Goal: Task Accomplishment & Management: Manage account settings

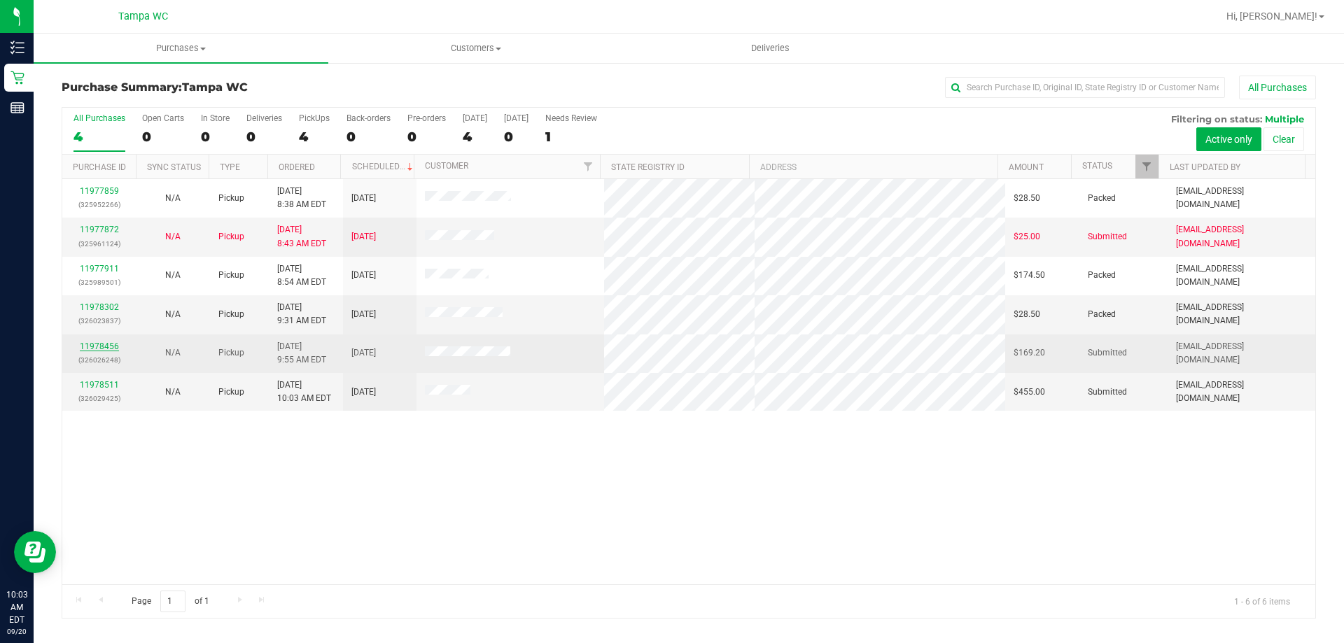
click at [92, 349] on link "11978456" at bounding box center [99, 347] width 39 height 10
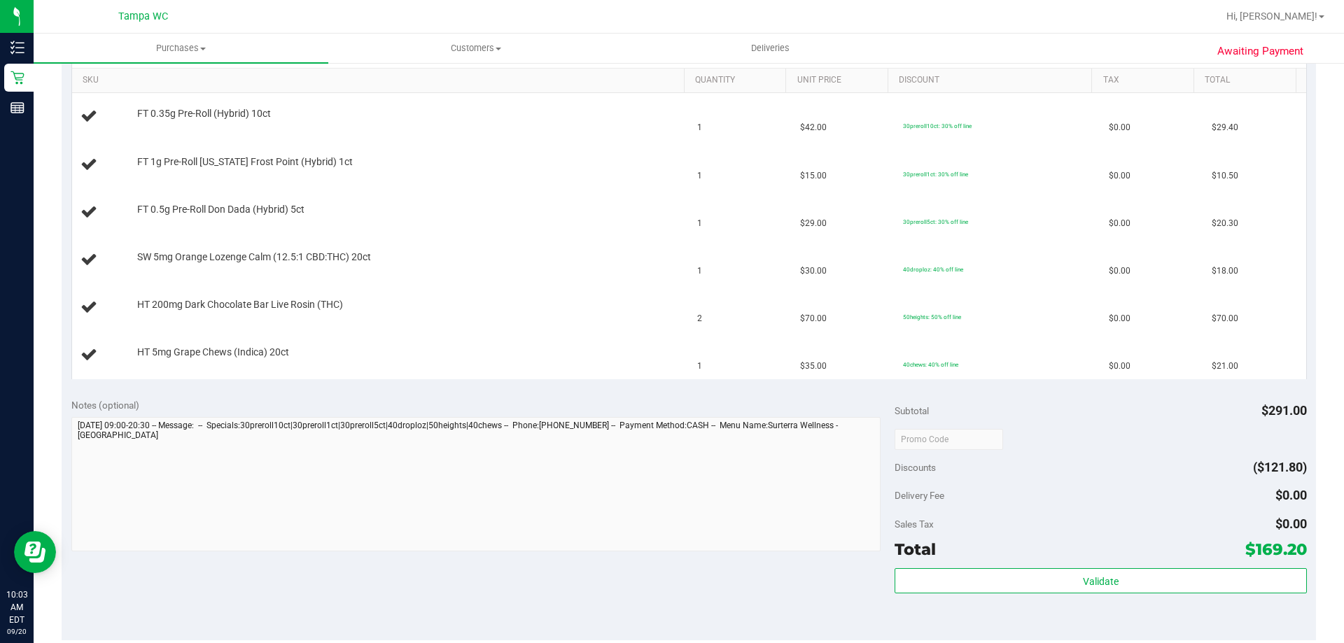
scroll to position [420, 0]
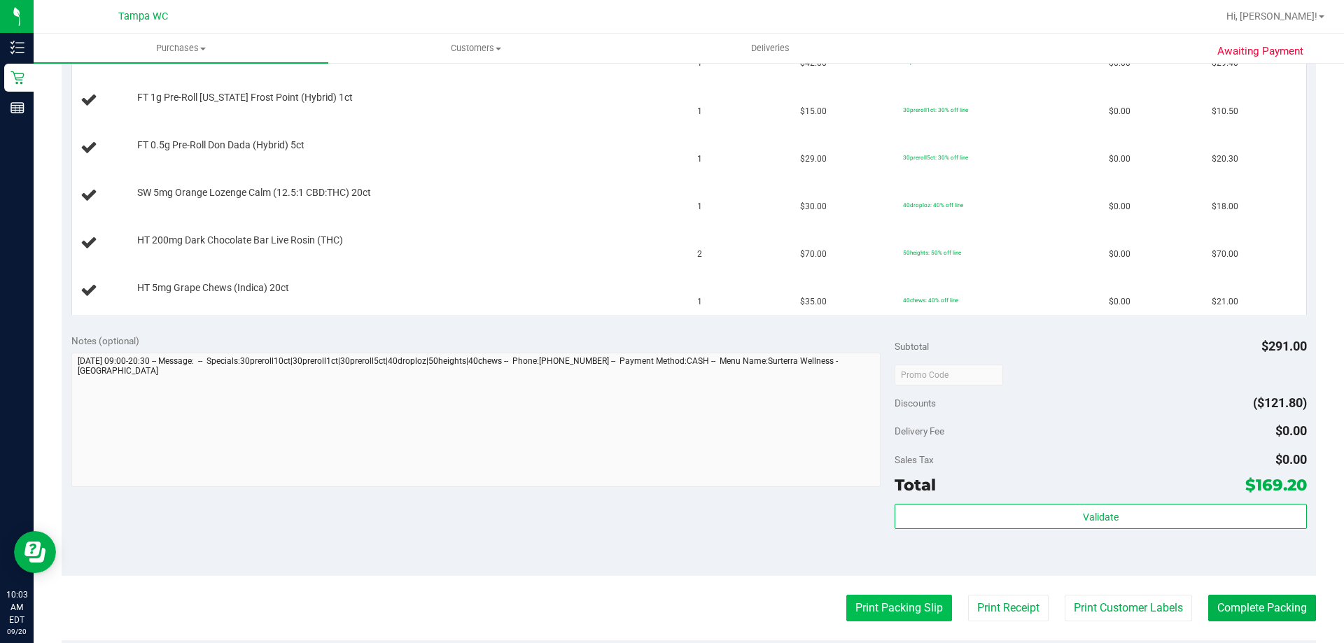
click at [907, 604] on button "Print Packing Slip" at bounding box center [899, 608] width 106 height 27
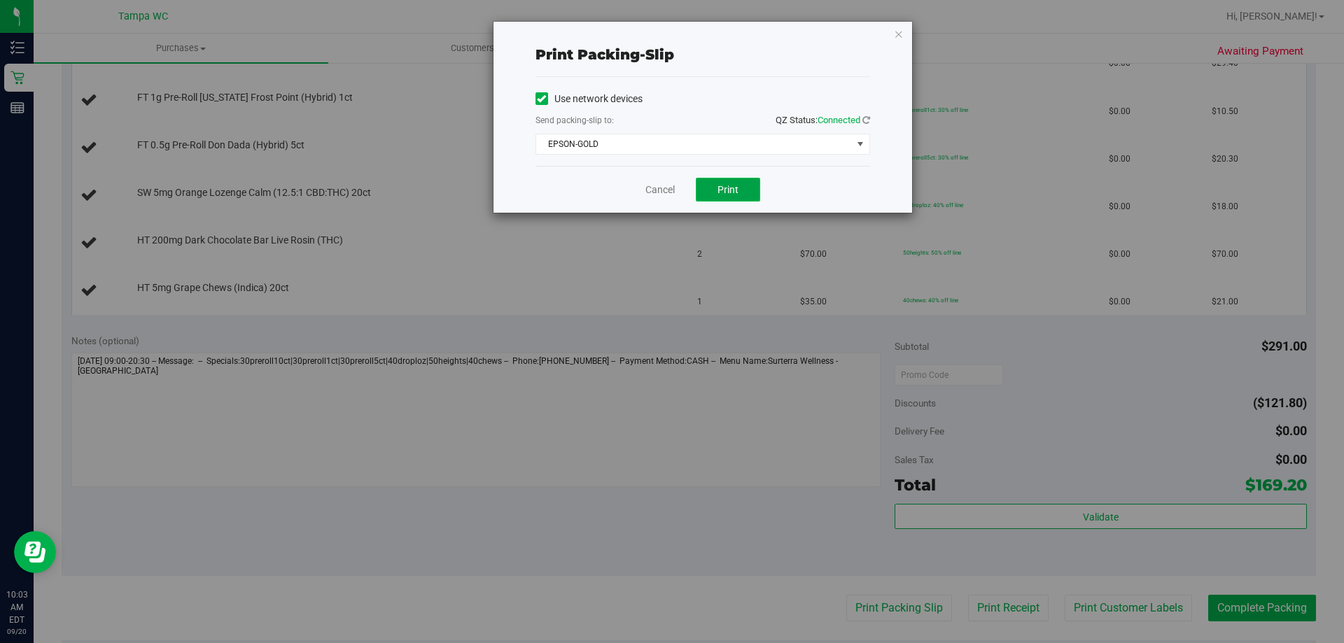
click at [738, 190] on span "Print" at bounding box center [727, 189] width 21 height 11
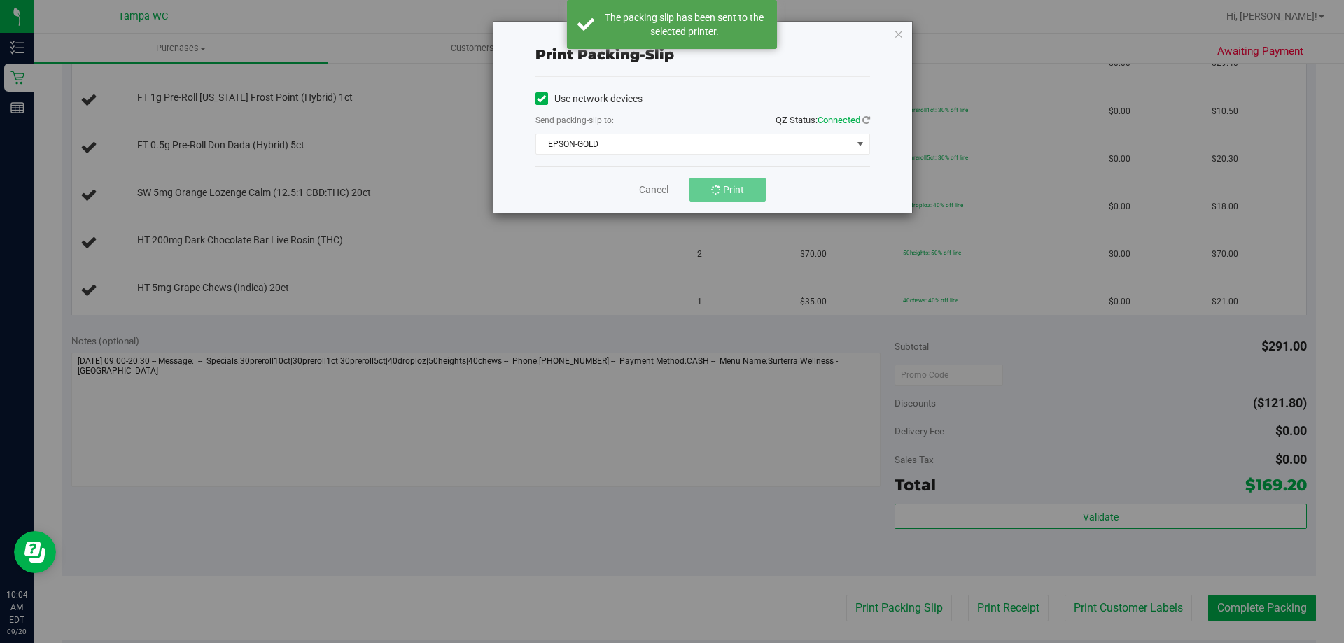
click at [906, 38] on div "Print packing-slip Use network devices Send packing-slip to: QZ Status: Connect…" at bounding box center [702, 117] width 419 height 191
click at [898, 36] on icon "button" at bounding box center [899, 33] width 10 height 17
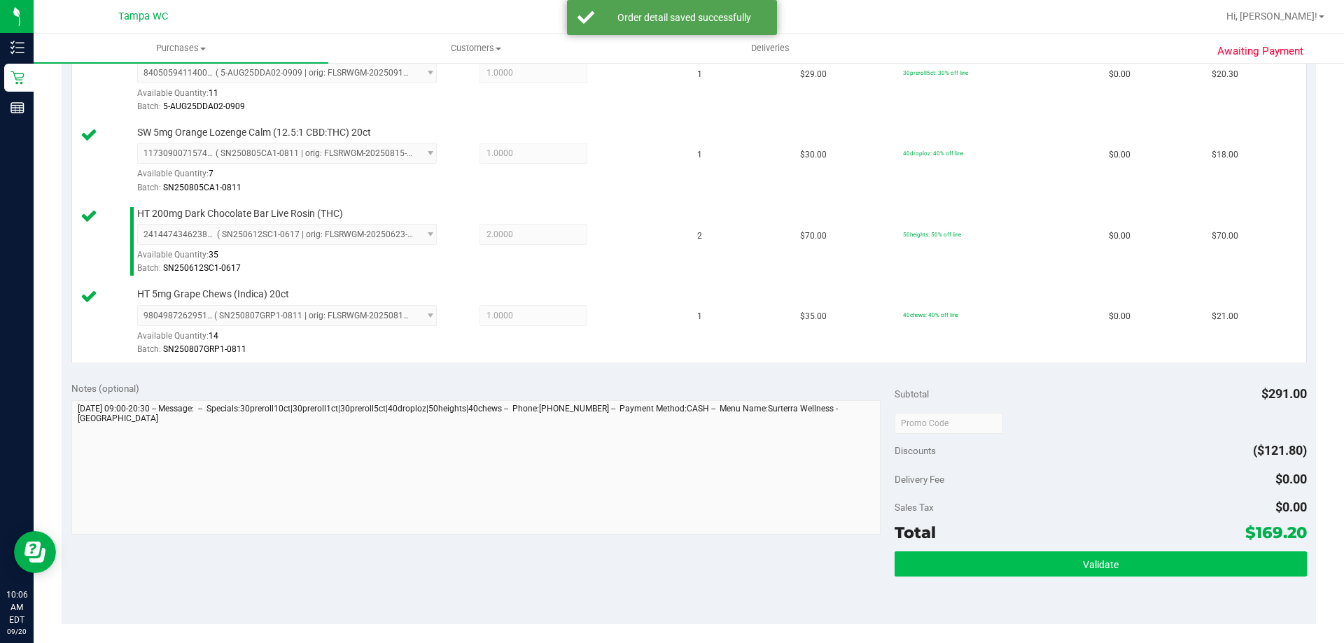
scroll to position [630, 0]
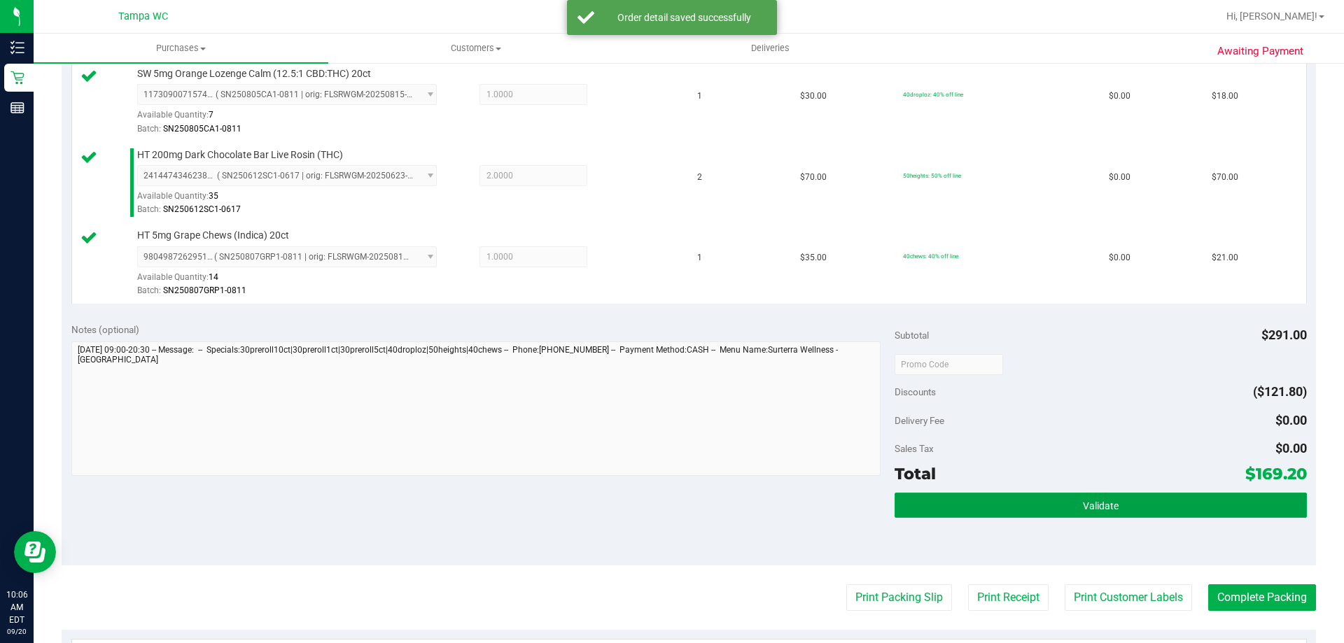
drag, startPoint x: 1092, startPoint y: 498, endPoint x: 1095, endPoint y: 484, distance: 14.4
click at [1092, 500] on button "Validate" at bounding box center [1101, 505] width 412 height 25
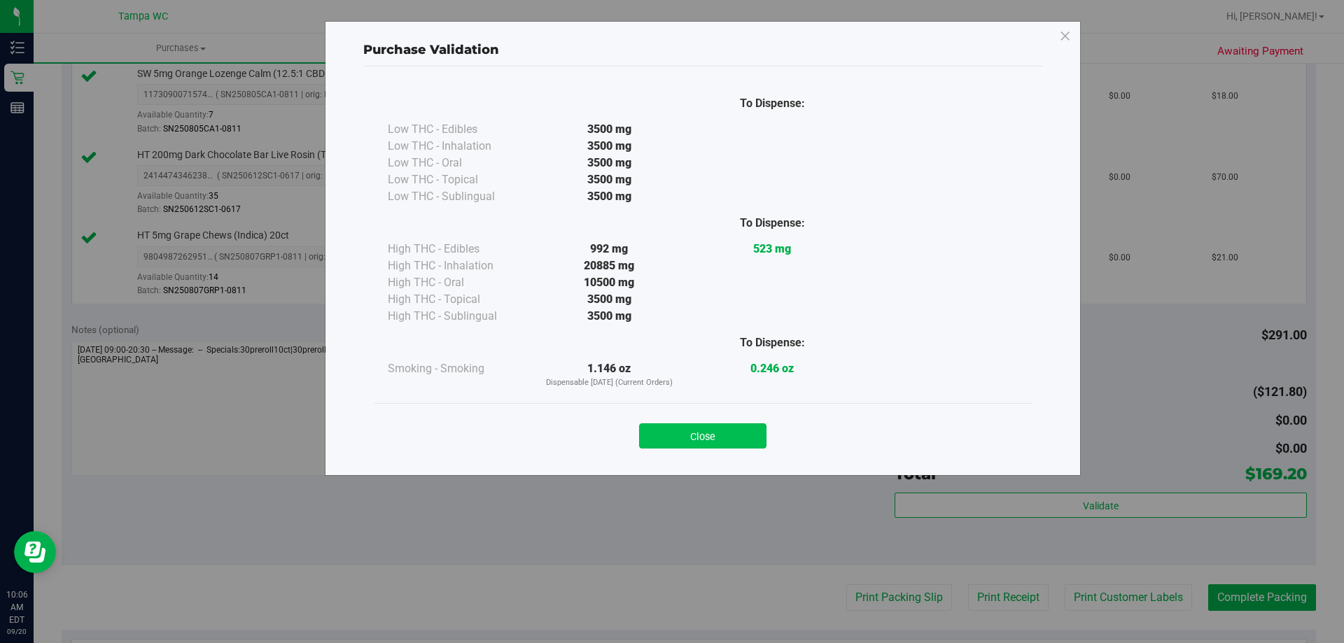
click at [694, 429] on button "Close" at bounding box center [702, 435] width 127 height 25
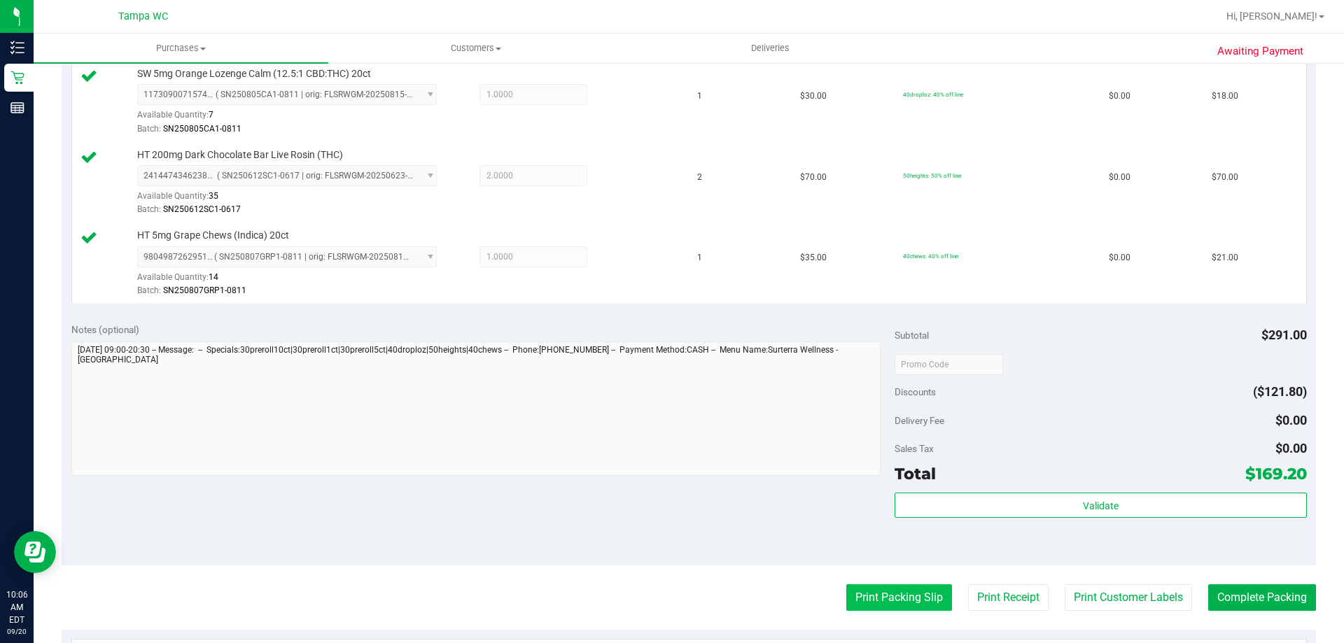
click at [895, 593] on button "Print Packing Slip" at bounding box center [899, 597] width 106 height 27
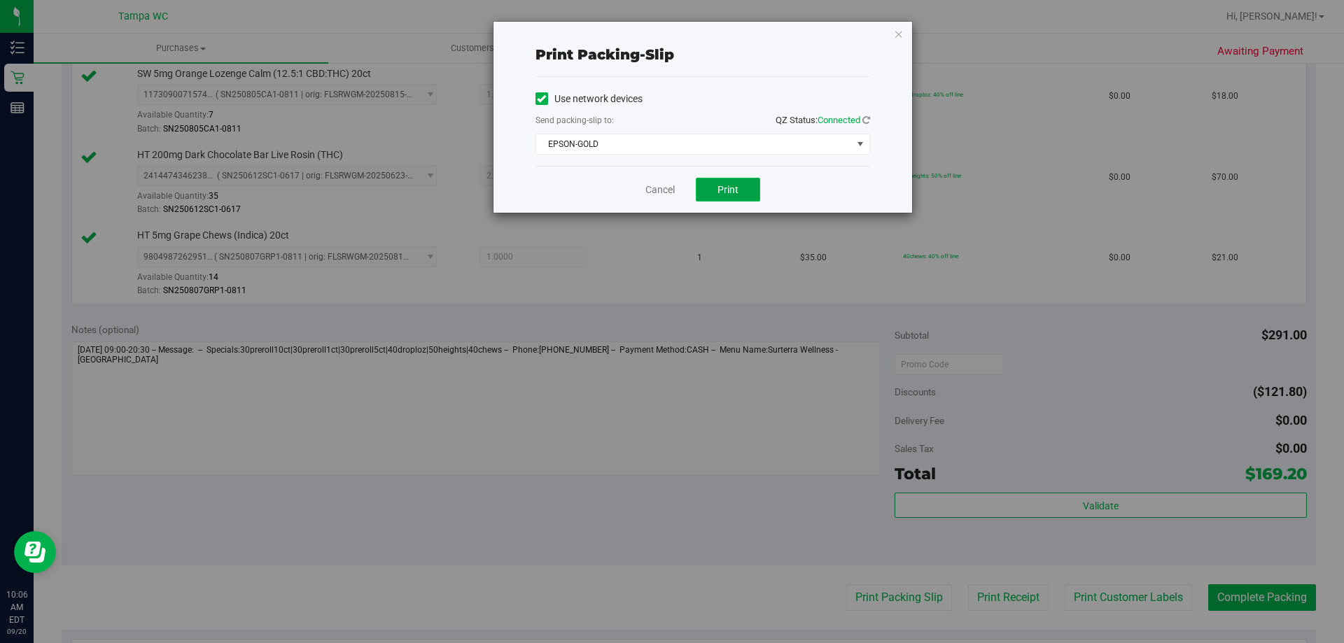
click at [726, 190] on span "Print" at bounding box center [727, 189] width 21 height 11
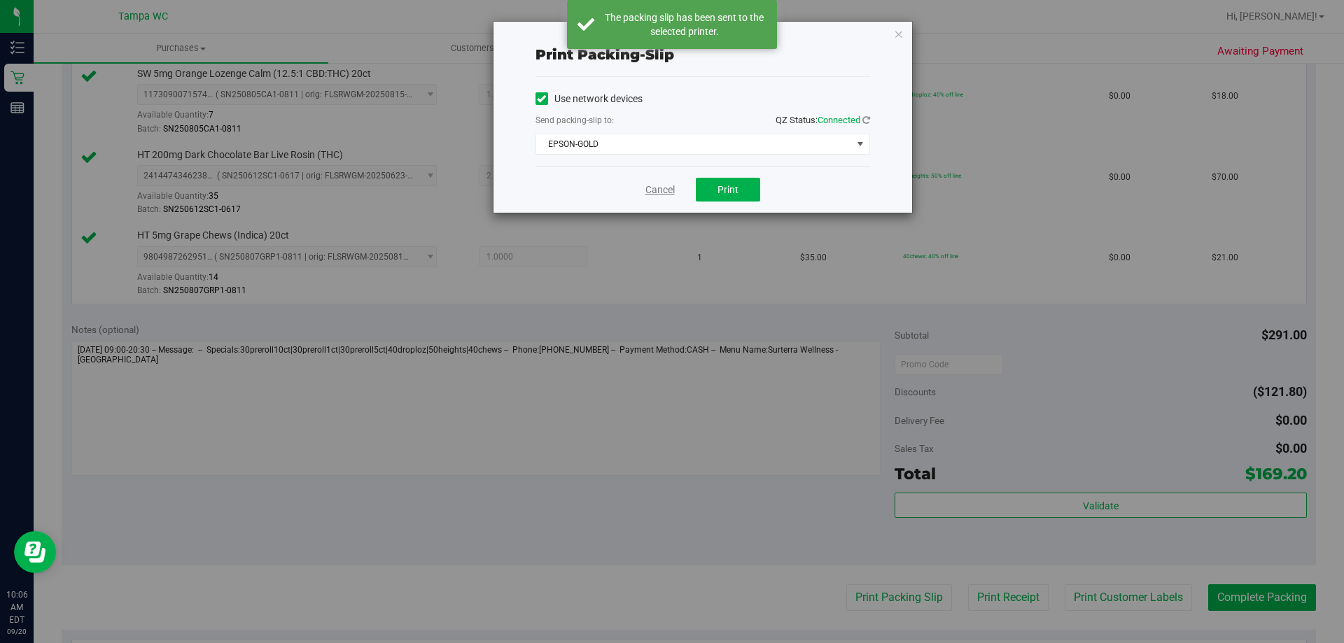
click at [652, 187] on link "Cancel" at bounding box center [659, 190] width 29 height 15
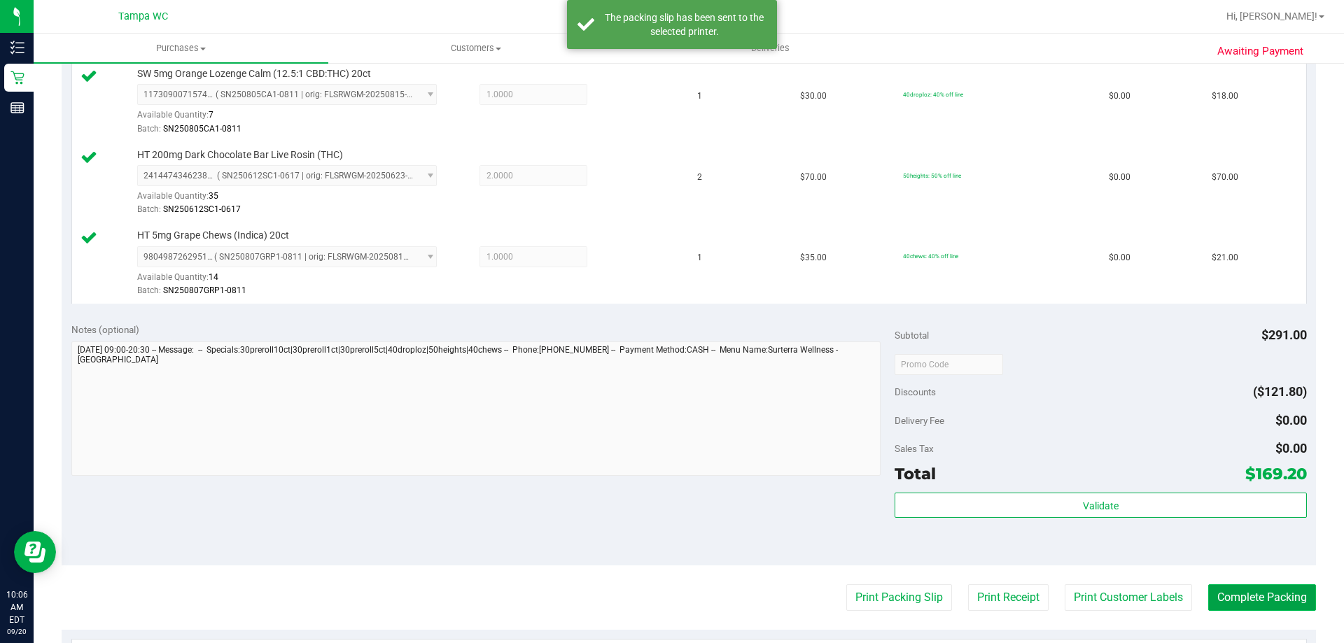
click at [1240, 607] on button "Complete Packing" at bounding box center [1262, 597] width 108 height 27
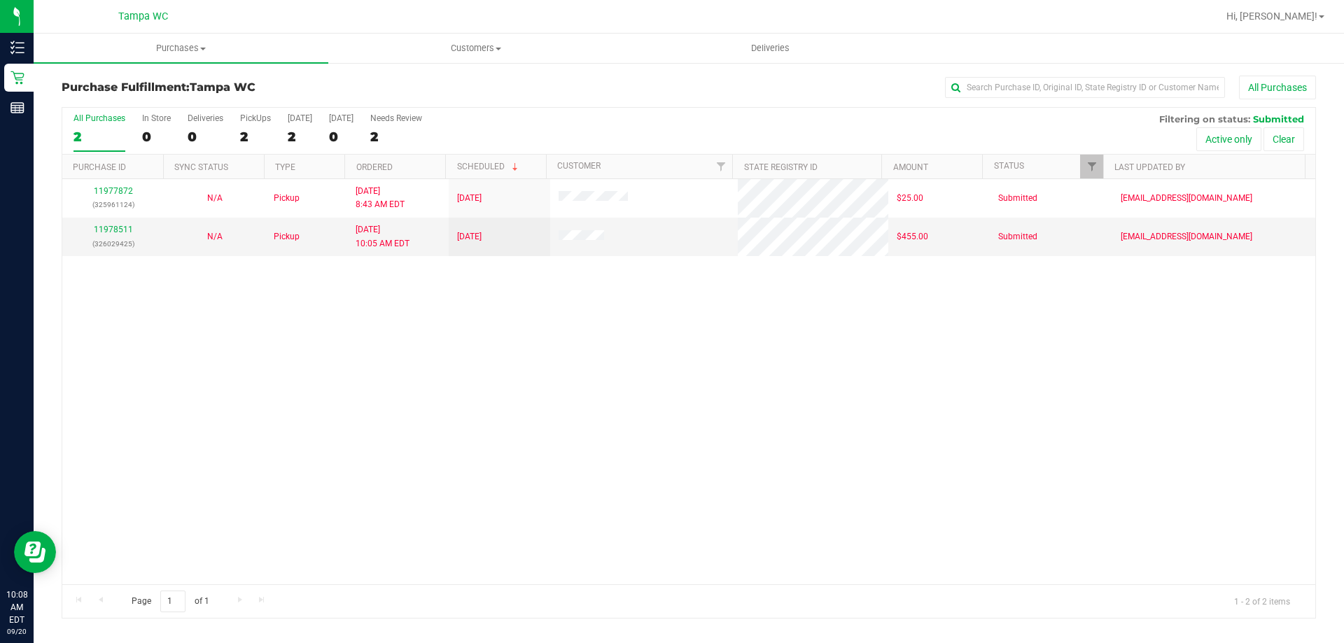
click at [615, 351] on div "11977872 (325961124) N/A Pickup [DATE] 8:43 AM EDT 9/20/2025 $25.00 Submitted […" at bounding box center [688, 381] width 1253 height 405
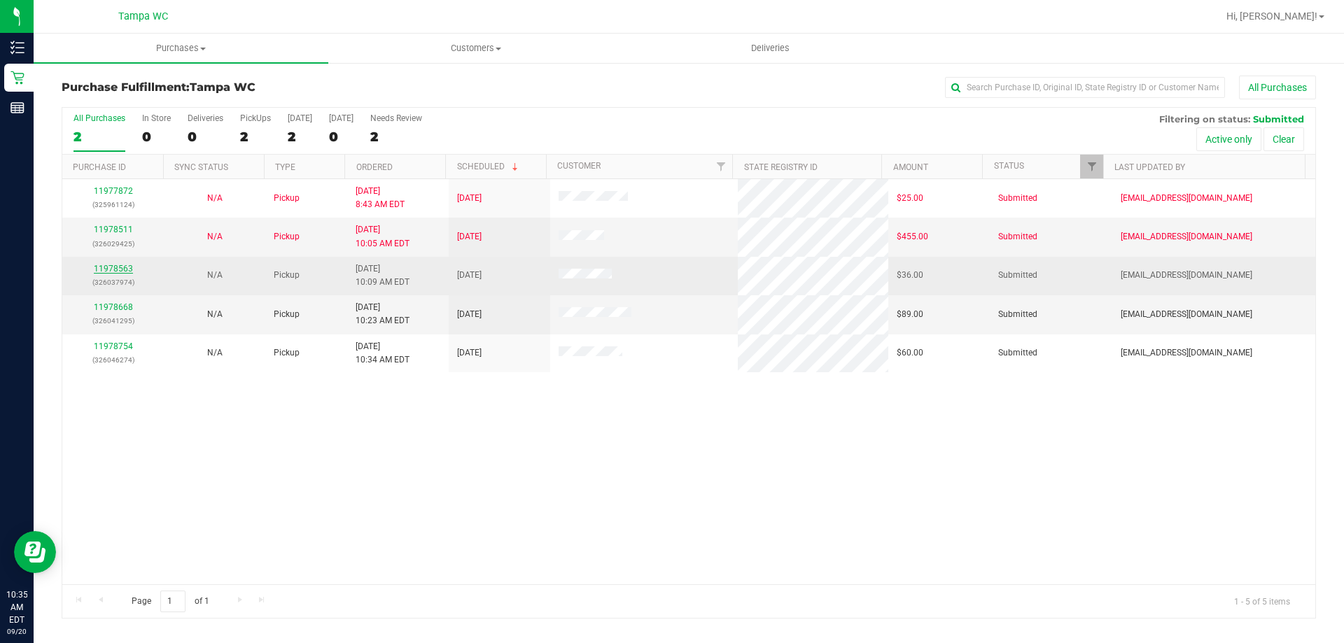
click at [125, 265] on link "11978563" at bounding box center [113, 269] width 39 height 10
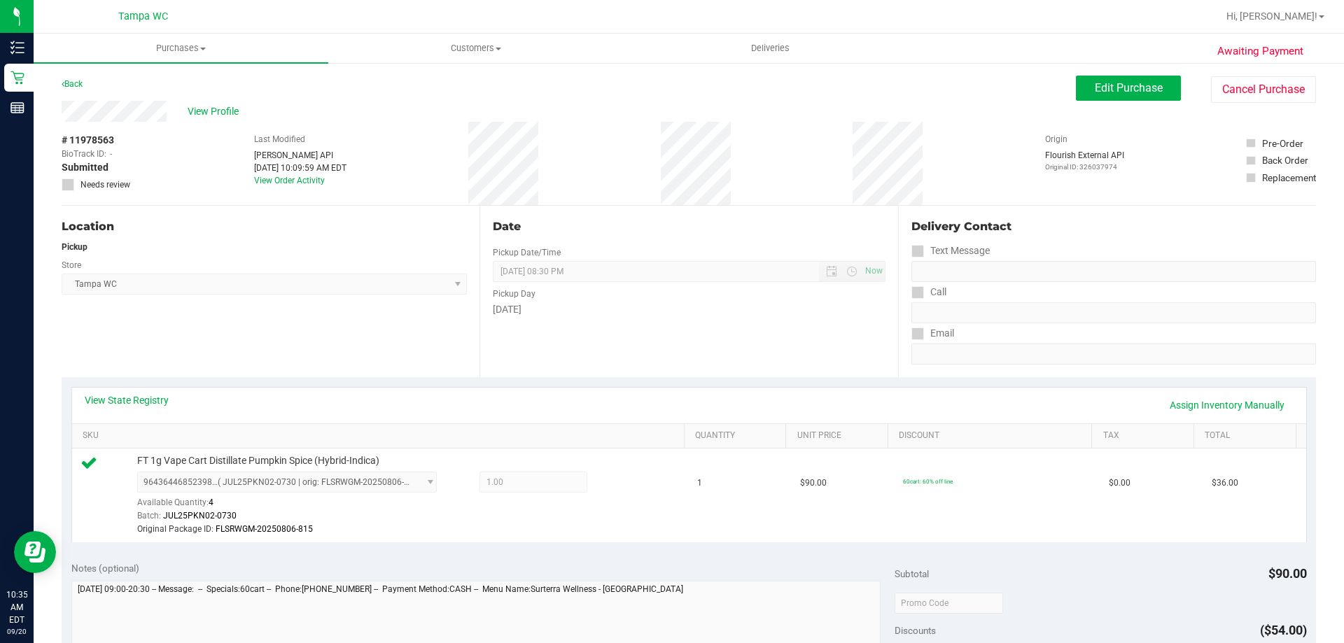
click at [783, 314] on div "[DATE]" at bounding box center [689, 309] width 392 height 15
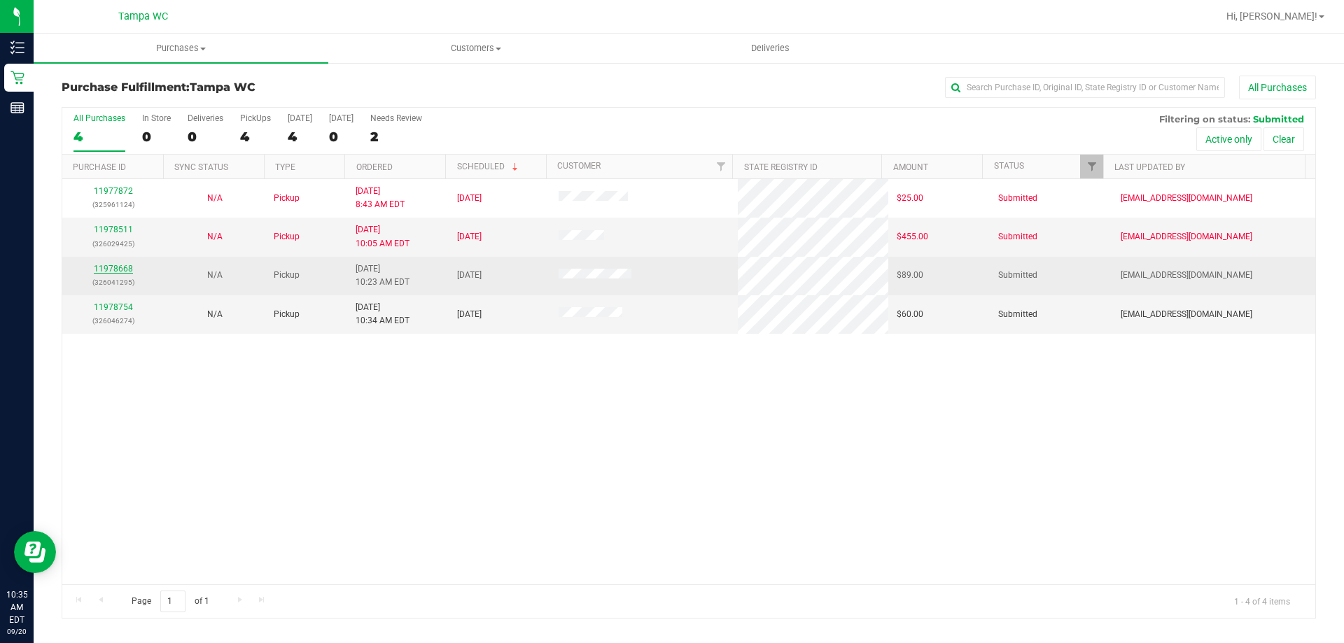
click at [120, 266] on link "11978668" at bounding box center [113, 269] width 39 height 10
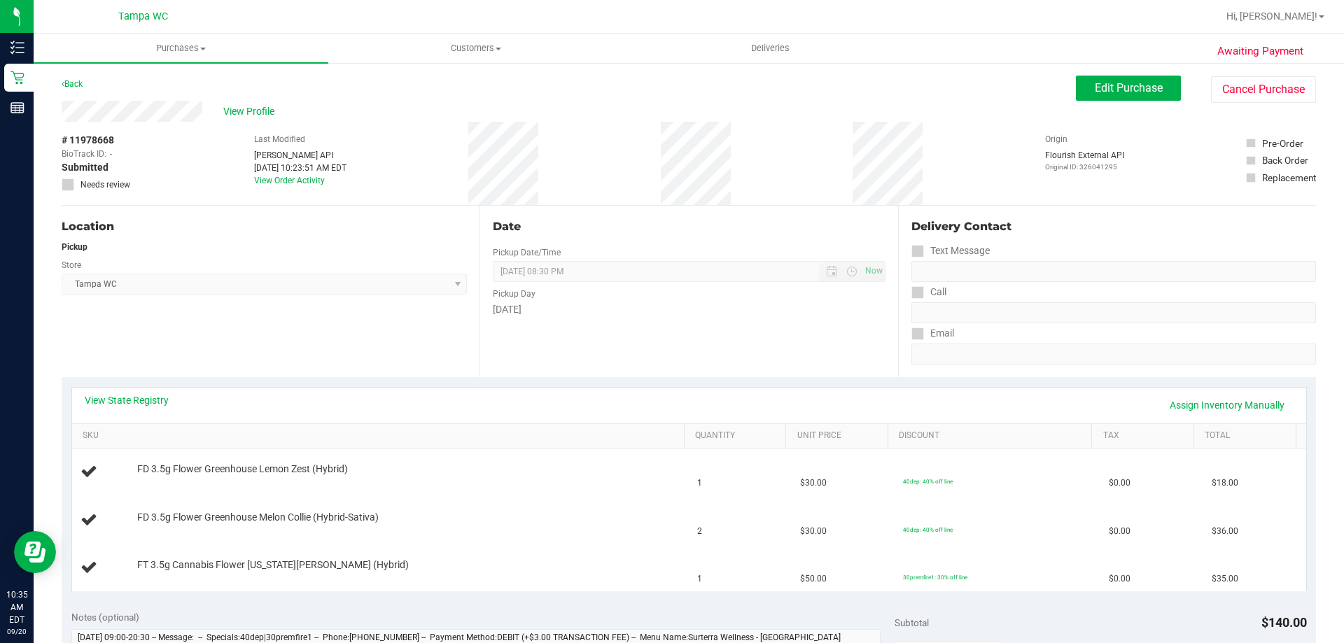
click at [594, 363] on div "Date Pickup Date/Time [DATE] Now [DATE] 08:30 PM Now Pickup Day [DATE]" at bounding box center [688, 291] width 418 height 171
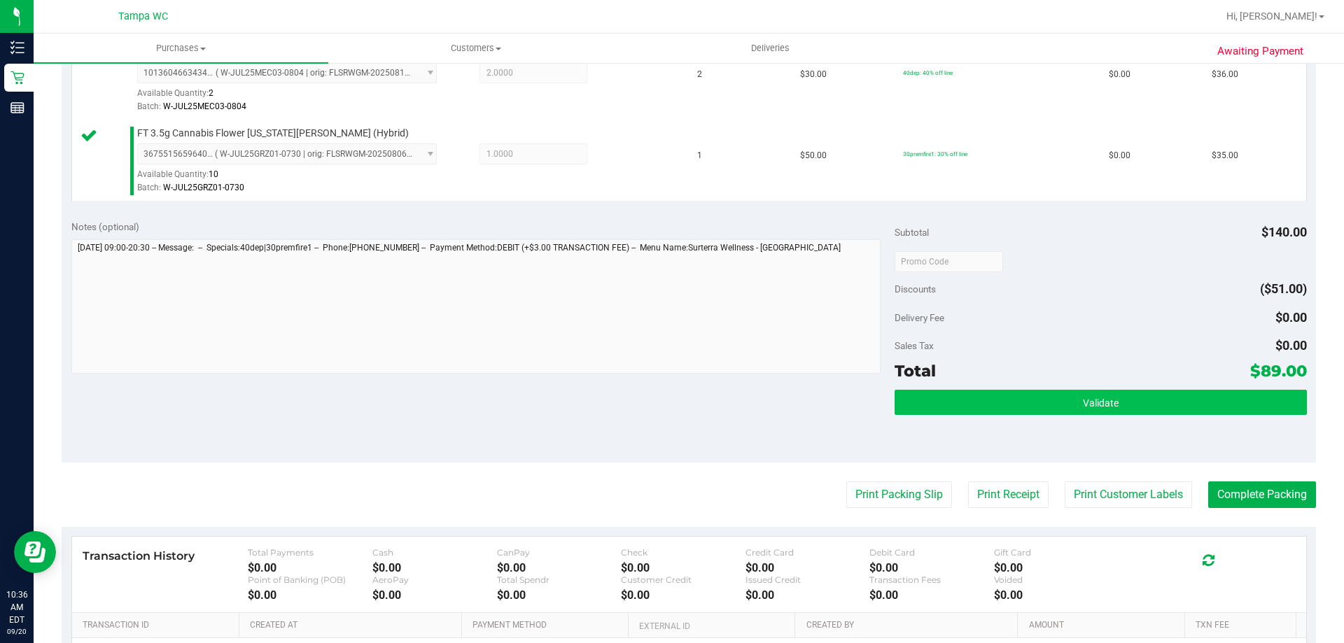
scroll to position [420, 0]
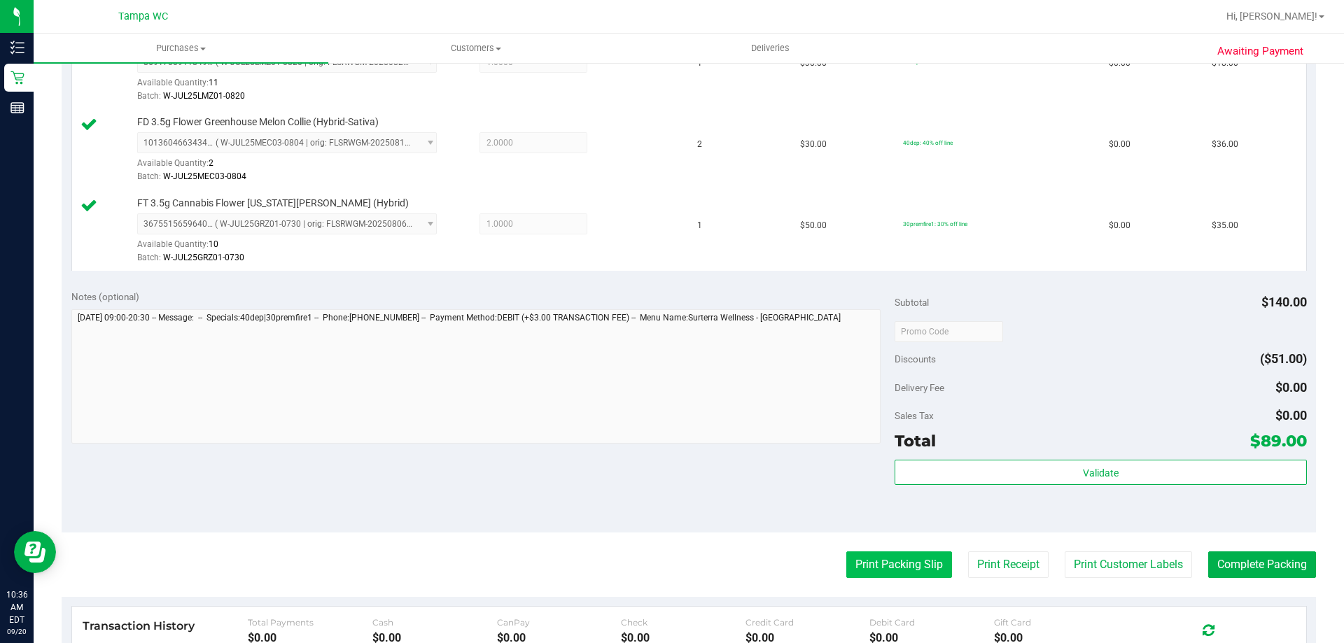
click at [904, 556] on button "Print Packing Slip" at bounding box center [899, 565] width 106 height 27
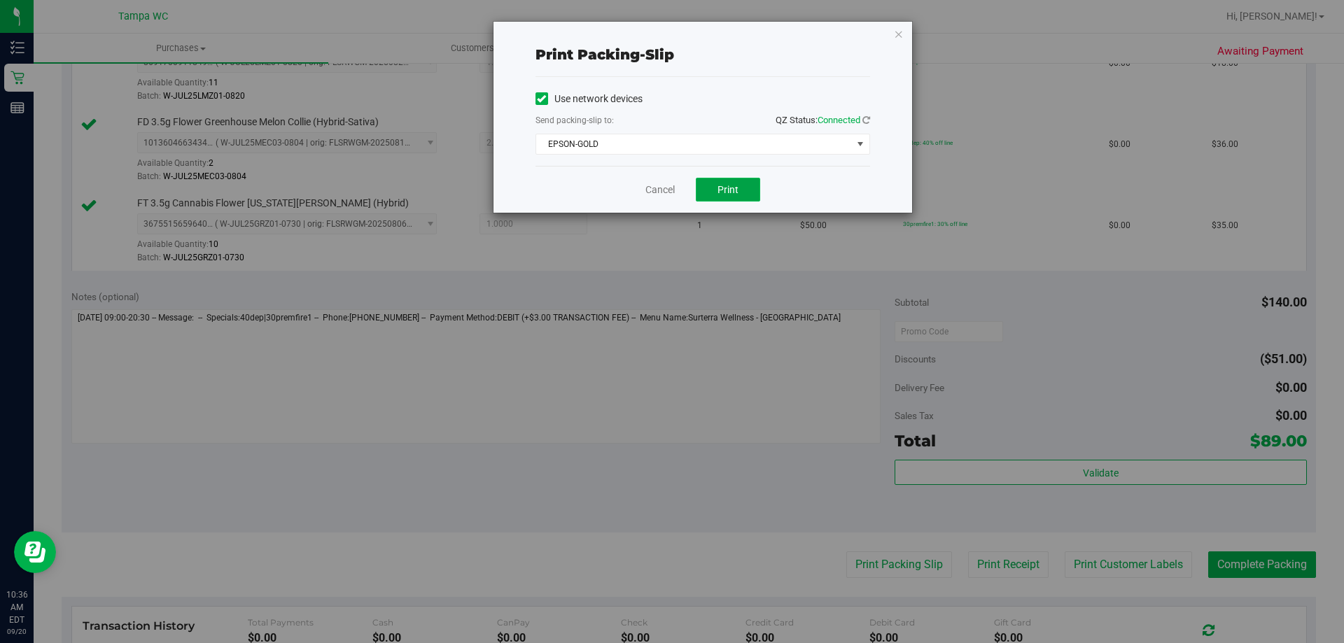
click at [727, 195] on span "Print" at bounding box center [727, 189] width 21 height 11
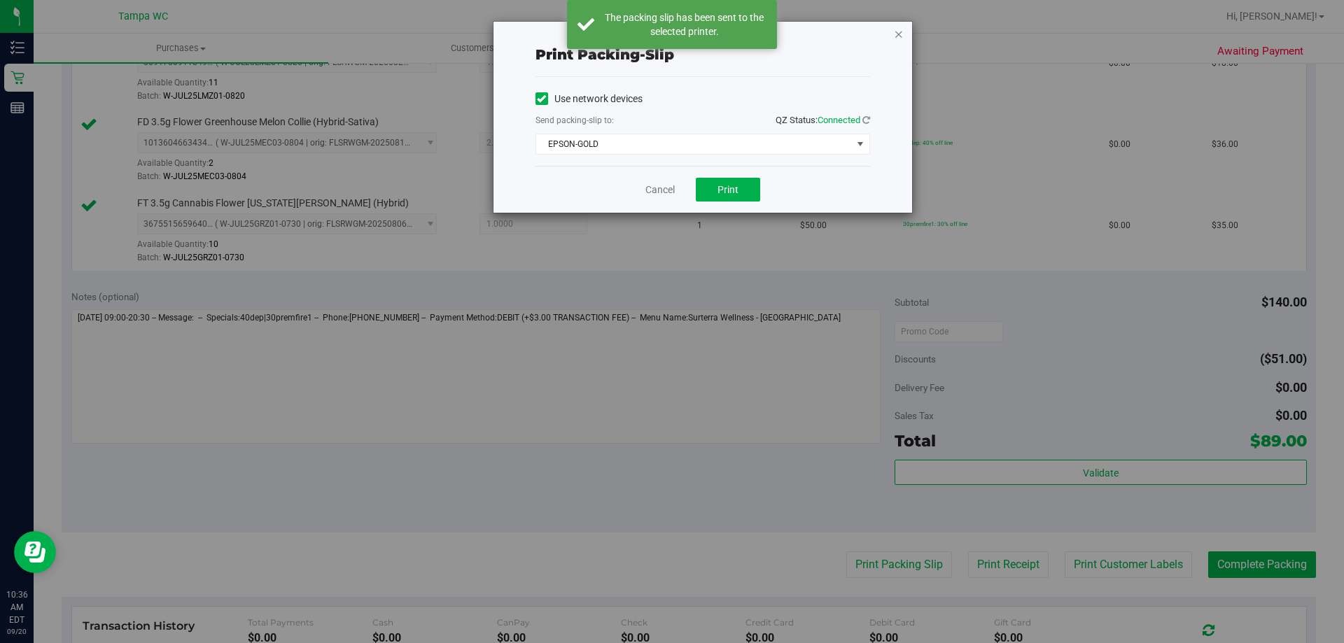
click at [899, 29] on icon "button" at bounding box center [899, 33] width 10 height 17
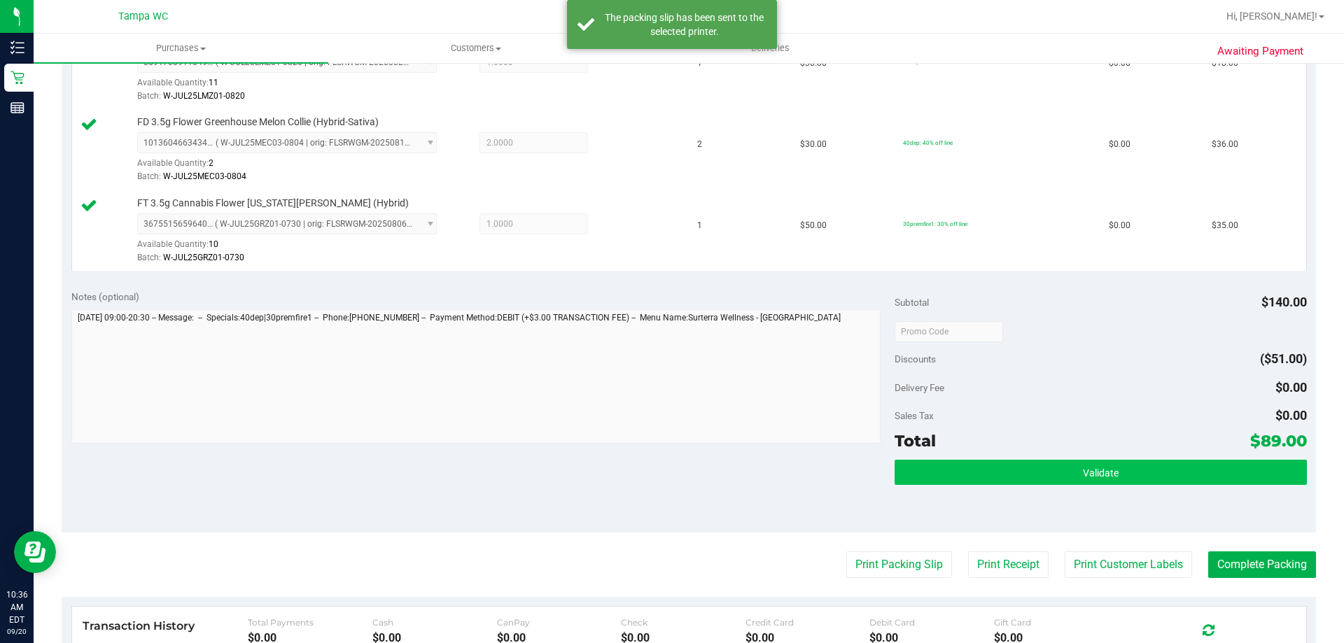
click at [1025, 461] on div "Subtotal $140.00 Discounts ($51.00) Delivery Fee $0.00 Sales Tax $0.00 Total $8…" at bounding box center [1101, 406] width 412 height 233
click at [1025, 463] on button "Validate" at bounding box center [1101, 472] width 412 height 25
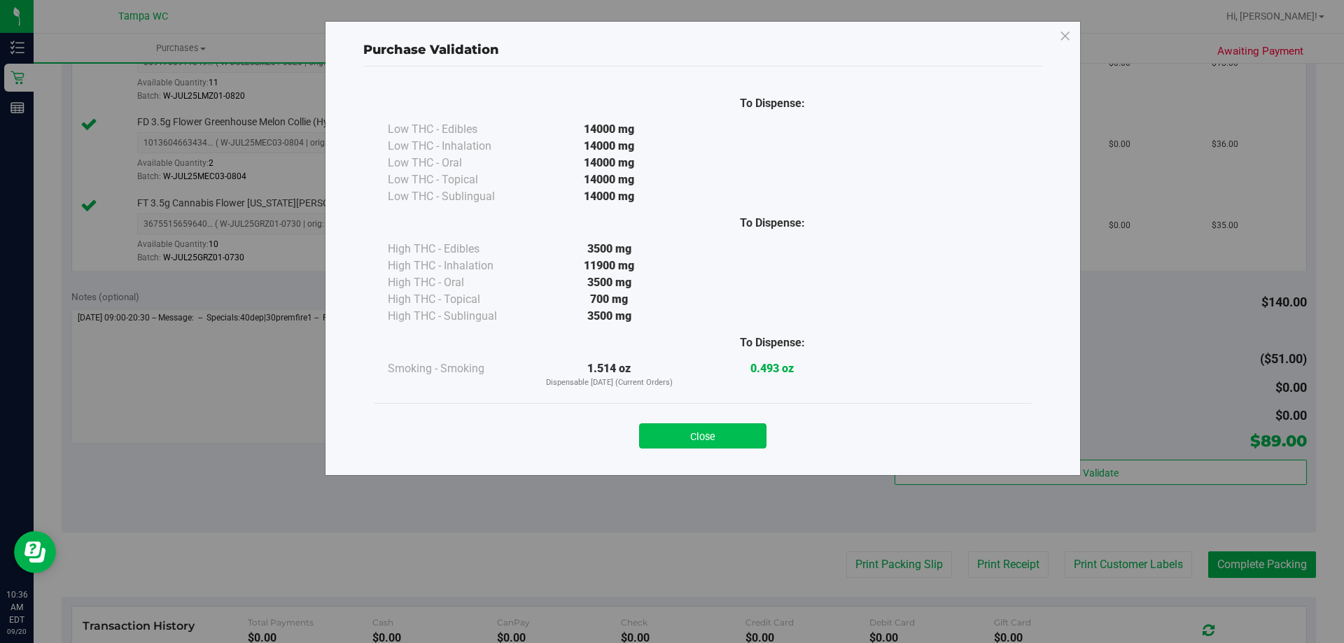
click at [727, 426] on button "Close" at bounding box center [702, 435] width 127 height 25
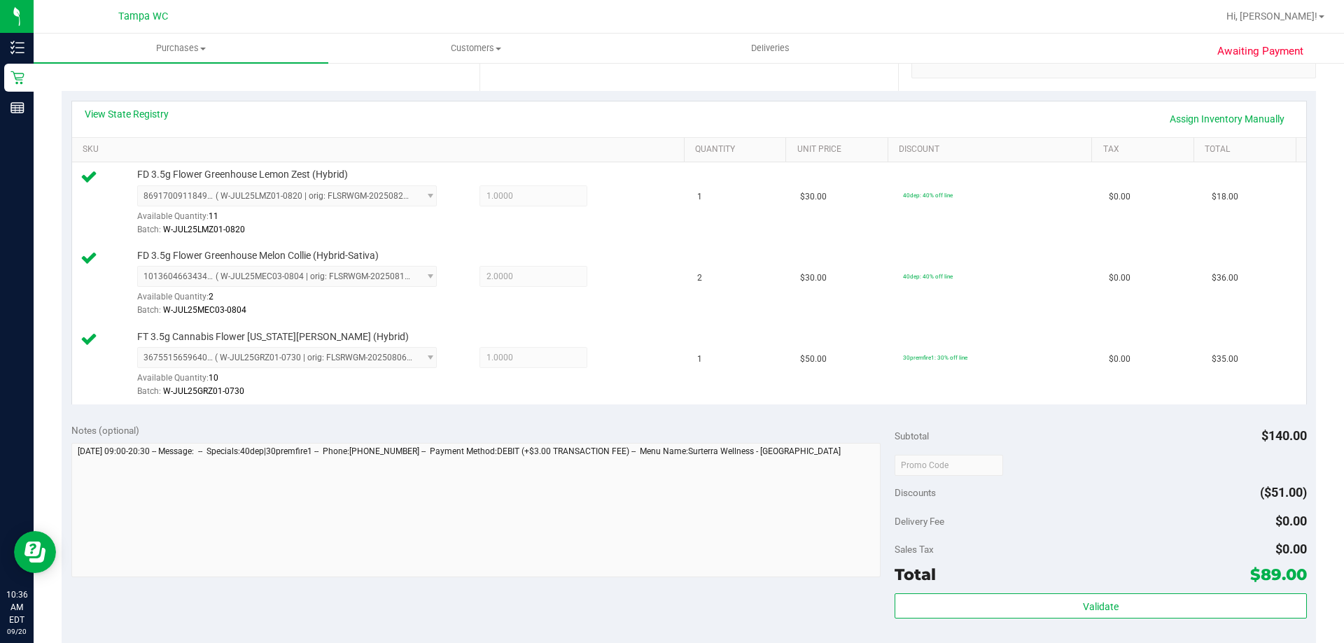
scroll to position [280, 0]
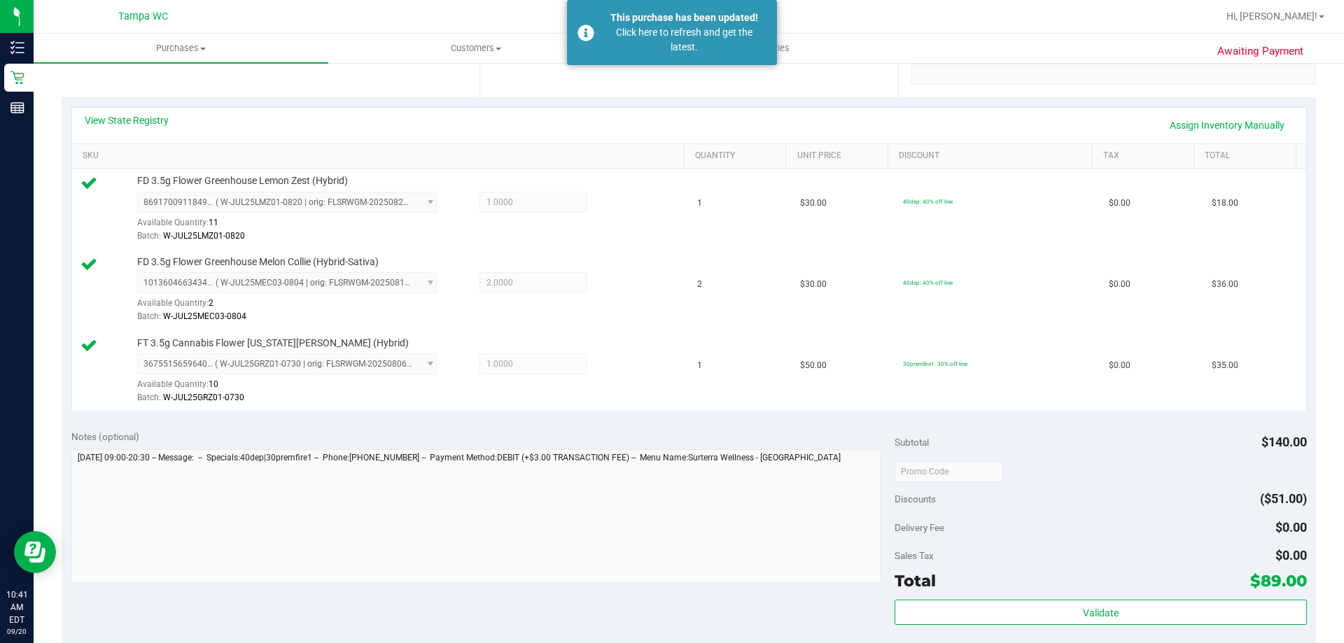
click at [922, 112] on purchase-details "Back Edit Purchase Cancel Purchase View Profile # 11978668 BioTrack ID: - Submi…" at bounding box center [689, 397] width 1254 height 1203
click at [694, 48] on div "Click here to refresh and get the latest." at bounding box center [684, 39] width 164 height 29
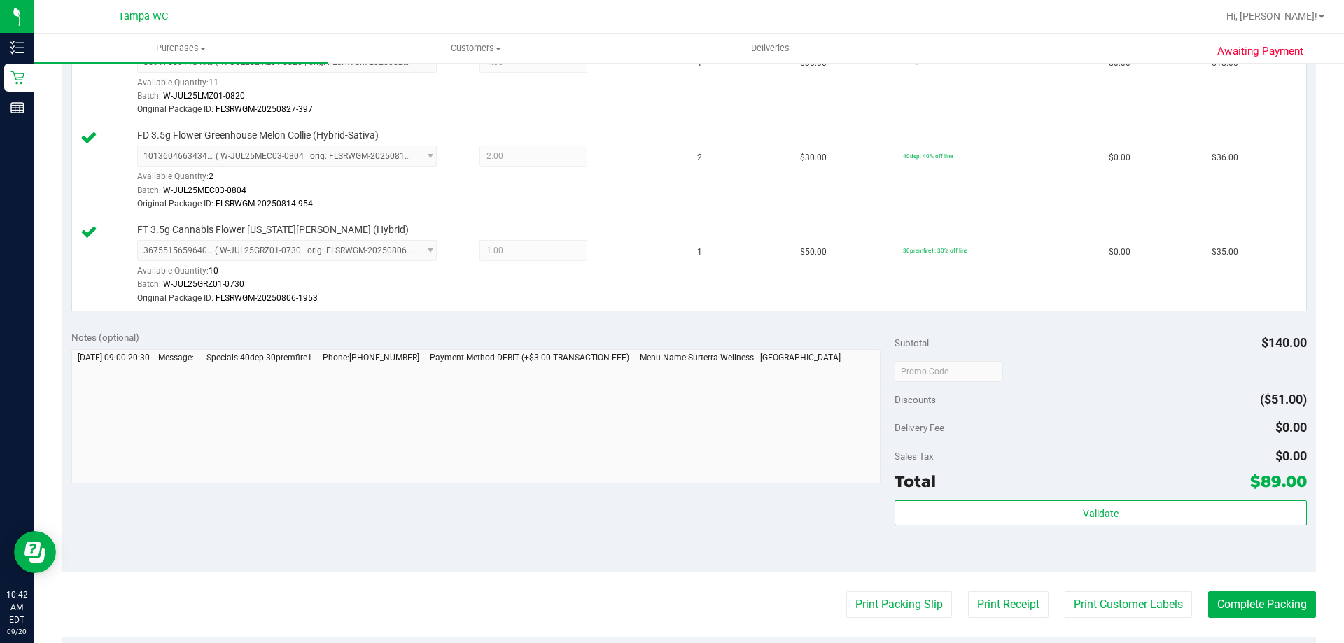
scroll to position [630, 0]
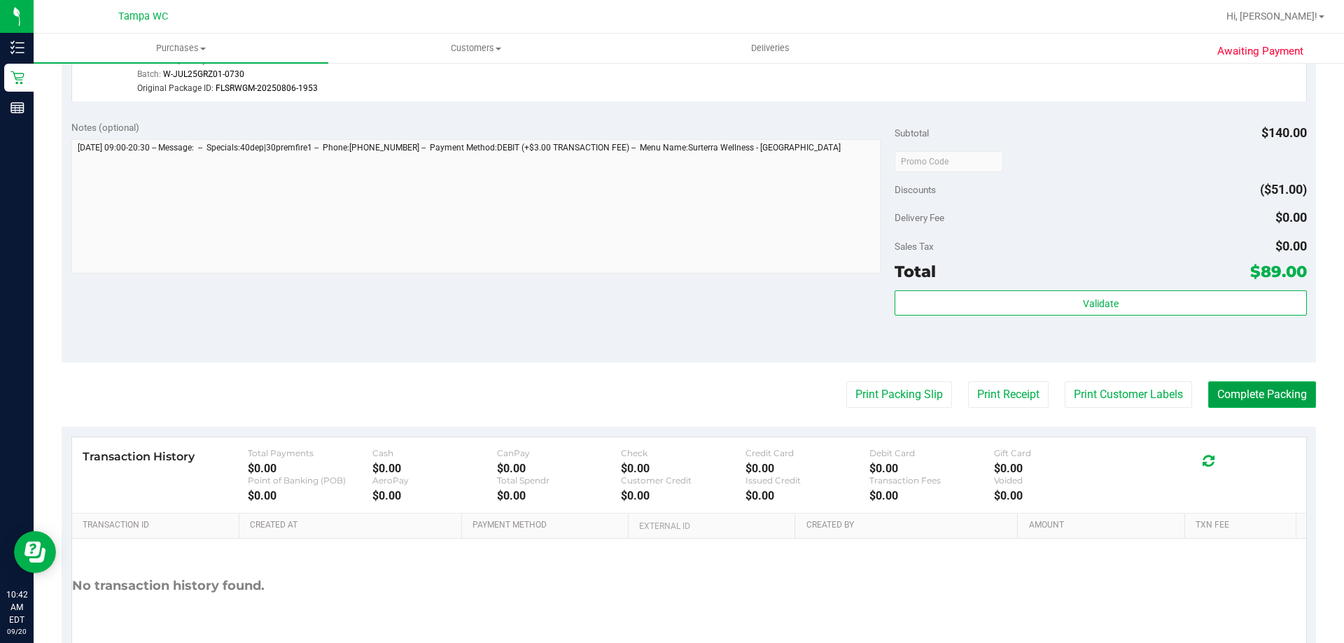
click at [1239, 398] on button "Complete Packing" at bounding box center [1262, 394] width 108 height 27
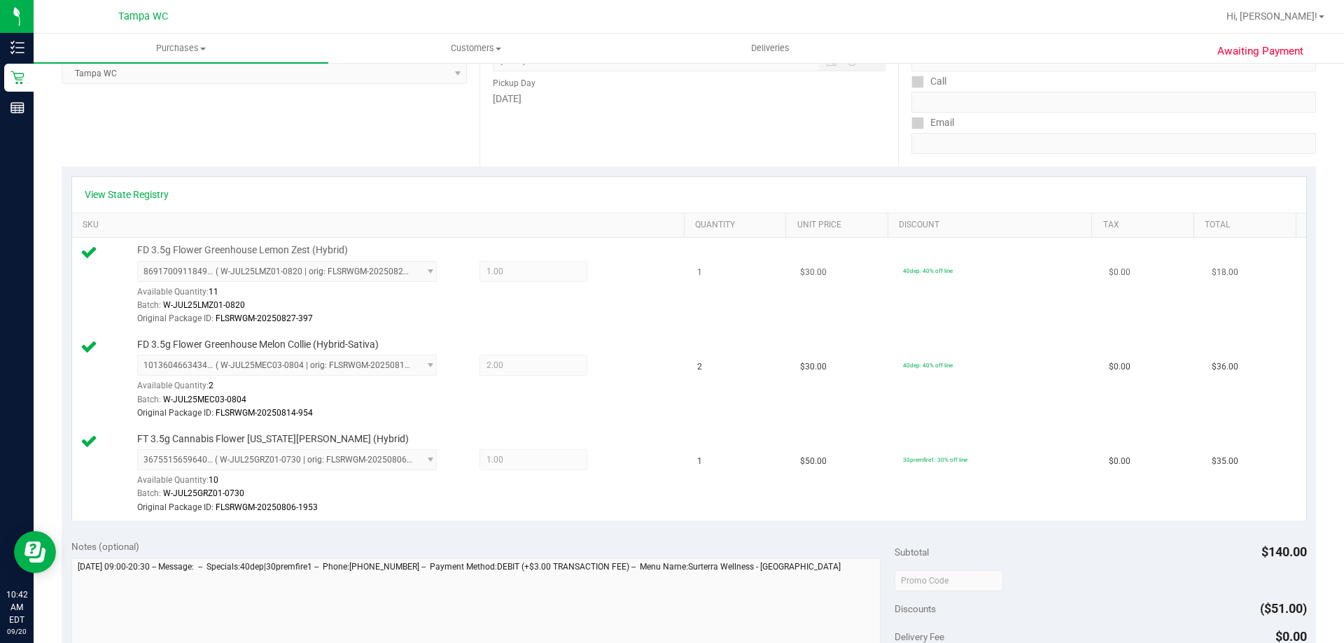
scroll to position [0, 0]
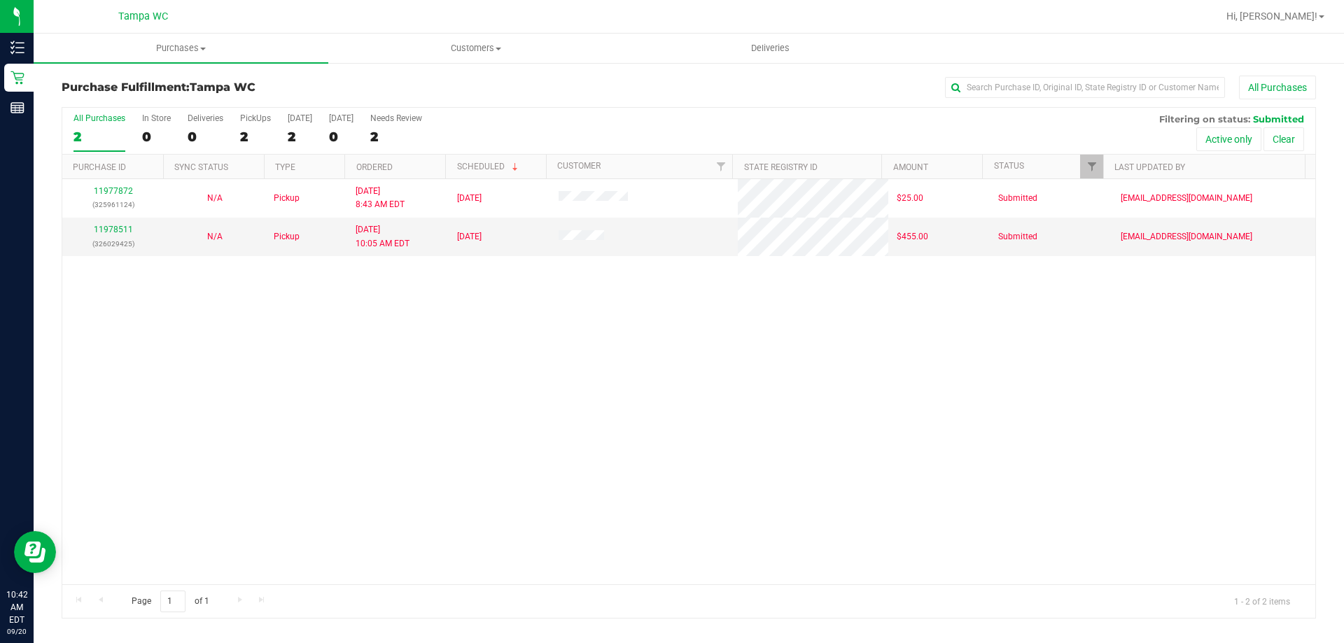
click at [802, 118] on div "All Purchases 2 In Store 0 Deliveries 0 PickUps 2 [DATE] 2 [DATE] 0 Needs Revie…" at bounding box center [688, 113] width 1253 height 11
click at [120, 228] on link "11978511" at bounding box center [113, 230] width 39 height 10
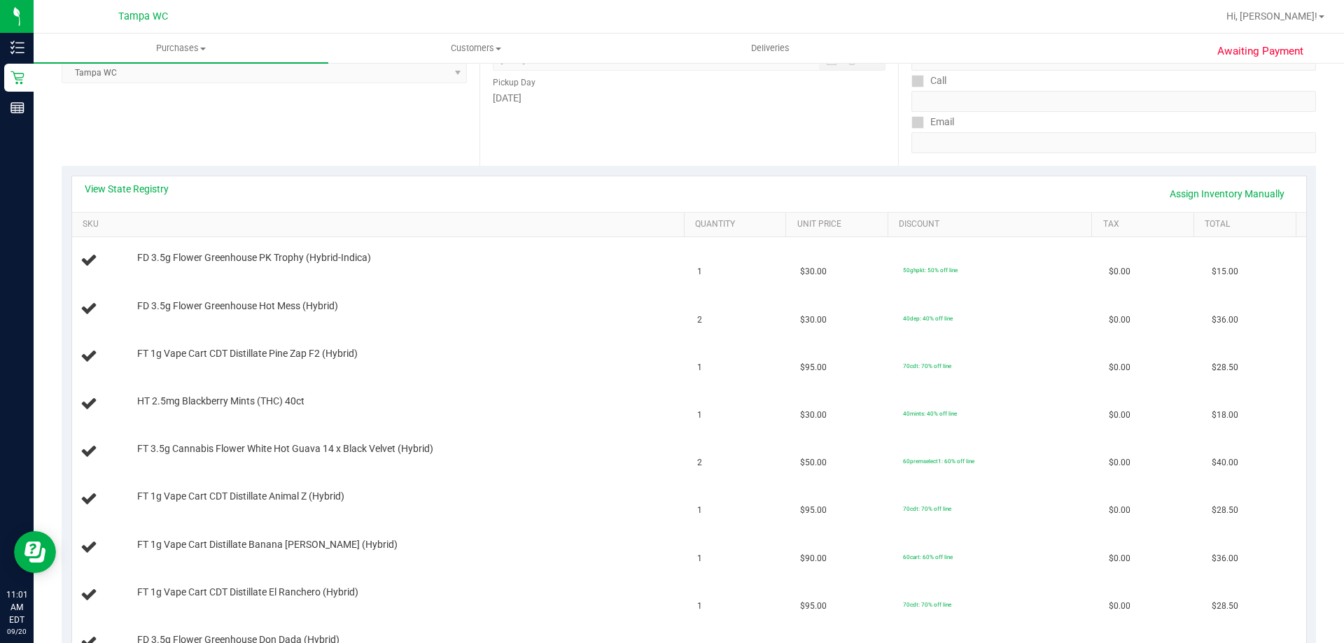
scroll to position [210, 0]
click at [166, 195] on link "View State Registry" at bounding box center [127, 190] width 84 height 14
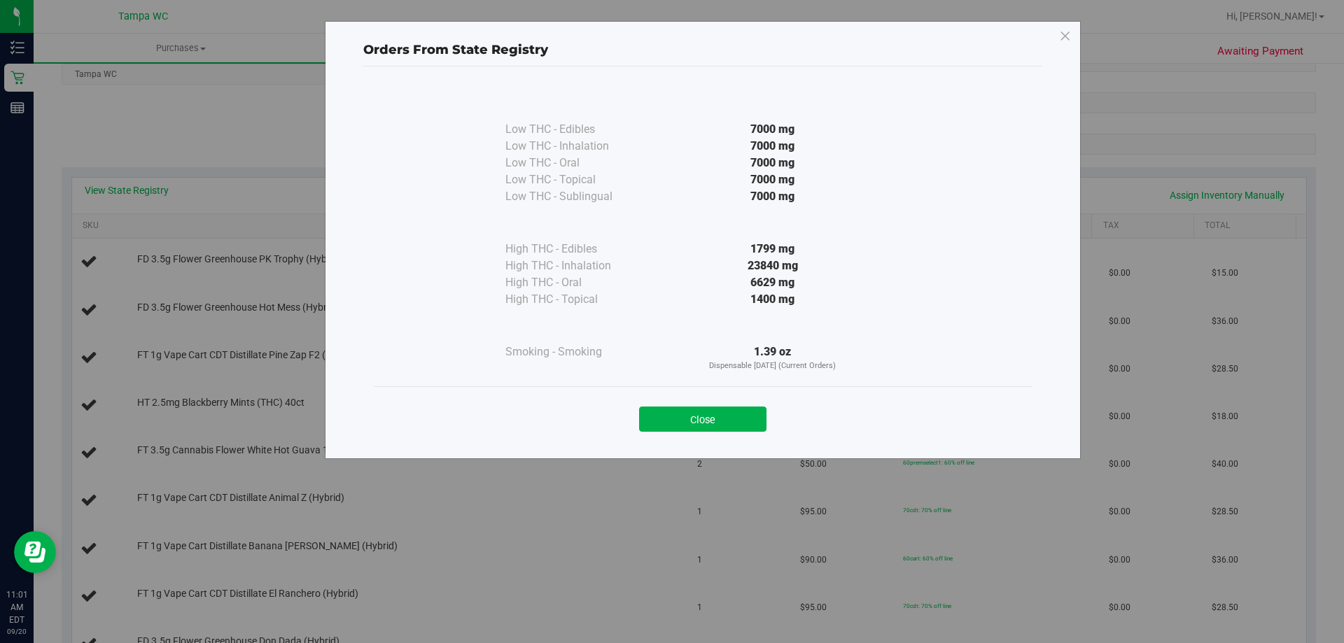
click at [701, 406] on div "Close" at bounding box center [702, 415] width 637 height 35
click at [709, 414] on button "Close" at bounding box center [702, 419] width 127 height 25
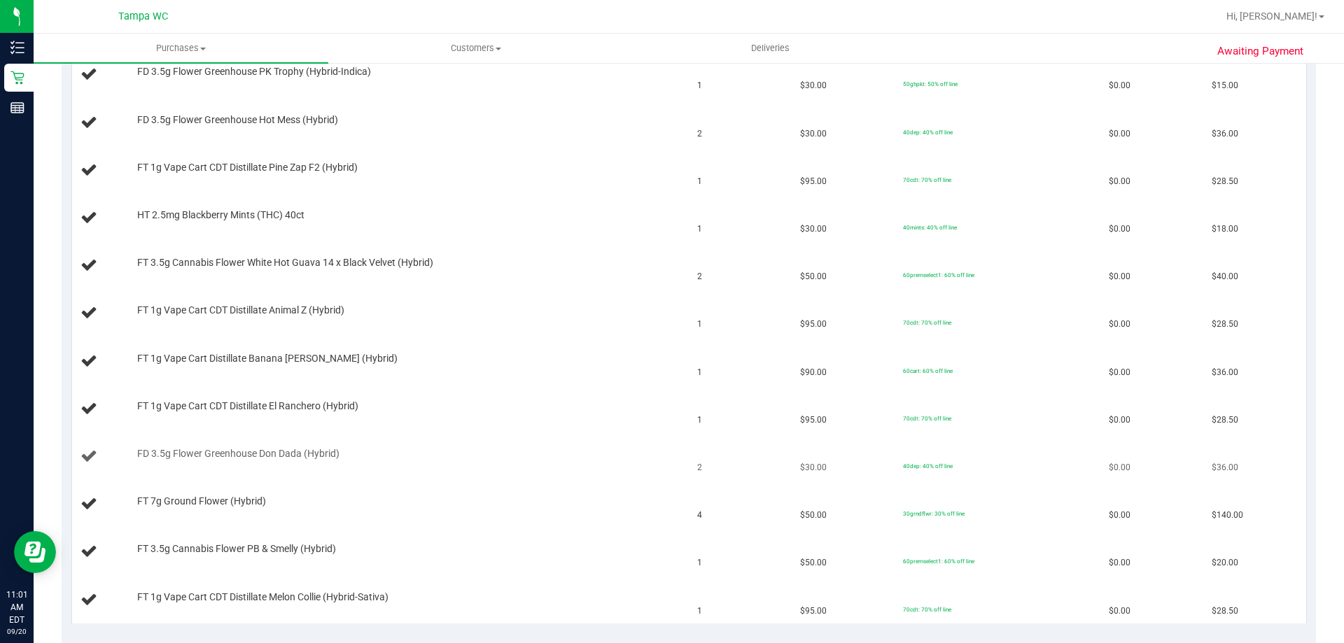
scroll to position [420, 0]
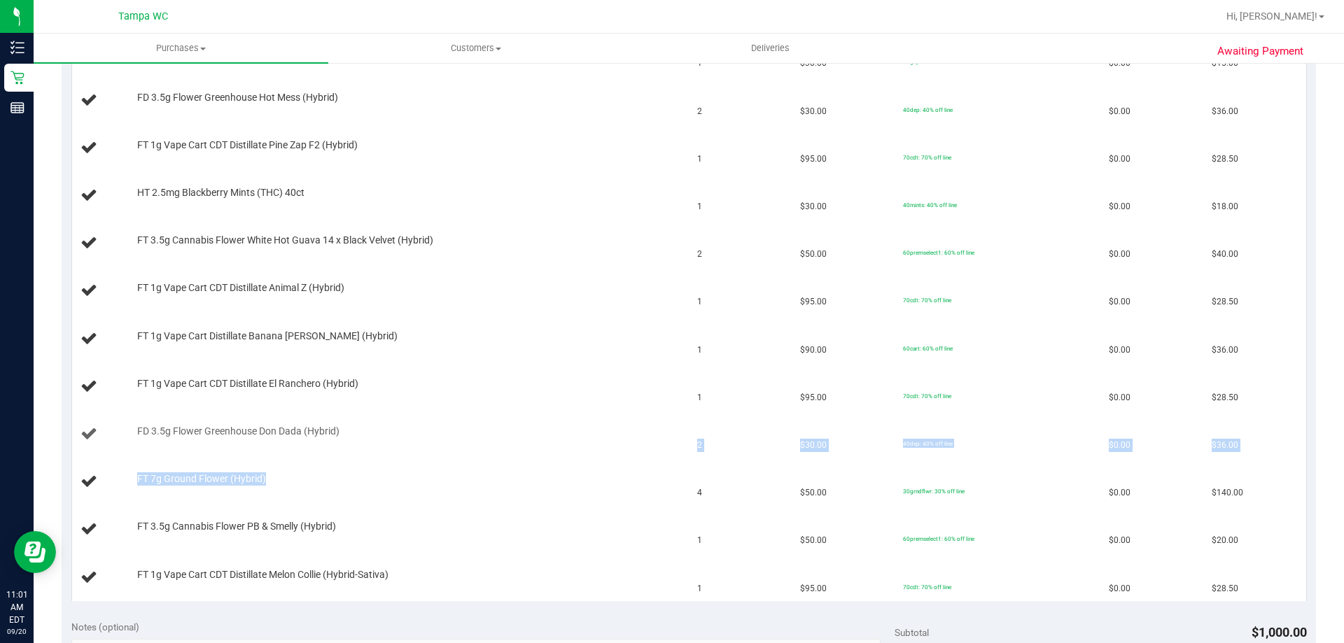
drag, startPoint x: 274, startPoint y: 468, endPoint x: 192, endPoint y: 451, distance: 84.3
click at [192, 451] on tbody "FD 3.5g Flower Greenhouse PK Trophy (Hybrid-Indica) 1 $30.00 50ghpkt: 50% off l…" at bounding box center [689, 315] width 1234 height 572
click at [189, 433] on span "FD 3.5g Flower Greenhouse Don Dada (Hybrid)" at bounding box center [238, 431] width 202 height 13
click at [208, 529] on span "FT 3.5g Cannabis Flower PB & Smelly (Hybrid)" at bounding box center [236, 526] width 199 height 13
click at [193, 434] on span "FD 3.5g Flower Greenhouse Don Dada (Hybrid)" at bounding box center [238, 431] width 202 height 13
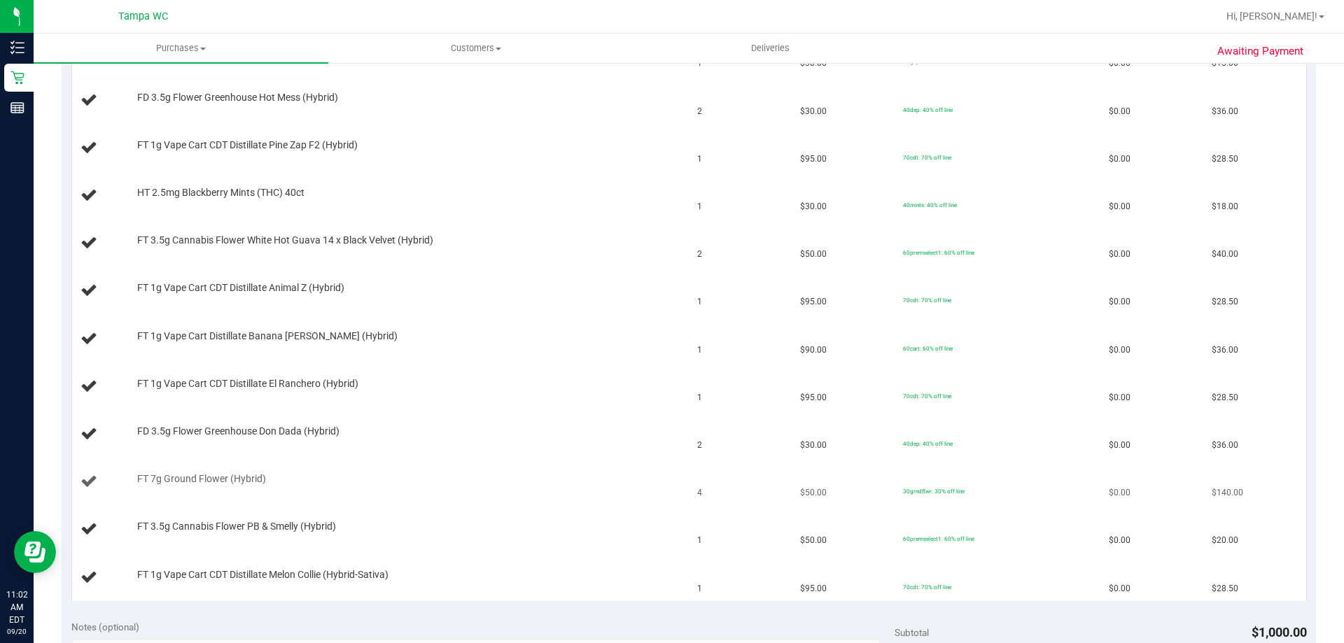
click at [199, 477] on span "FT 7g Ground Flower (Hybrid)" at bounding box center [201, 478] width 129 height 13
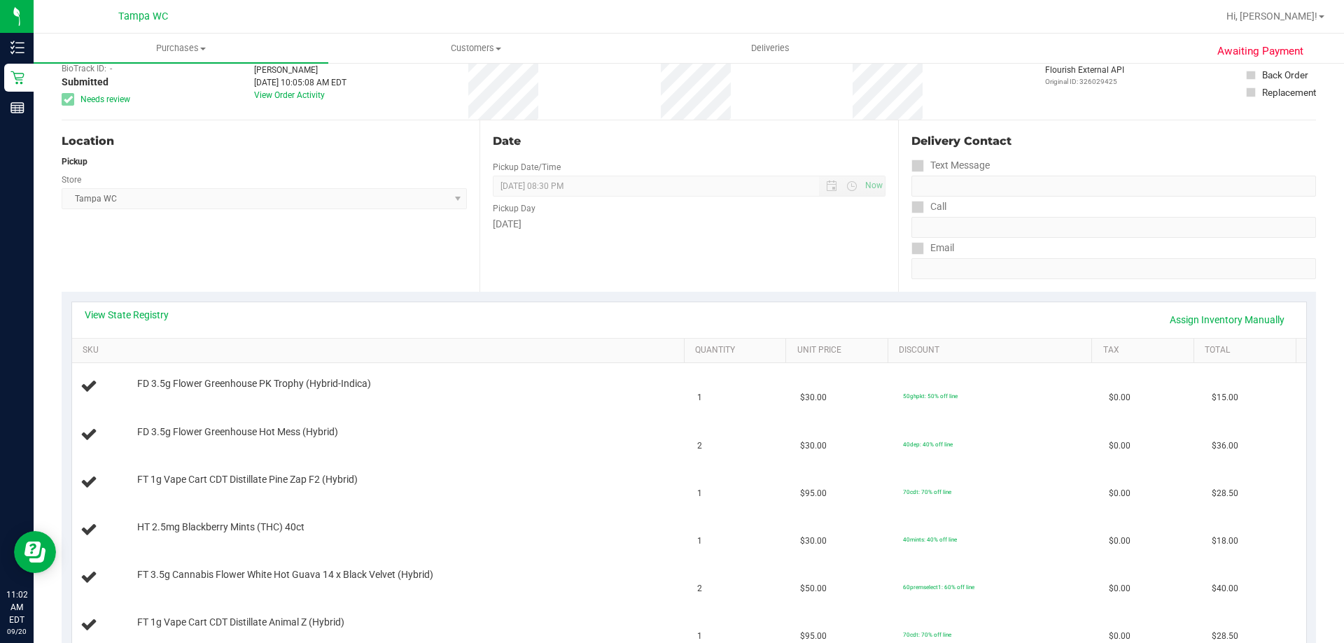
scroll to position [0, 0]
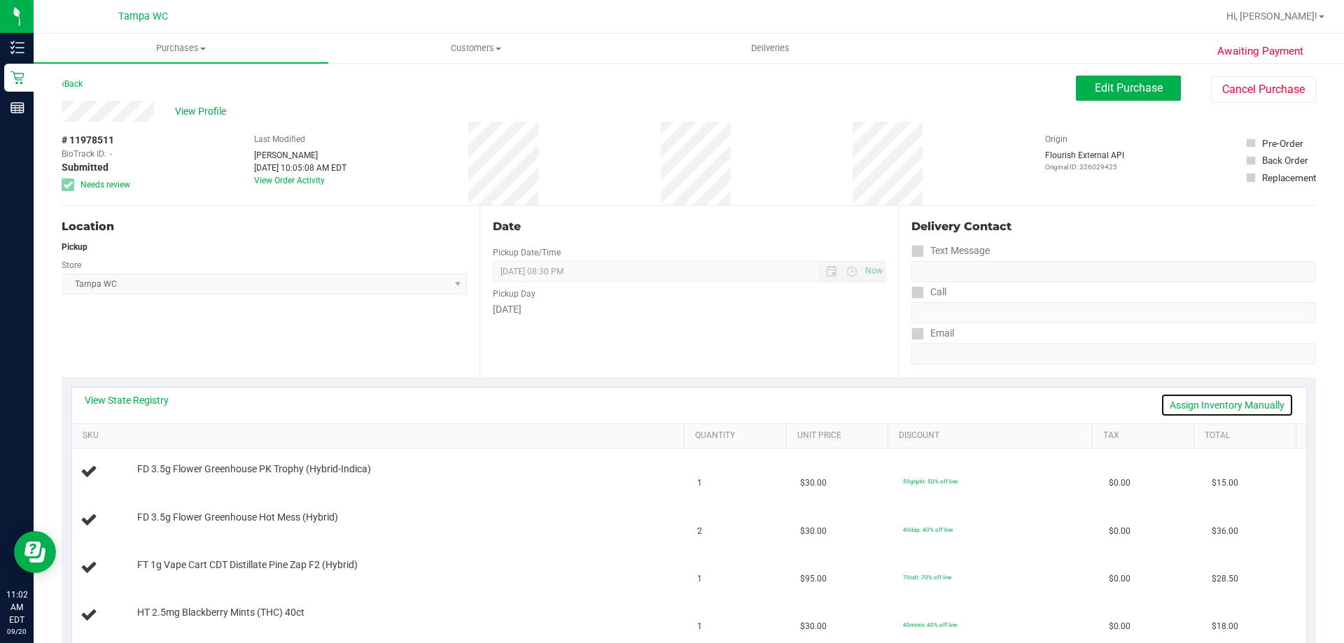
click at [1216, 405] on link "Assign Inventory Manually" at bounding box center [1227, 405] width 133 height 24
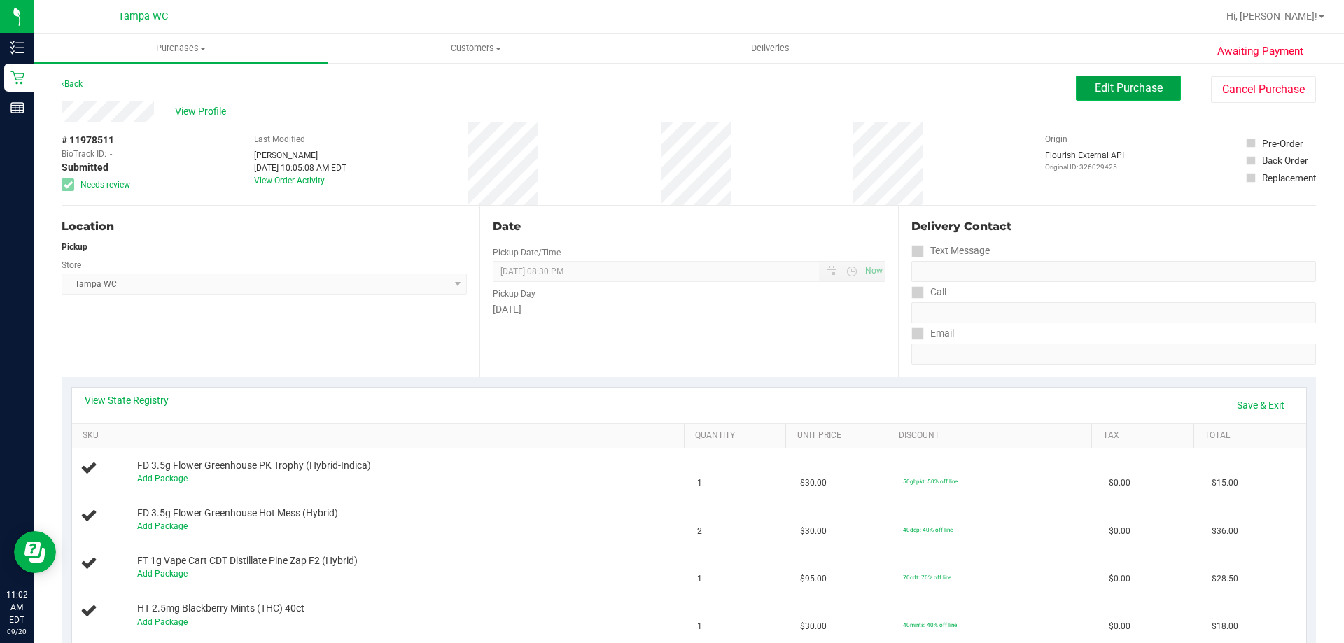
click at [1143, 95] on button "Edit Purchase" at bounding box center [1128, 88] width 105 height 25
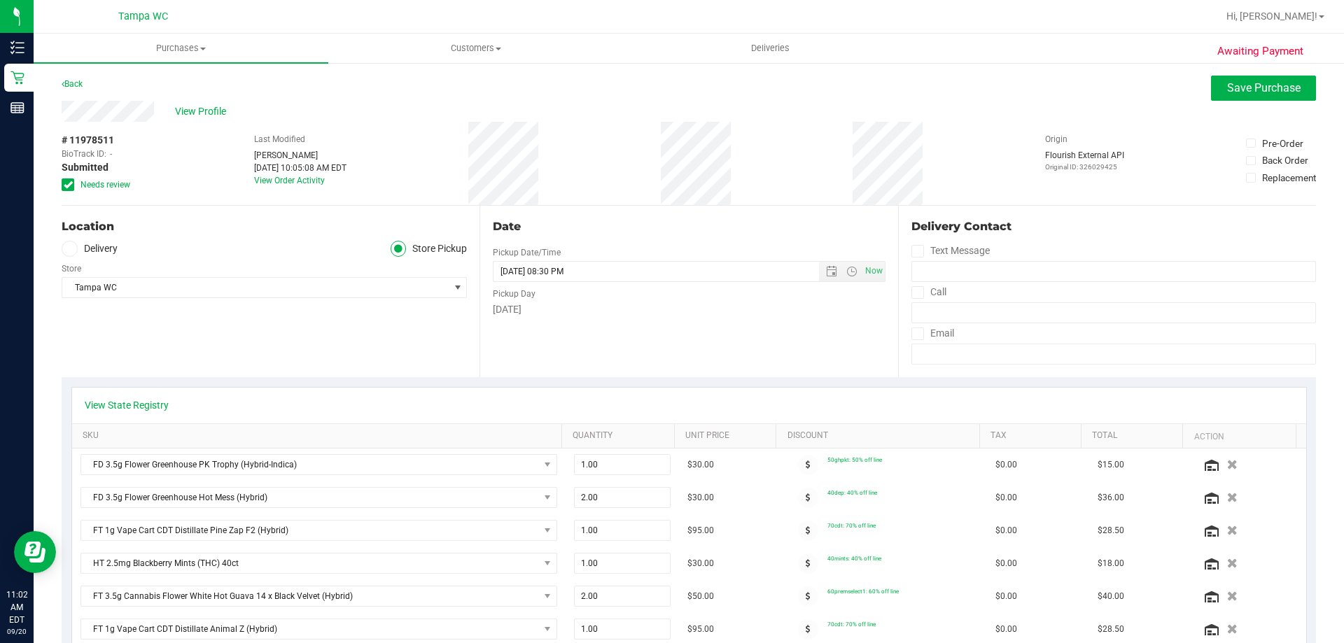
click at [857, 373] on div "Date Pickup Date/Time [DATE] Now [DATE] 08:30 PM Now Pickup Day [DATE]" at bounding box center [688, 291] width 418 height 171
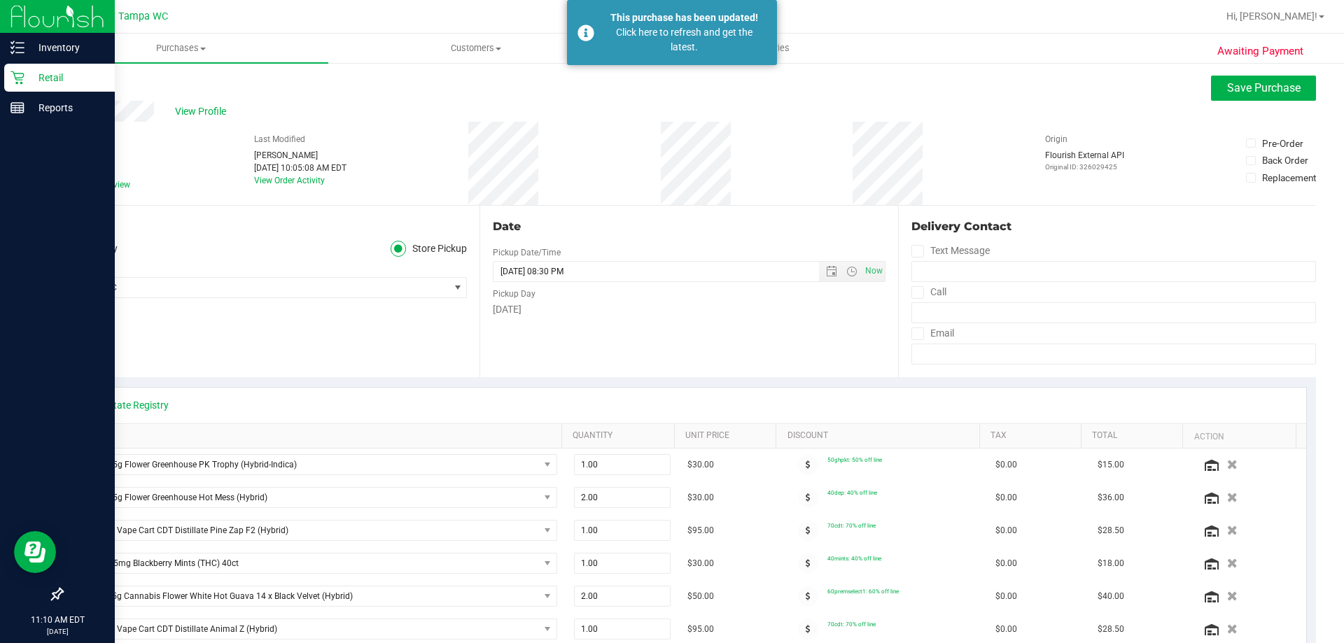
click at [52, 76] on p "Retail" at bounding box center [66, 77] width 84 height 17
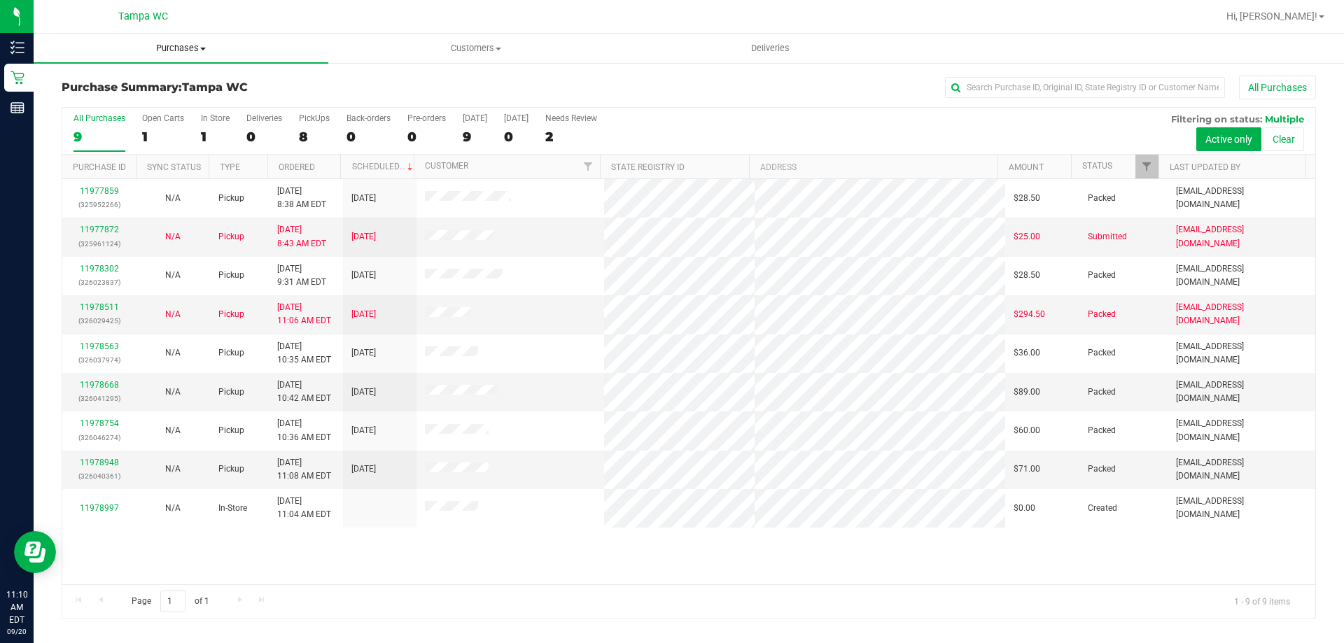
click at [176, 53] on span "Purchases" at bounding box center [181, 48] width 295 height 13
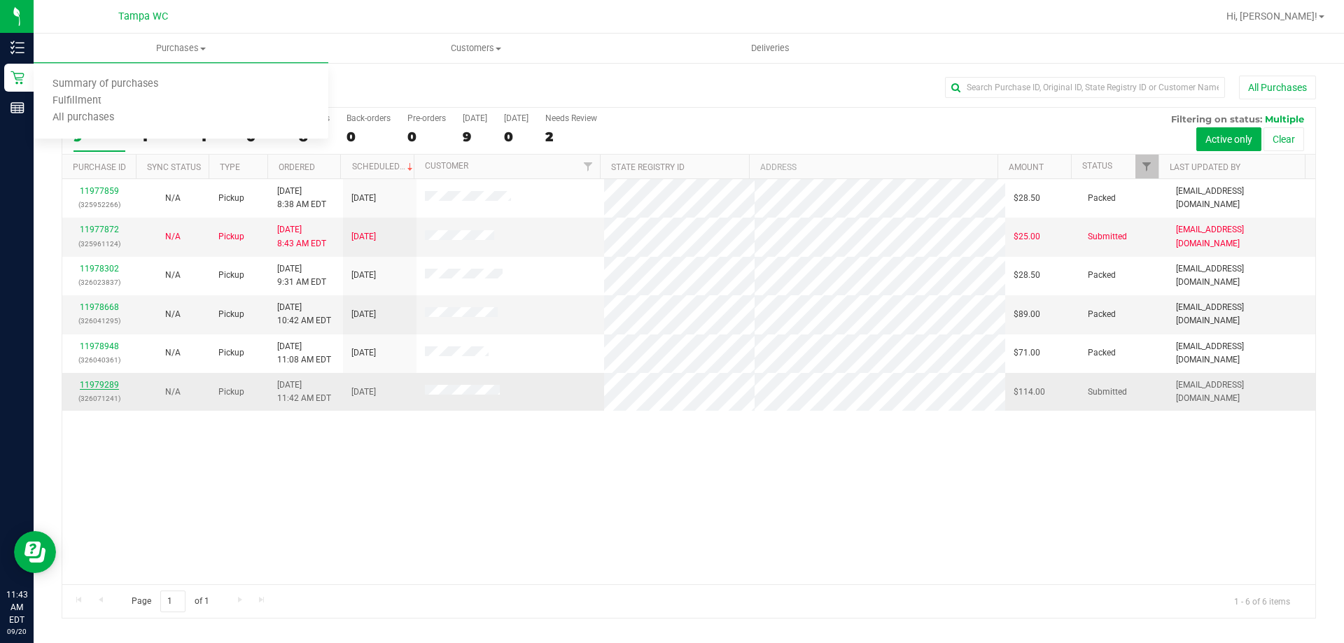
click at [110, 388] on link "11979289" at bounding box center [99, 385] width 39 height 10
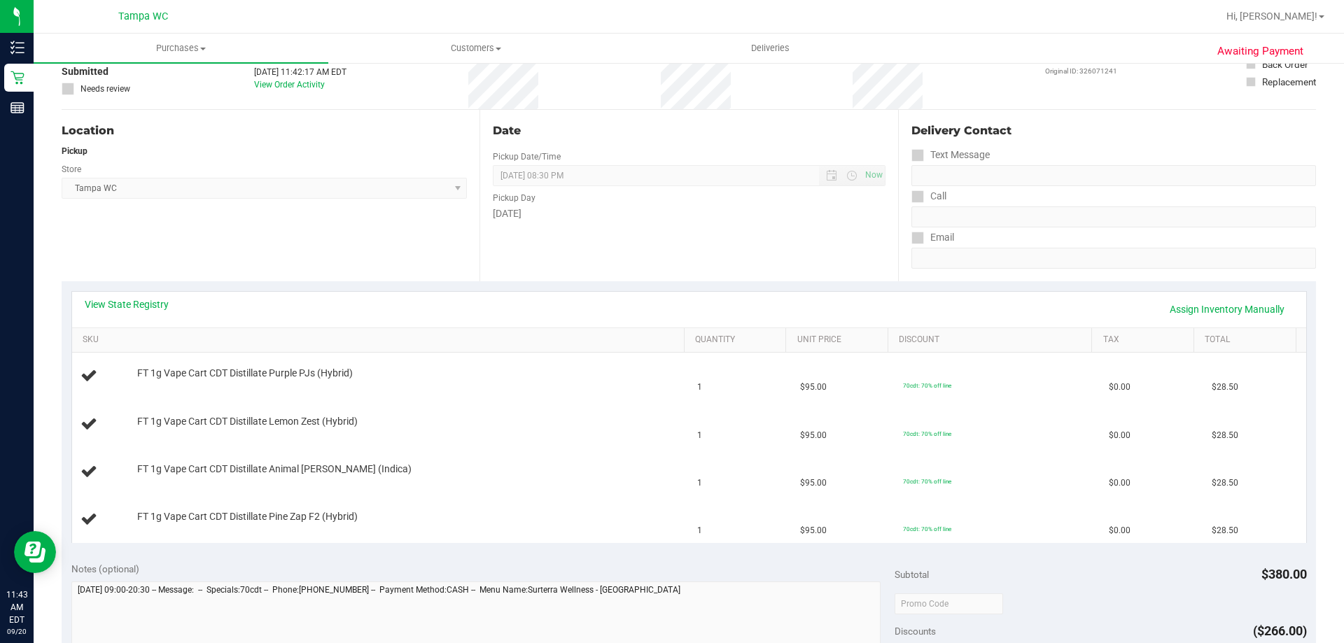
scroll to position [350, 0]
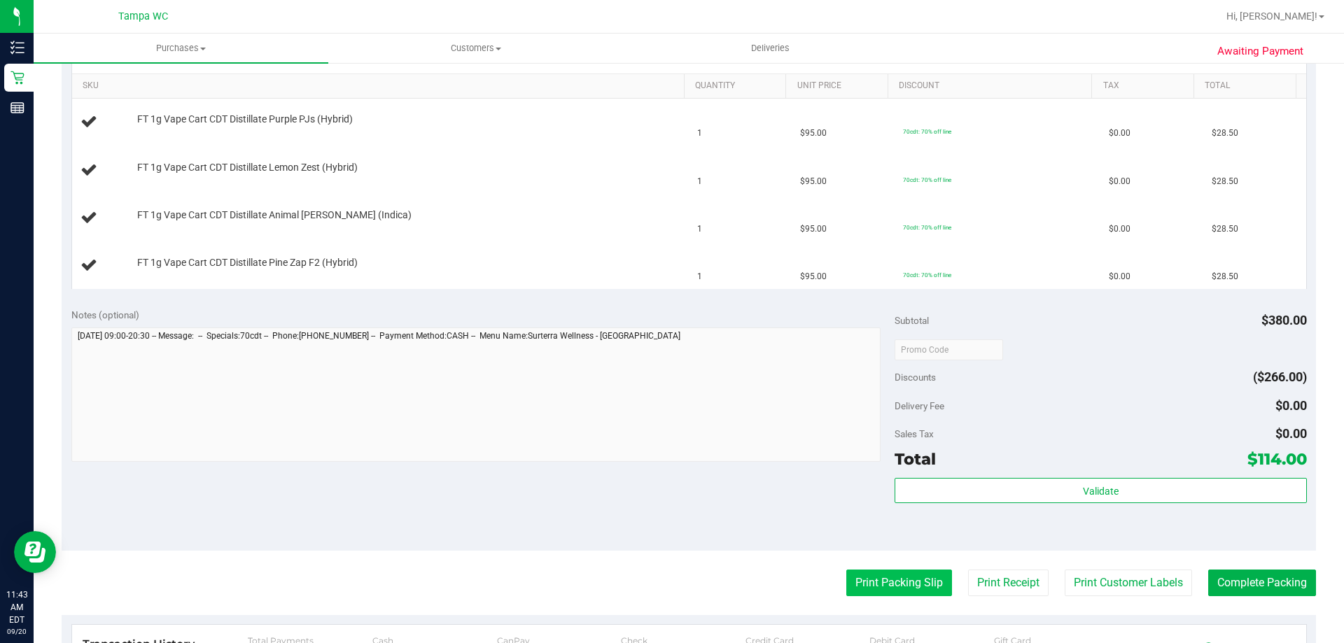
click at [850, 577] on button "Print Packing Slip" at bounding box center [899, 583] width 106 height 27
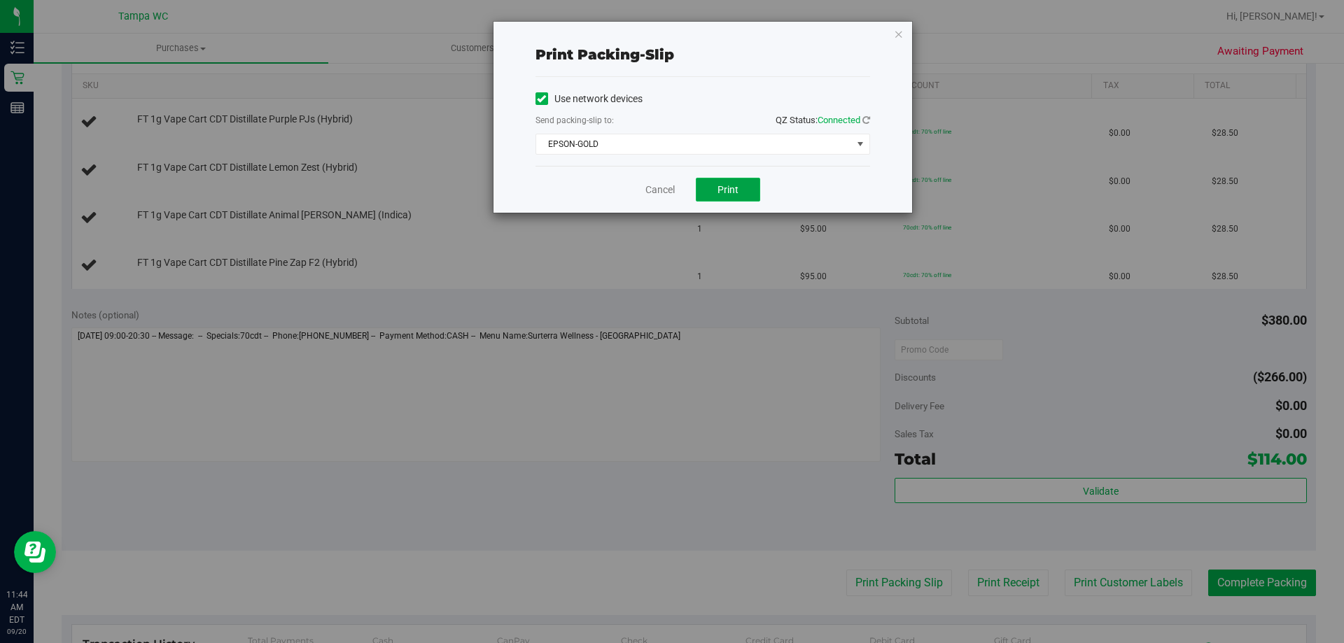
click at [745, 198] on button "Print" at bounding box center [728, 190] width 64 height 24
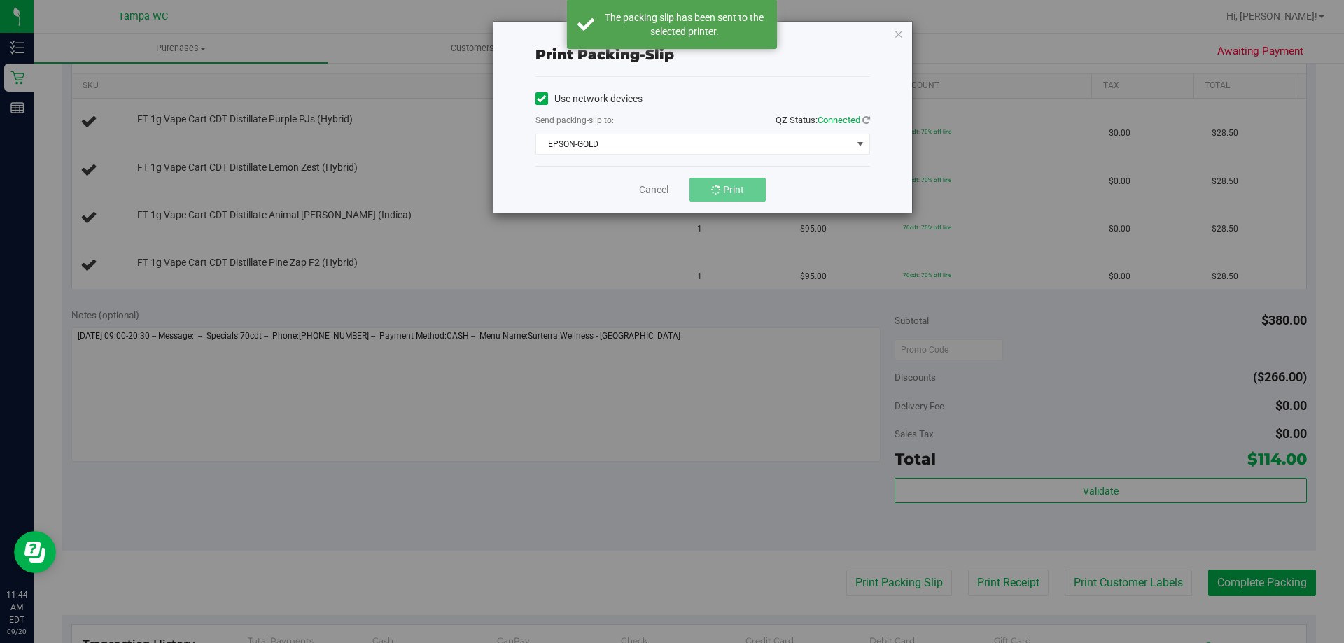
click at [958, 225] on div "Print packing-slip Use network devices Send packing-slip to: QZ Status: Connect…" at bounding box center [677, 321] width 1354 height 643
click at [894, 37] on icon "button" at bounding box center [899, 33] width 10 height 17
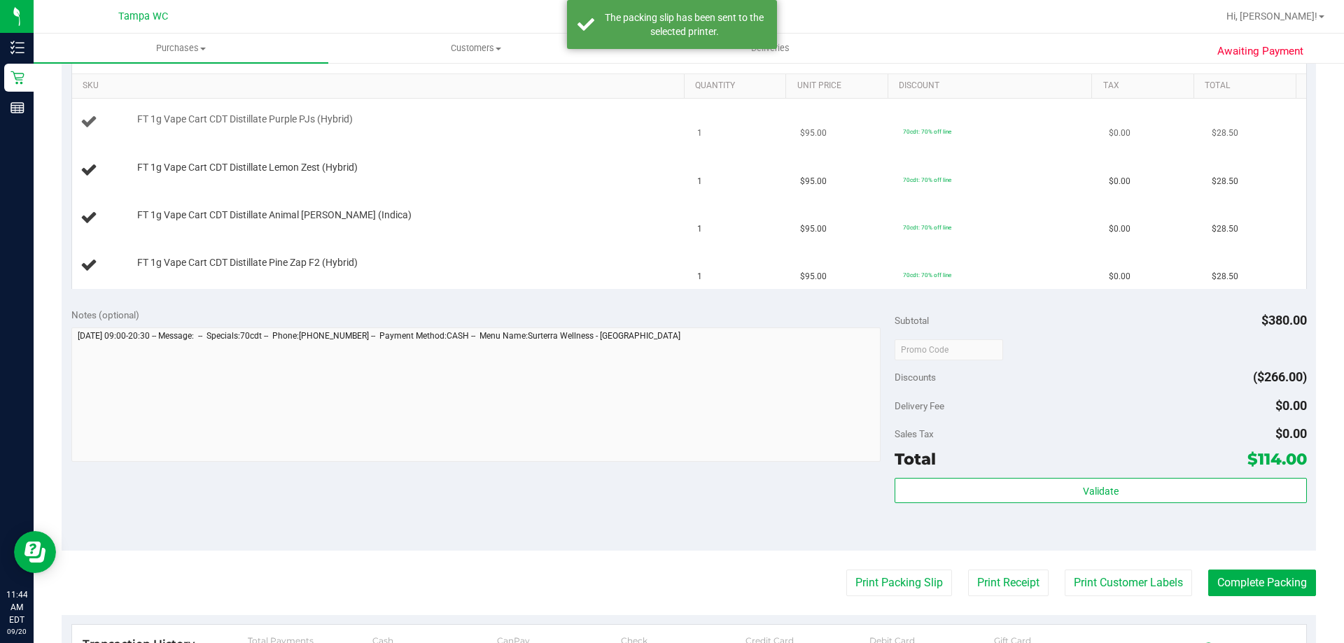
click at [913, 111] on td "70cdt: 70% off line" at bounding box center [998, 123] width 206 height 48
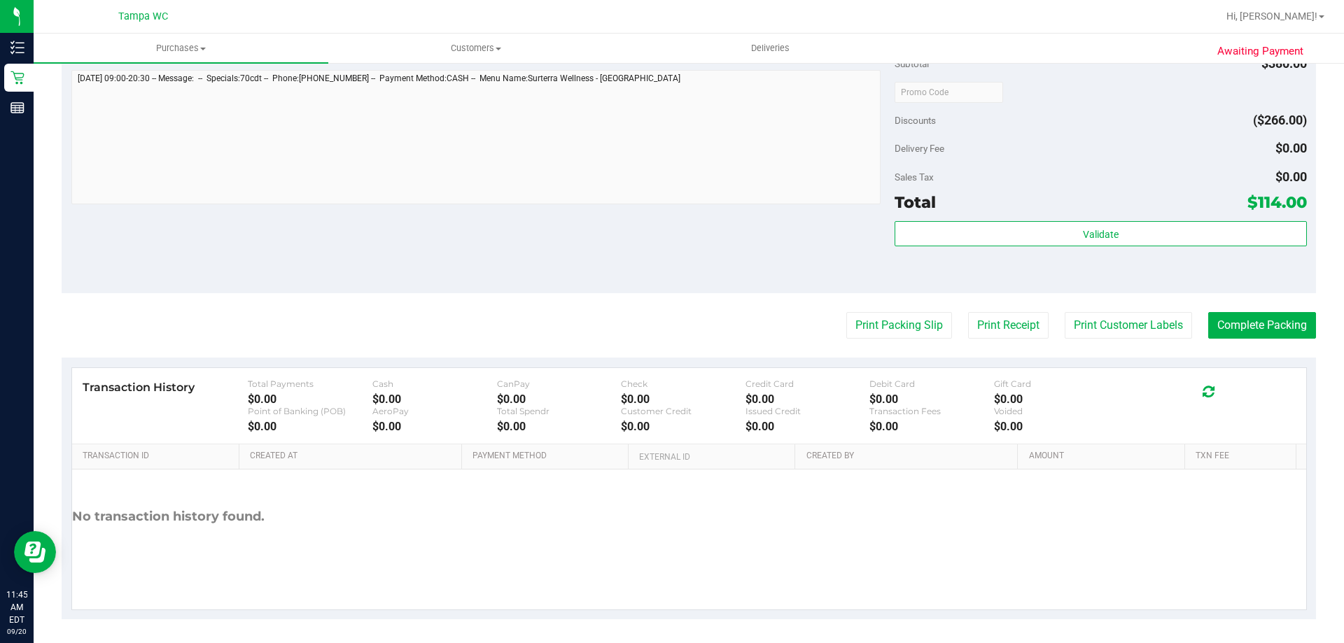
scroll to position [744, 0]
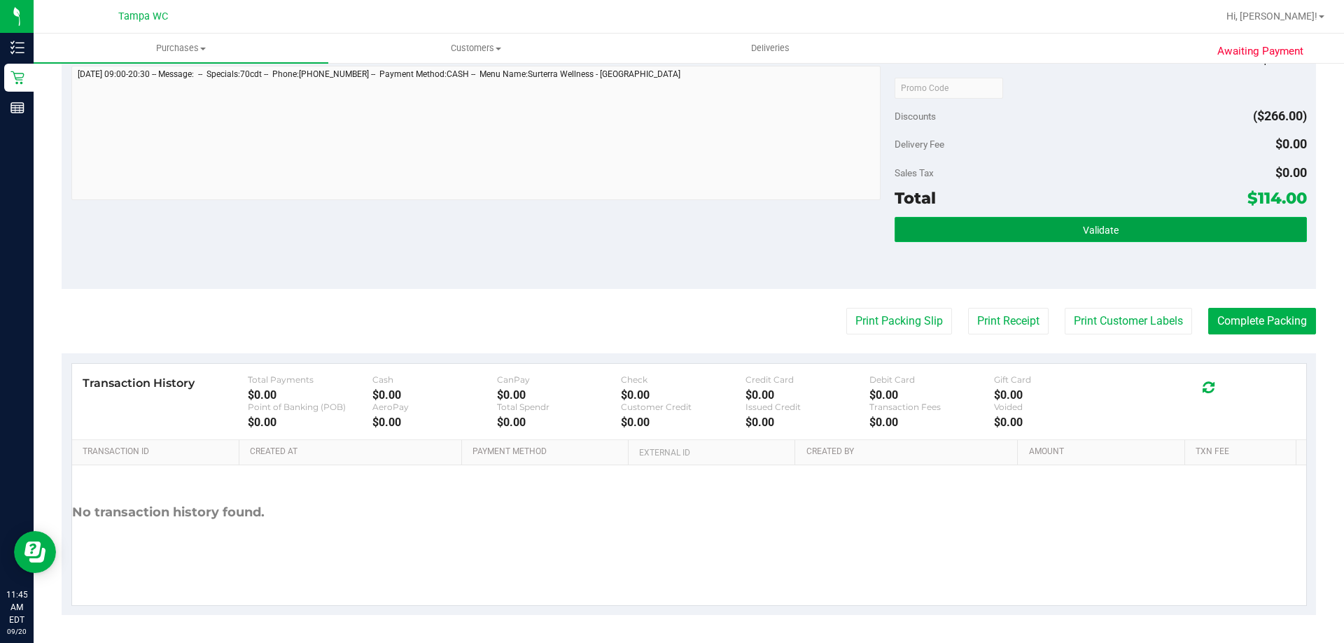
click at [1090, 235] on span "Validate" at bounding box center [1101, 230] width 36 height 11
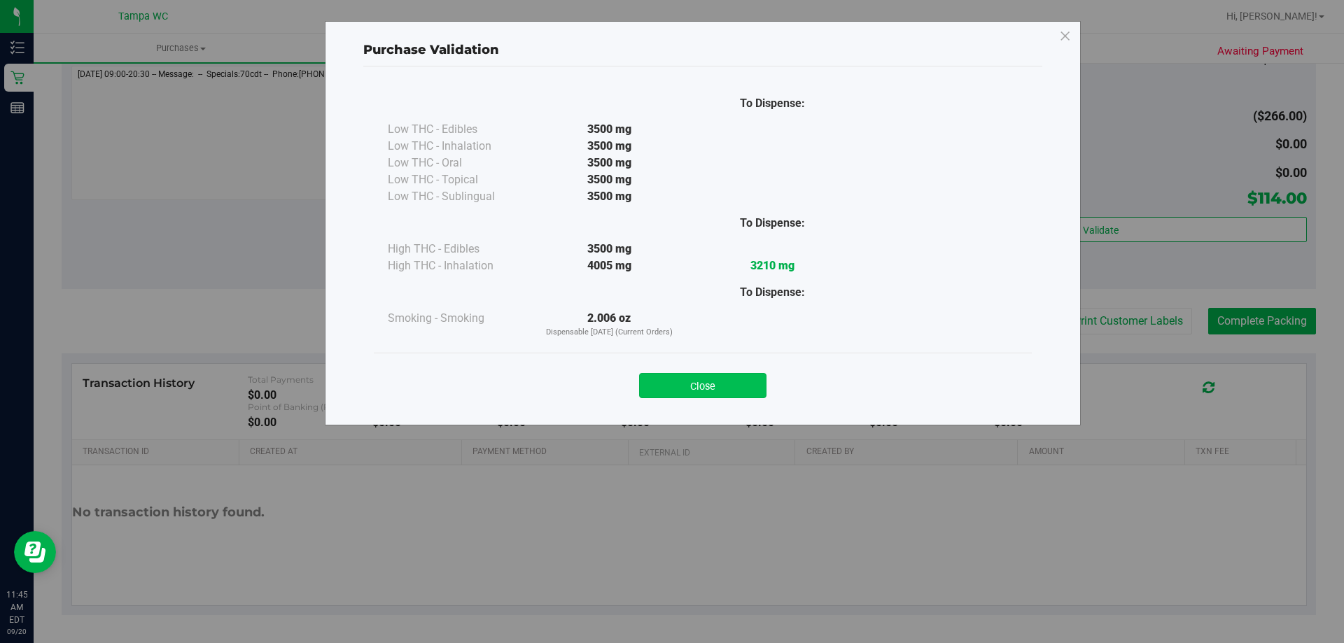
click at [736, 374] on button "Close" at bounding box center [702, 385] width 127 height 25
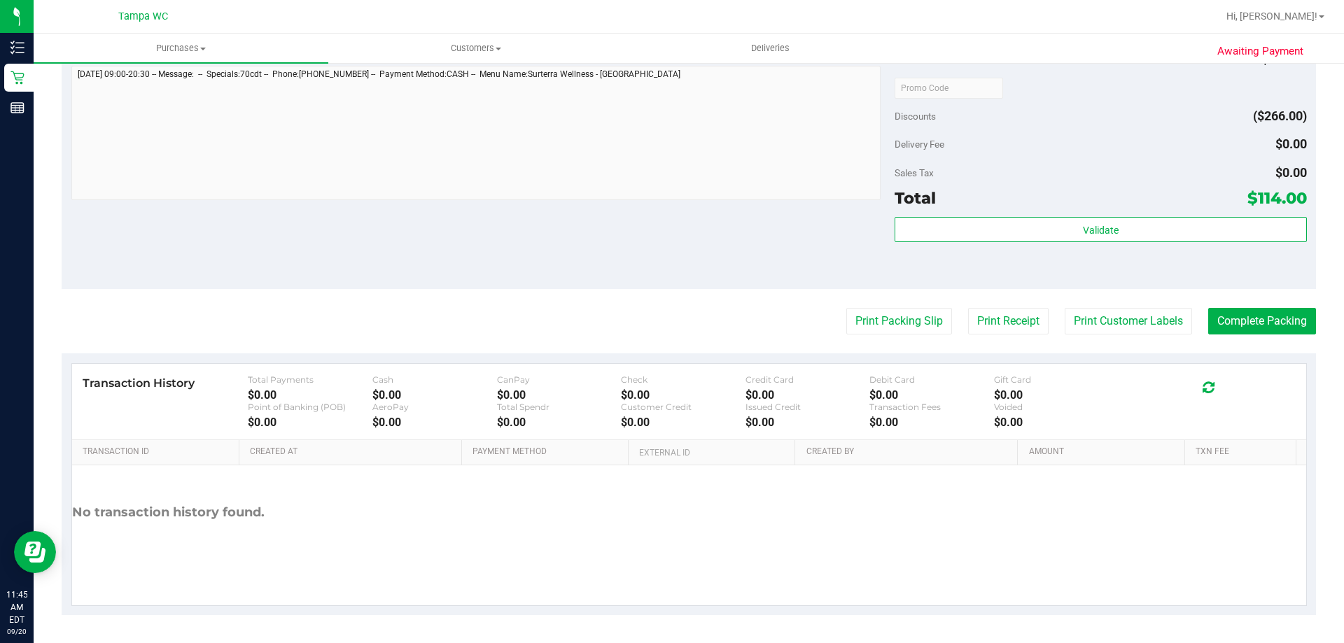
click at [1232, 314] on button "Complete Packing" at bounding box center [1262, 321] width 108 height 27
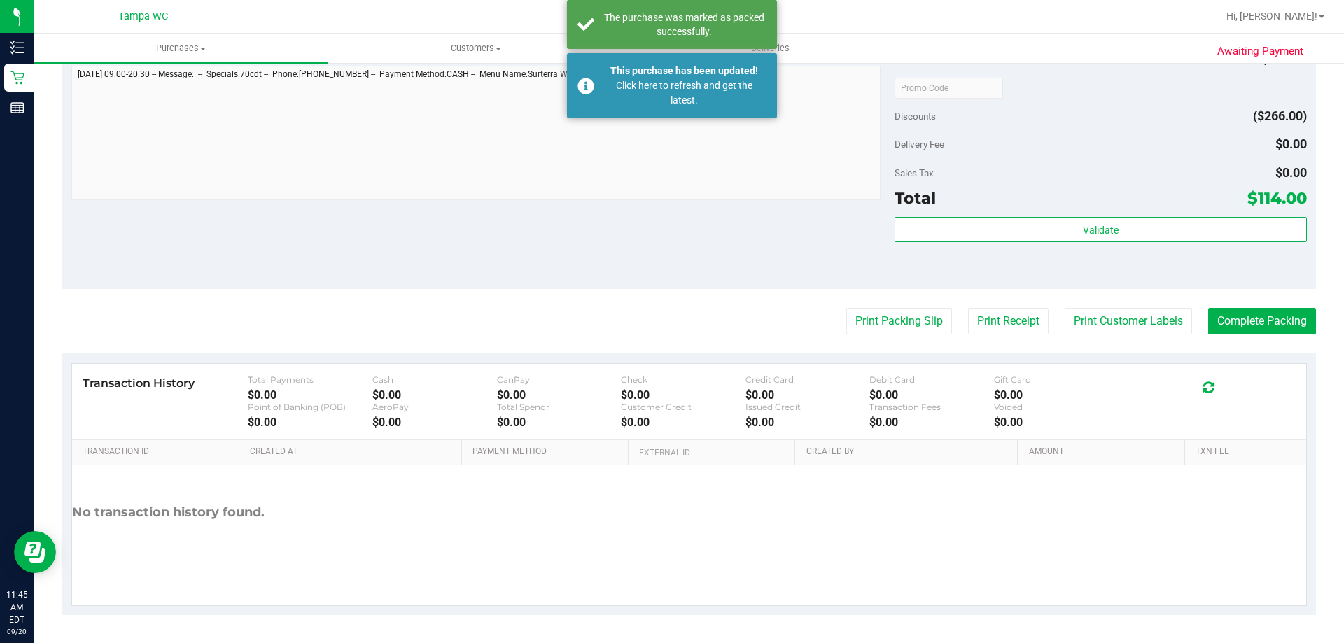
click at [962, 289] on div "Notes (optional) Subtotal $380.00 Discounts ($266.00) Delivery Fee $0.00 Sales …" at bounding box center [689, 163] width 1254 height 252
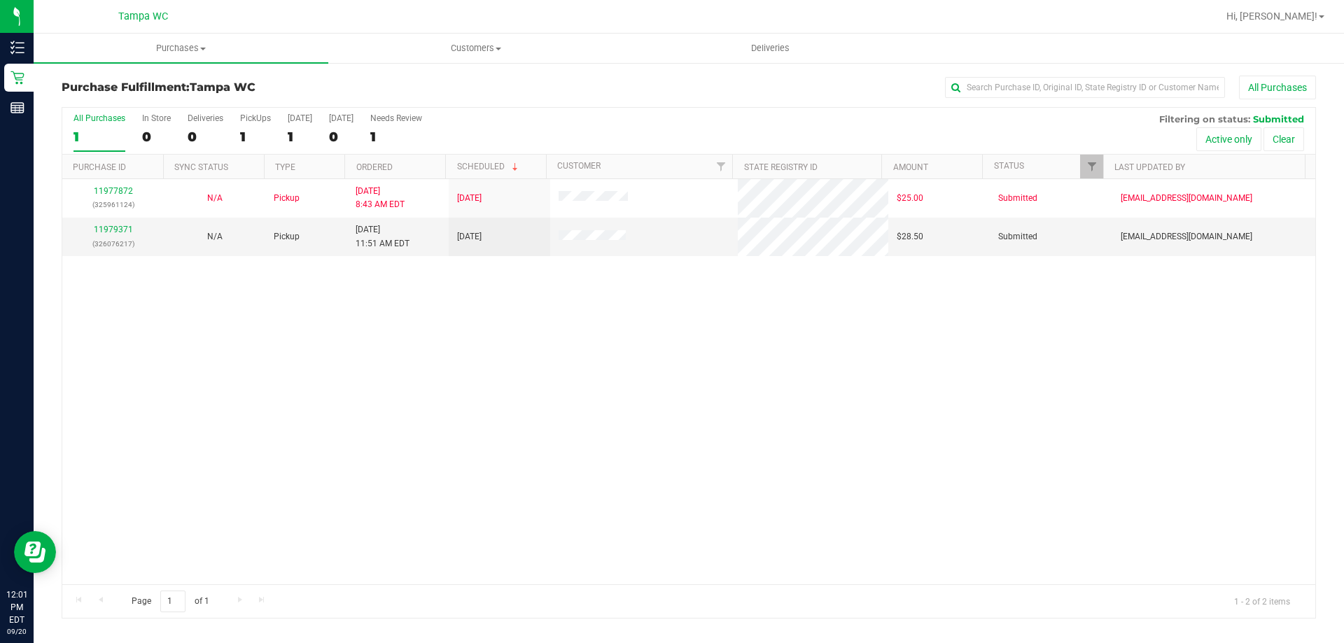
click at [589, 293] on div "11977872 (325961124) N/A Pickup [DATE] 8:43 AM EDT 9/20/2025 $25.00 Submitted […" at bounding box center [688, 381] width 1253 height 405
click at [130, 225] on link "11979371" at bounding box center [113, 230] width 39 height 10
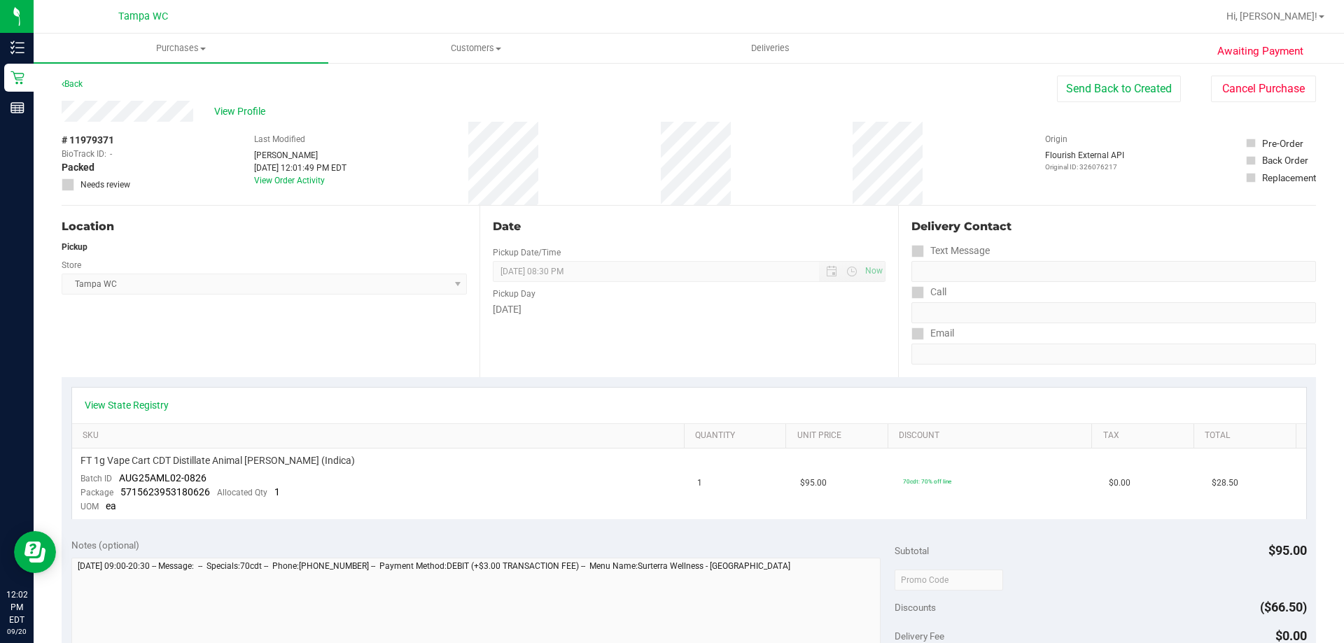
click at [855, 357] on div "Date Pickup Date/Time [DATE] Now [DATE] 08:30 PM Now Pickup Day [DATE]" at bounding box center [688, 291] width 418 height 171
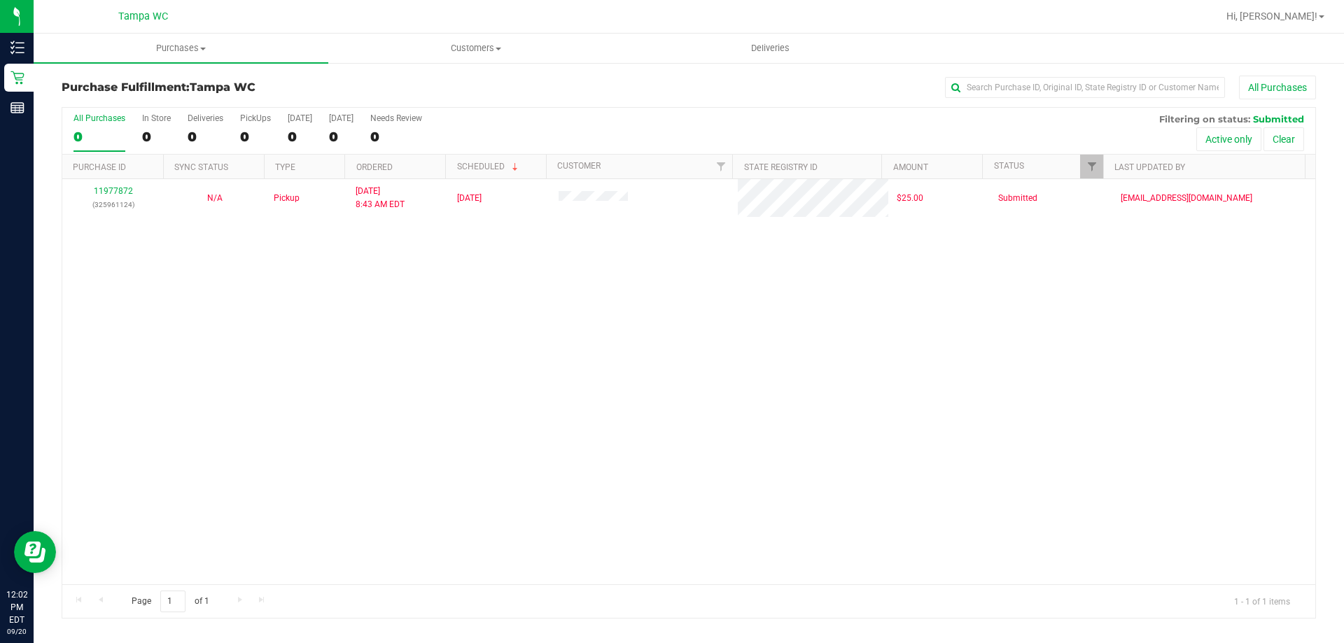
click at [339, 253] on div "11977872 (325961124) N/A Pickup [DATE] 8:43 AM EDT 9/20/2025 $25.00 Submitted […" at bounding box center [688, 381] width 1253 height 405
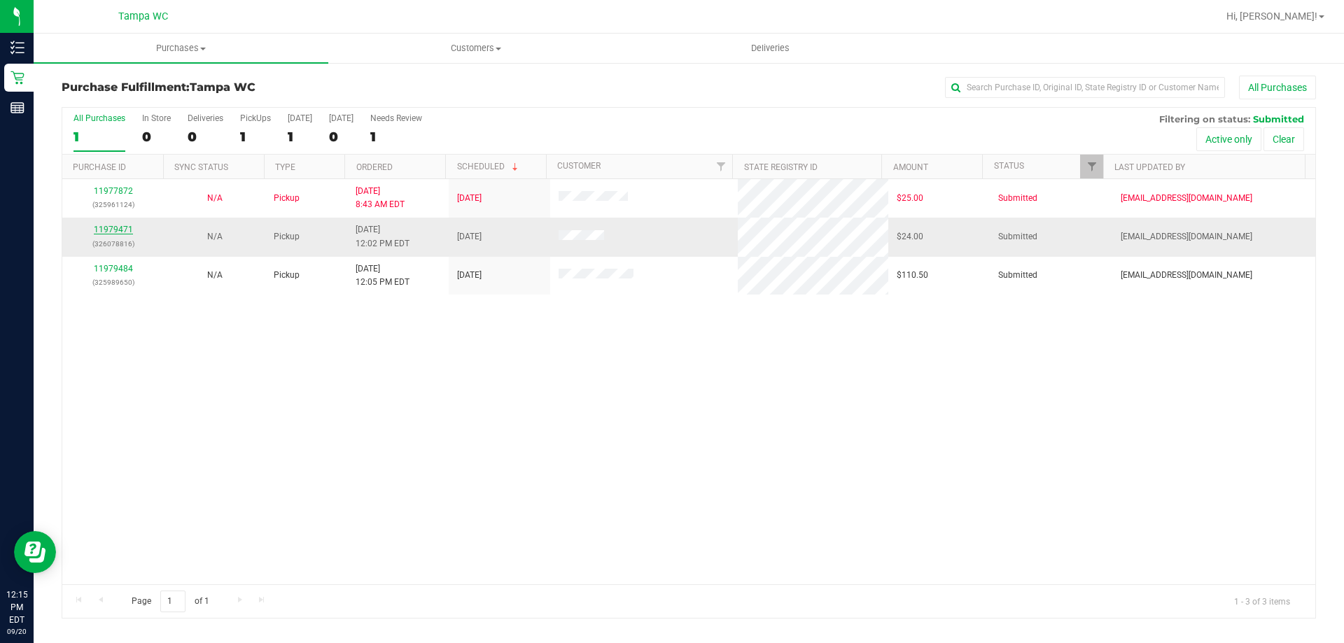
click at [111, 232] on link "11979471" at bounding box center [113, 230] width 39 height 10
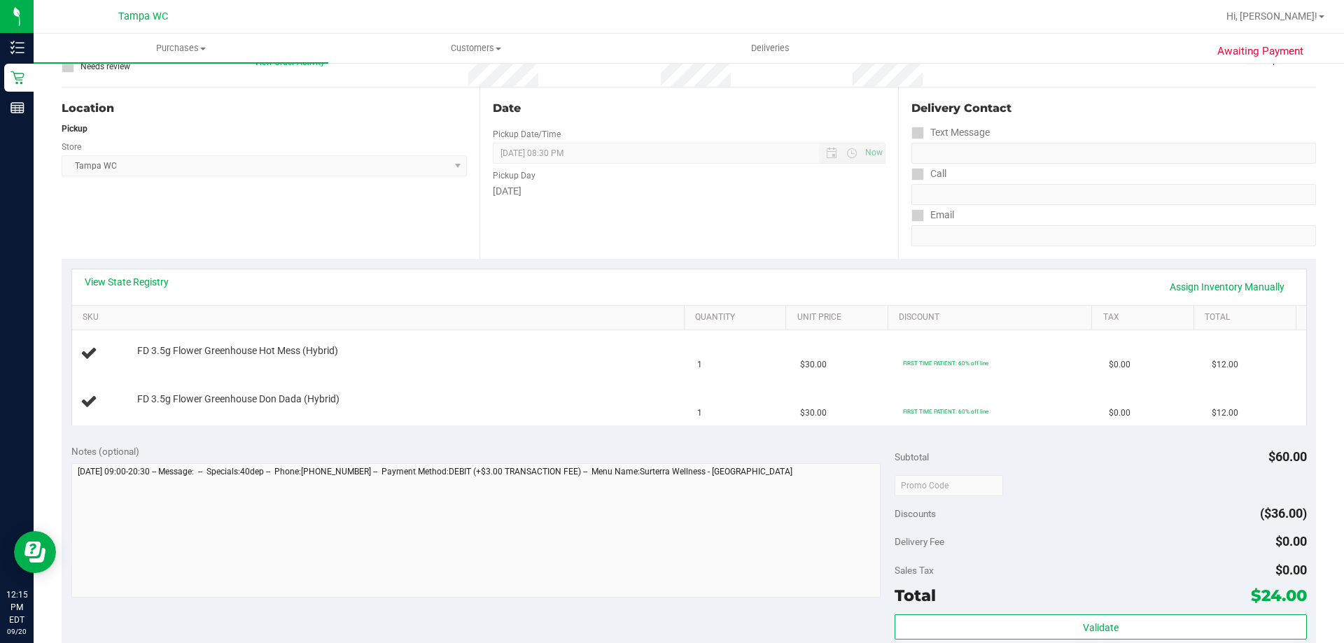
scroll to position [140, 0]
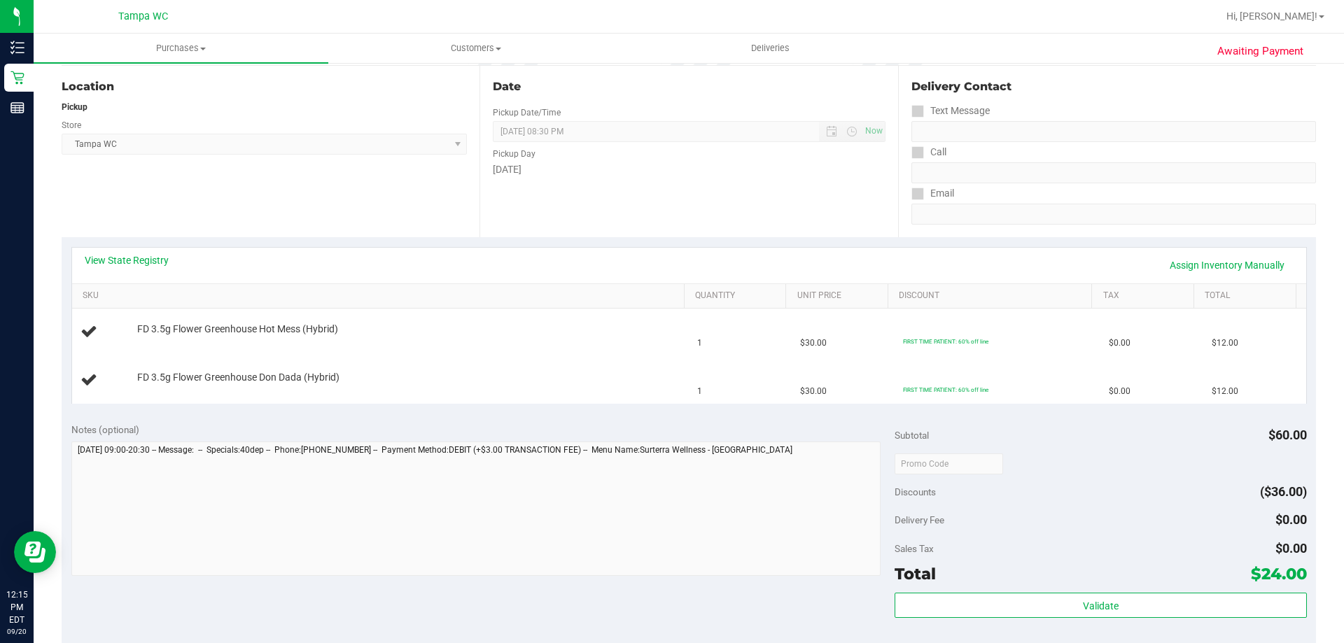
click at [754, 218] on div "Date Pickup Date/Time [DATE] Now [DATE] 08:30 PM Now Pickup Day [DATE]" at bounding box center [688, 151] width 418 height 171
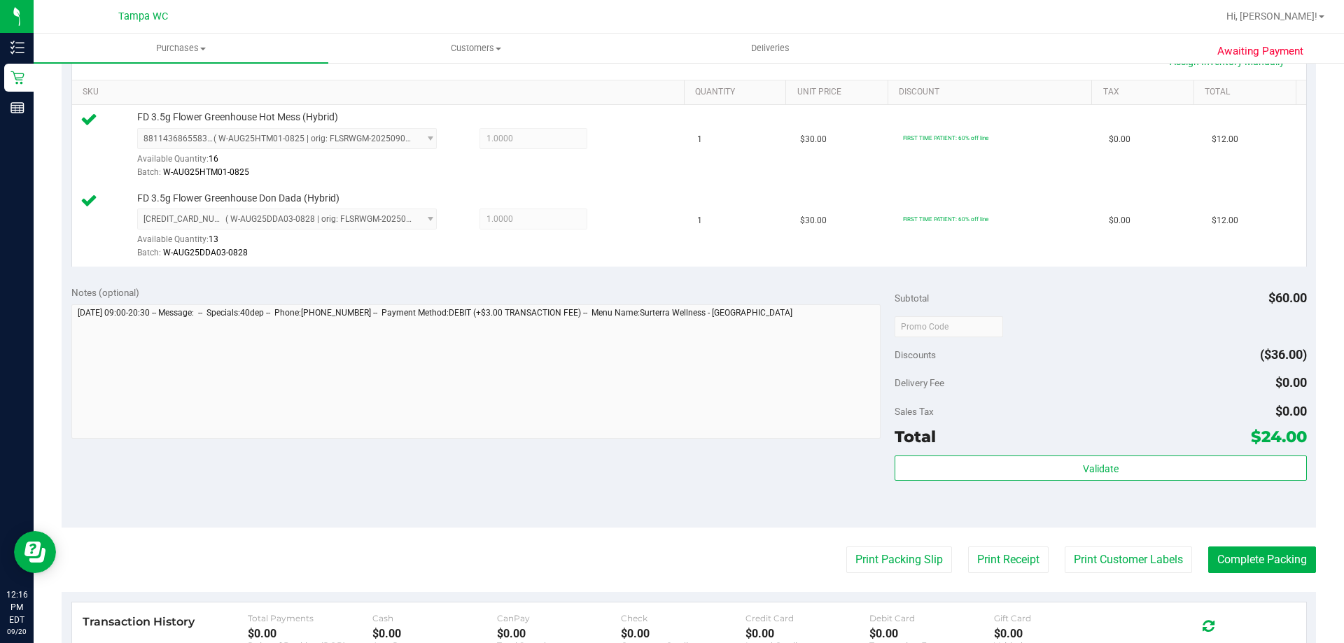
scroll to position [350, 0]
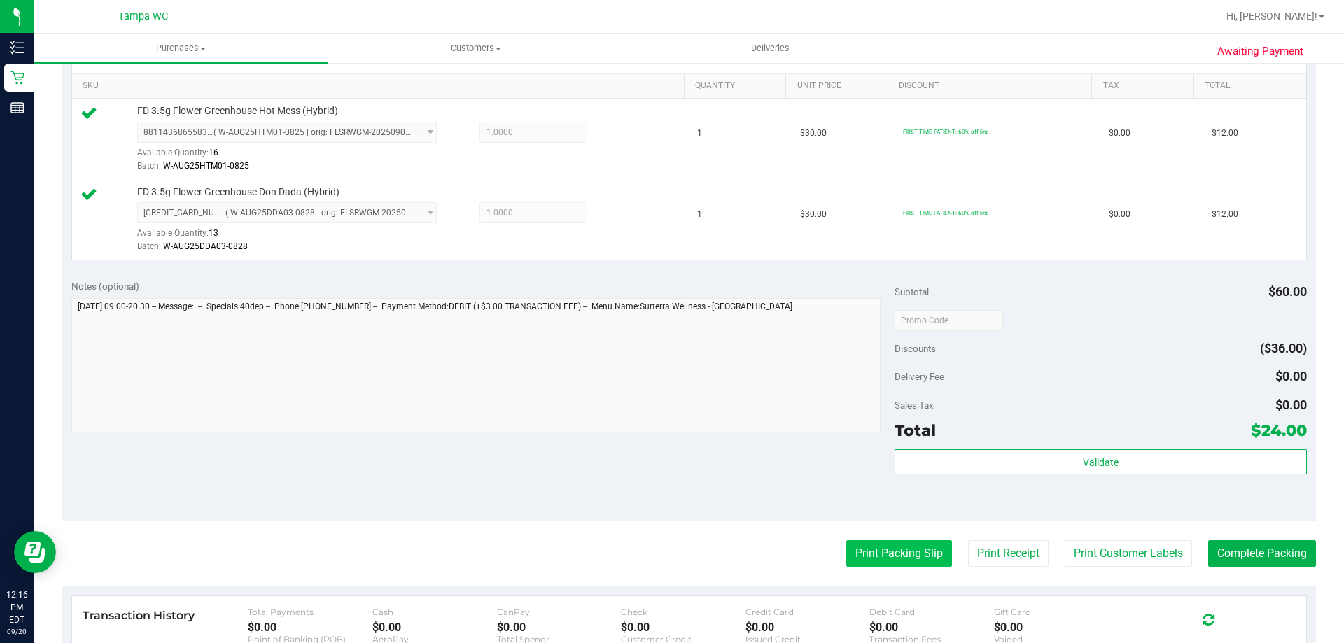
click at [899, 550] on button "Print Packing Slip" at bounding box center [899, 553] width 106 height 27
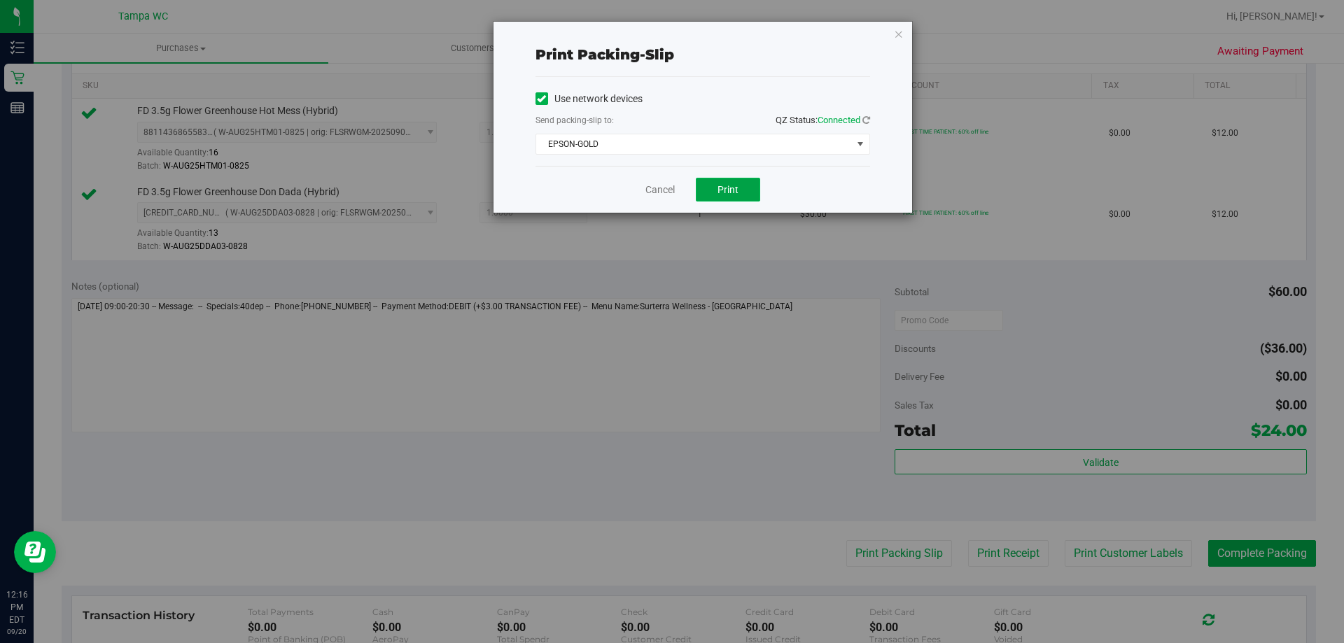
click at [735, 186] on span "Print" at bounding box center [727, 189] width 21 height 11
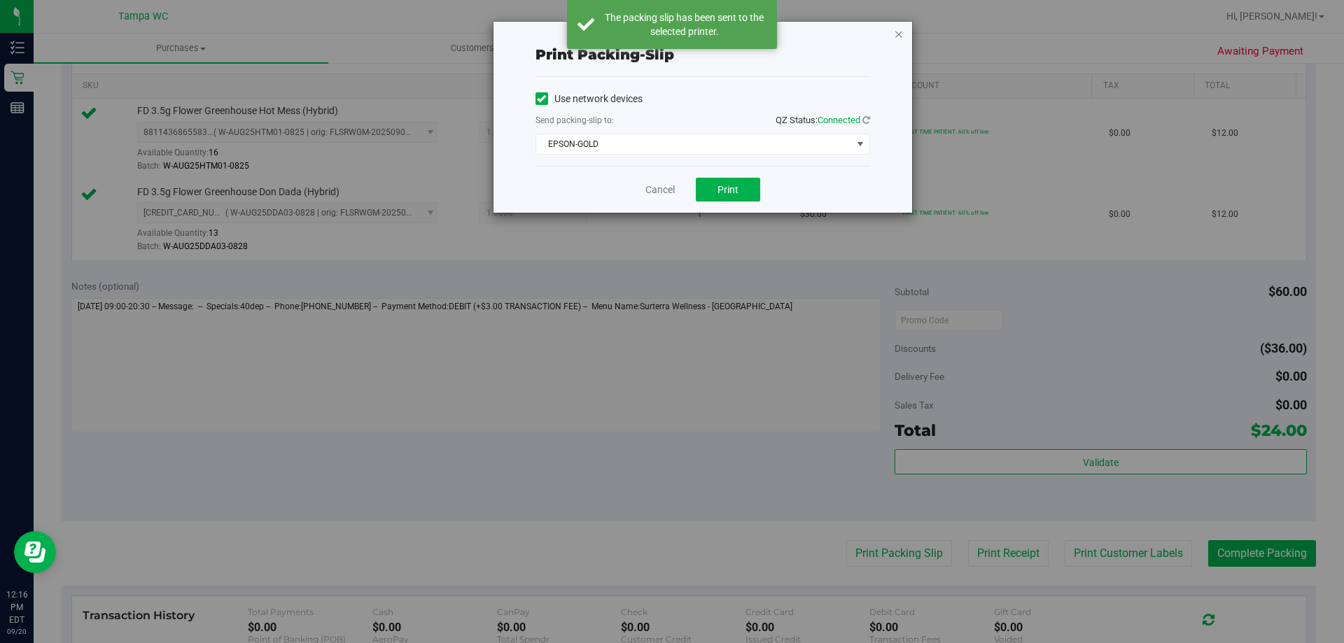
click at [896, 34] on icon "button" at bounding box center [899, 33] width 10 height 17
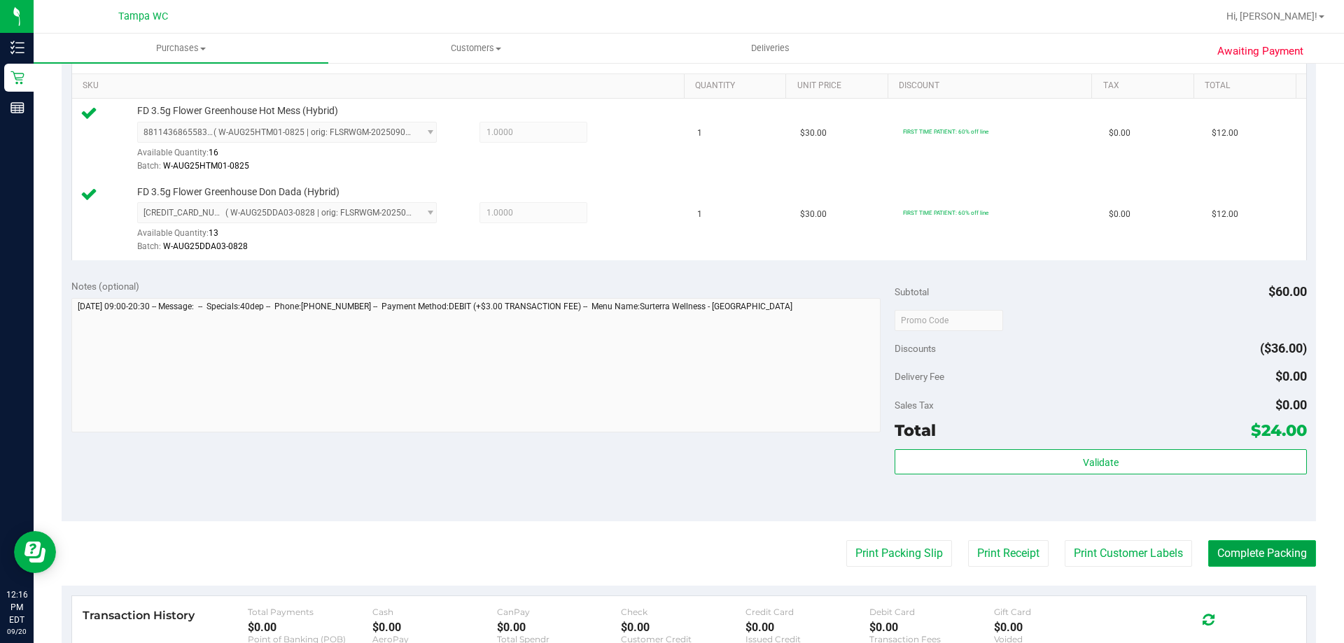
click at [1254, 545] on button "Complete Packing" at bounding box center [1262, 553] width 108 height 27
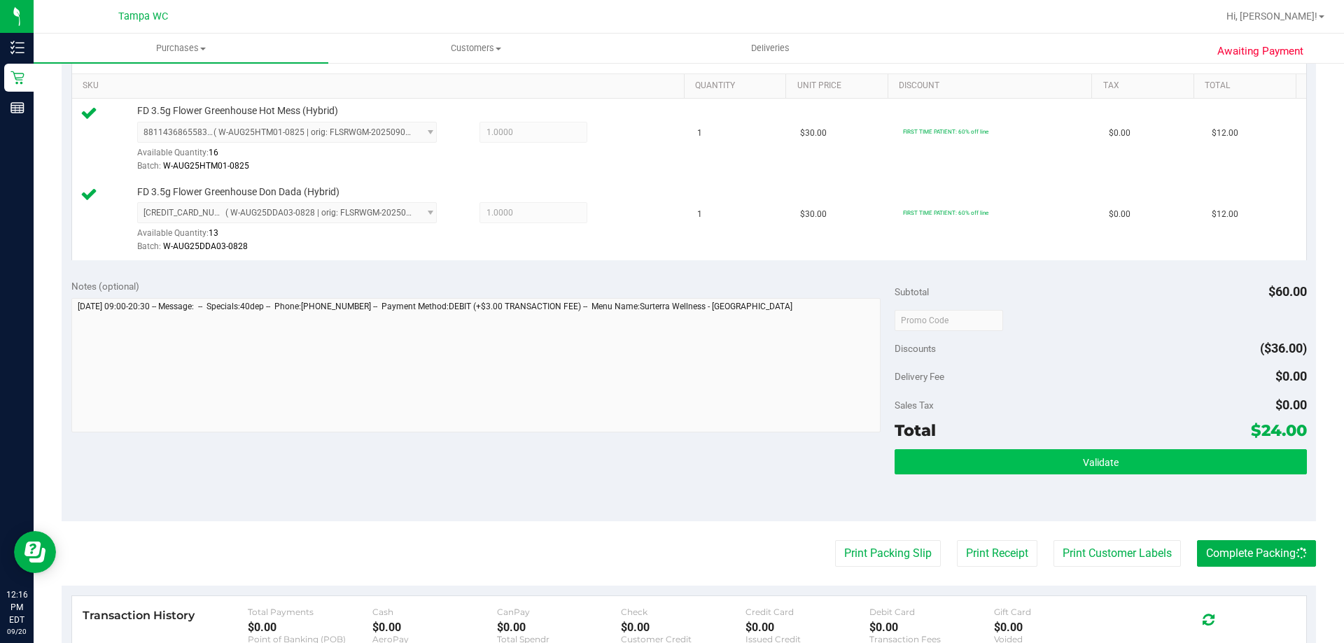
click at [1141, 451] on div "Subtotal $60.00 Discounts ($36.00) Delivery Fee $0.00 Sales Tax $0.00 Total $24…" at bounding box center [1101, 395] width 412 height 233
click at [1141, 469] on button "Validate" at bounding box center [1101, 461] width 412 height 25
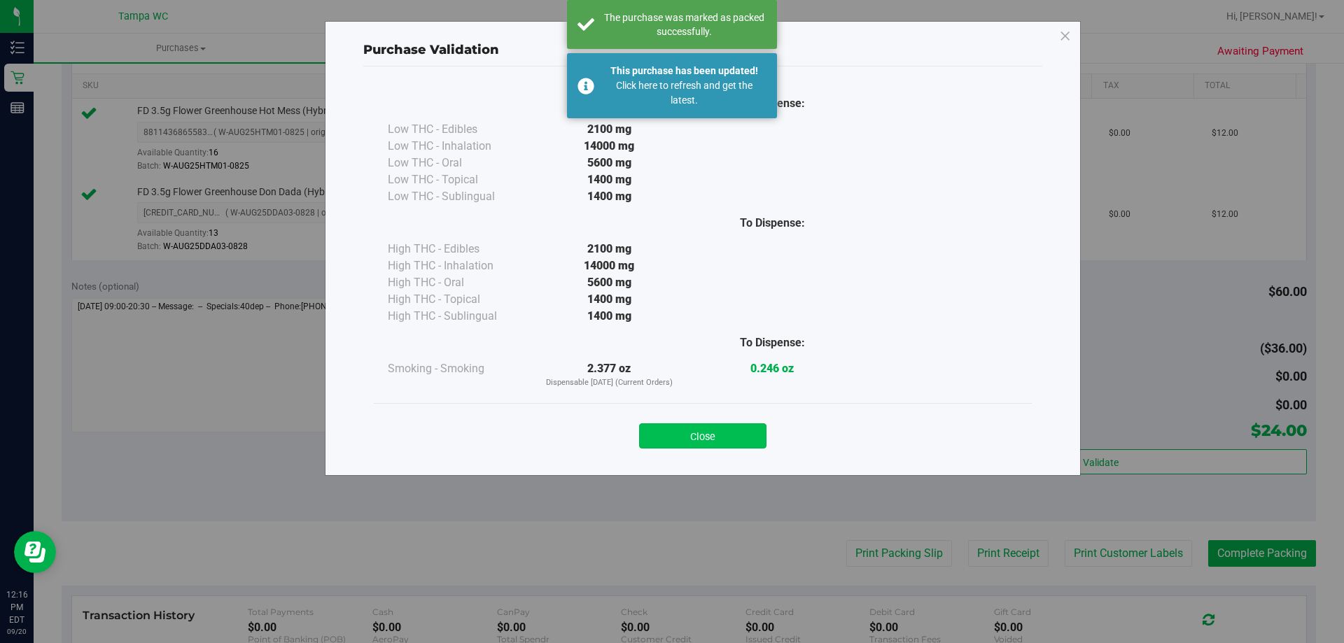
click at [726, 436] on button "Close" at bounding box center [702, 435] width 127 height 25
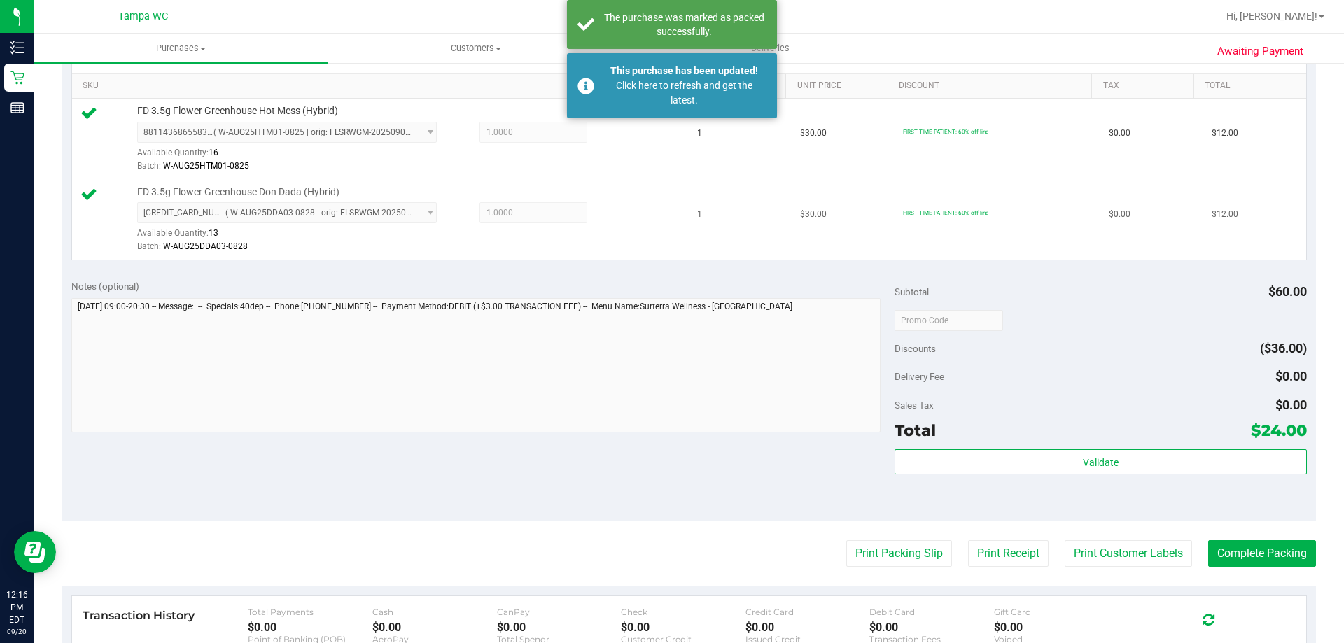
click at [418, 209] on span "[CREDIT_CARD_NUMBER] ( W-AUG25DDA03-0828 | orig: FLSRWGM-20250904-467 ) [CREDIT…" at bounding box center [287, 212] width 300 height 21
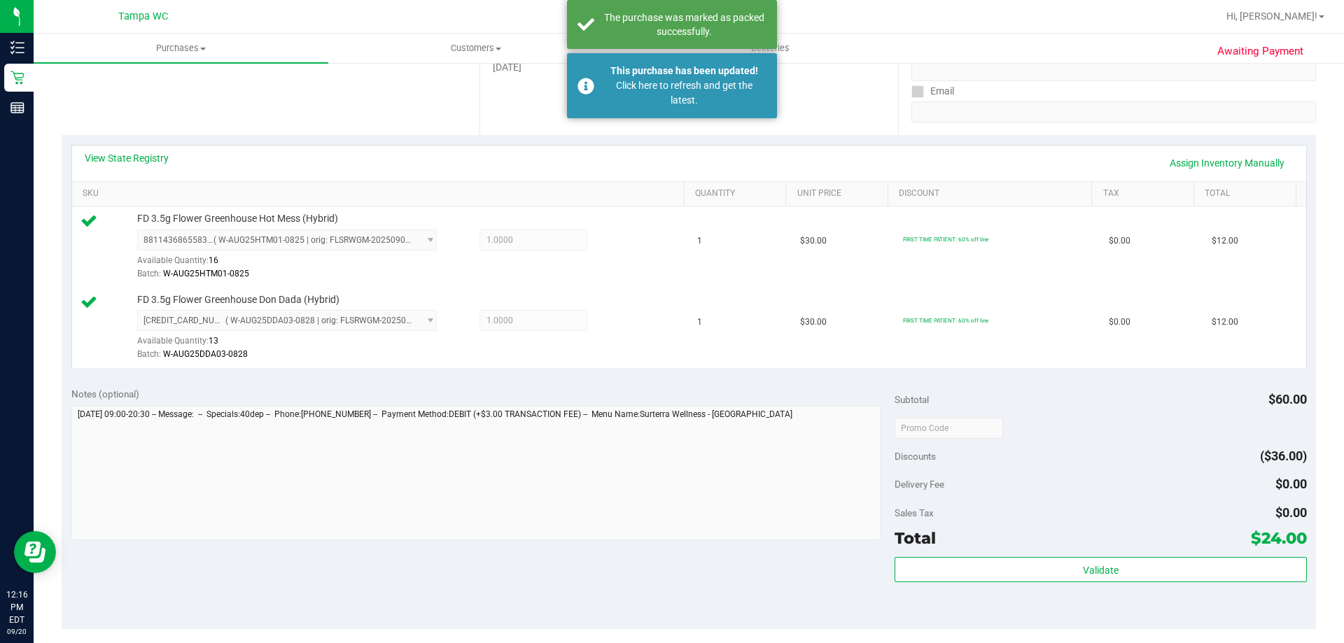
scroll to position [140, 0]
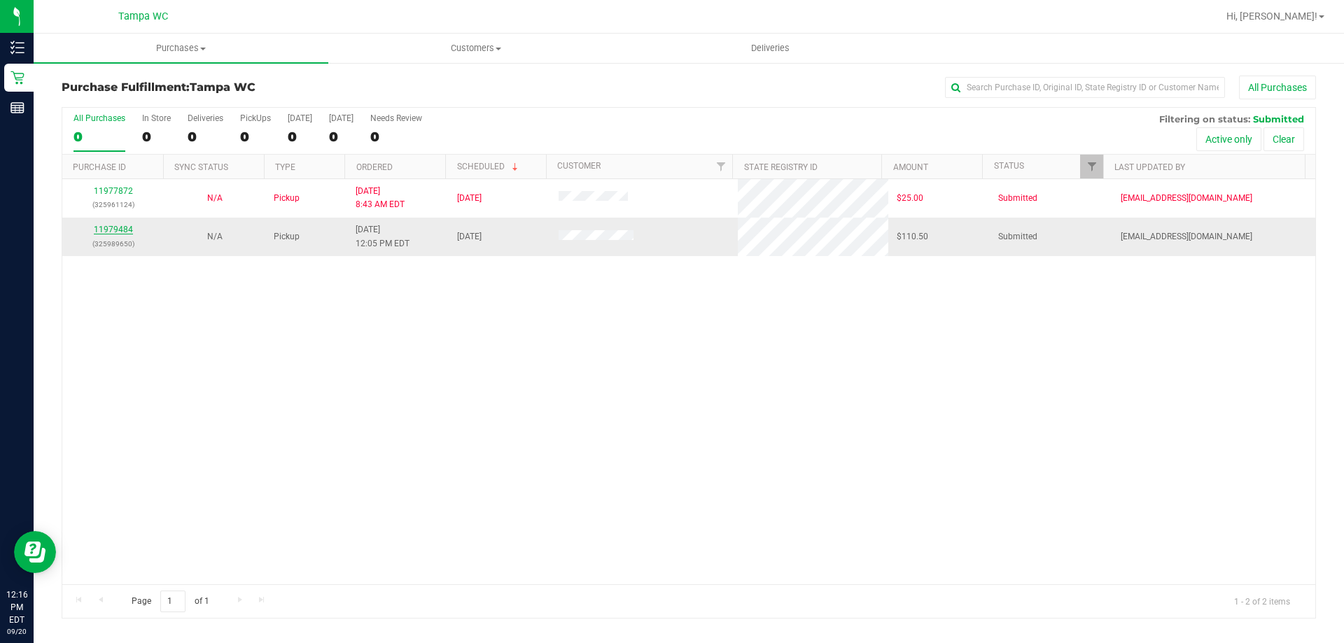
click at [118, 232] on link "11979484" at bounding box center [113, 230] width 39 height 10
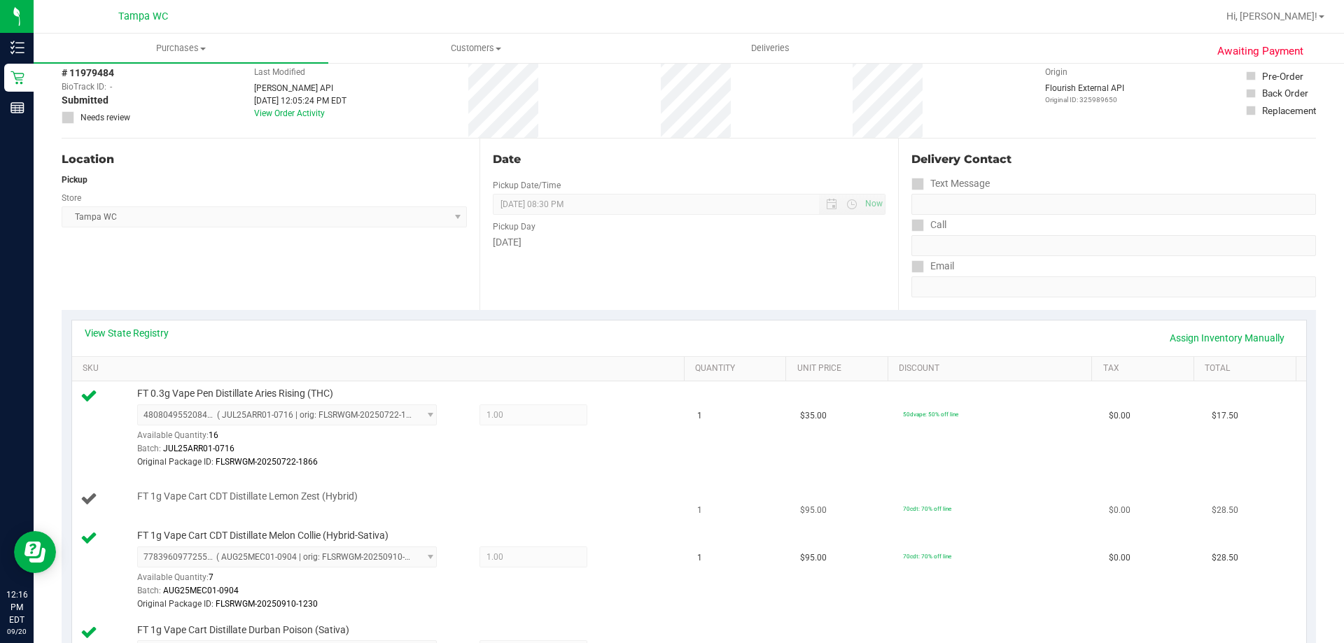
scroll to position [210, 0]
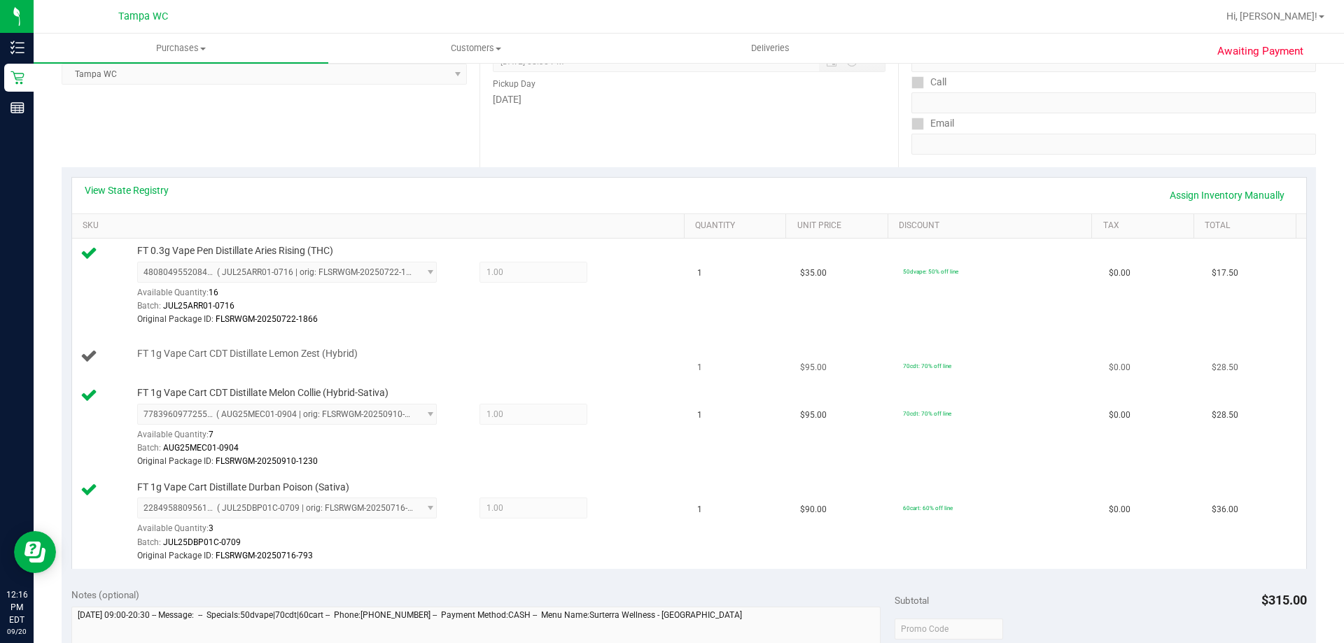
click at [777, 370] on td "1" at bounding box center [740, 357] width 103 height 48
click at [800, 370] on span "$95.00" at bounding box center [813, 367] width 27 height 13
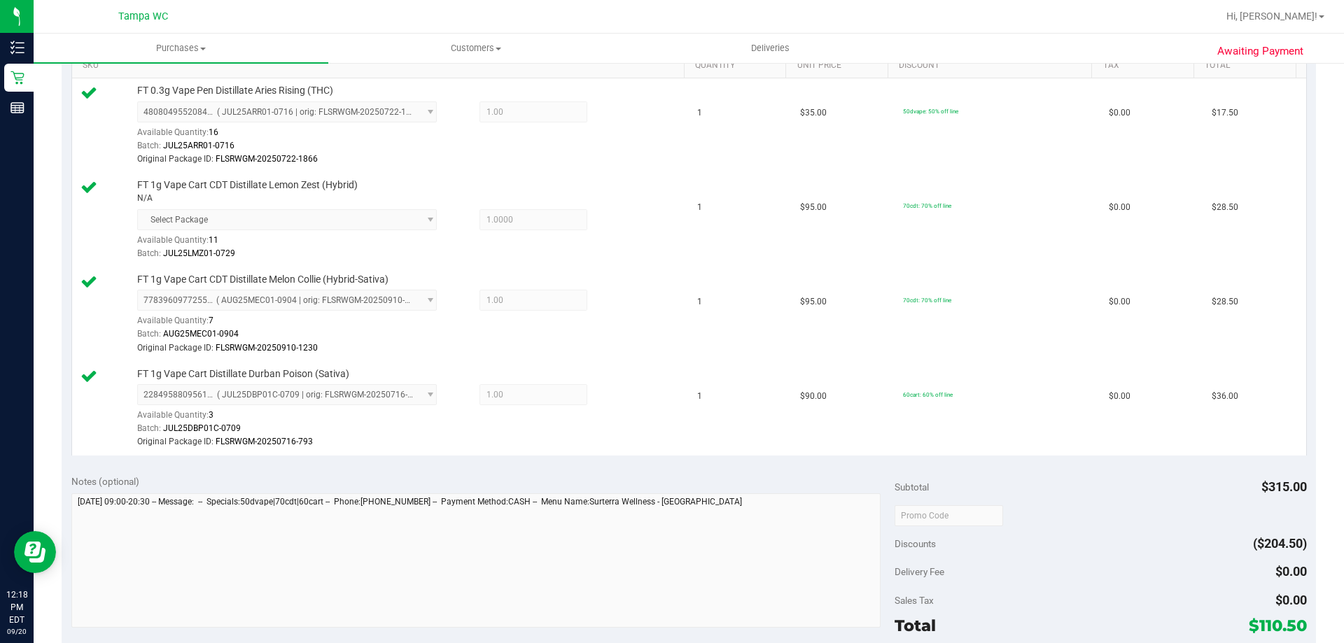
scroll to position [630, 0]
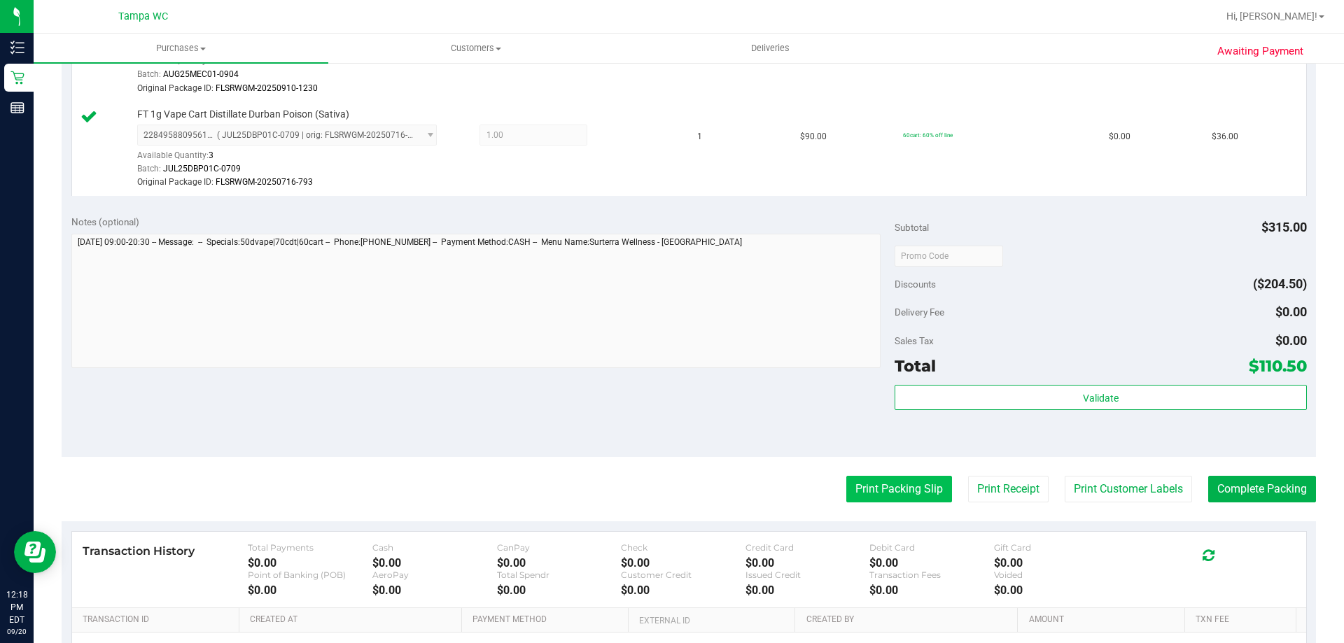
click at [857, 492] on button "Print Packing Slip" at bounding box center [899, 489] width 106 height 27
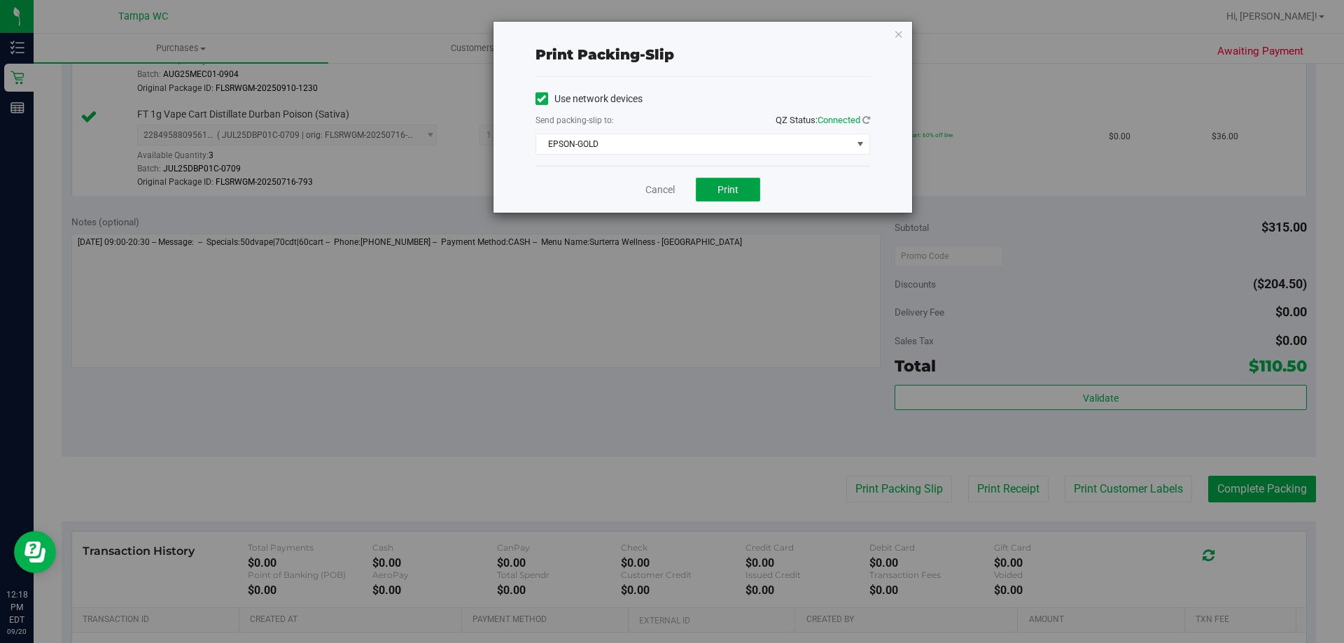
click at [734, 196] on button "Print" at bounding box center [728, 190] width 64 height 24
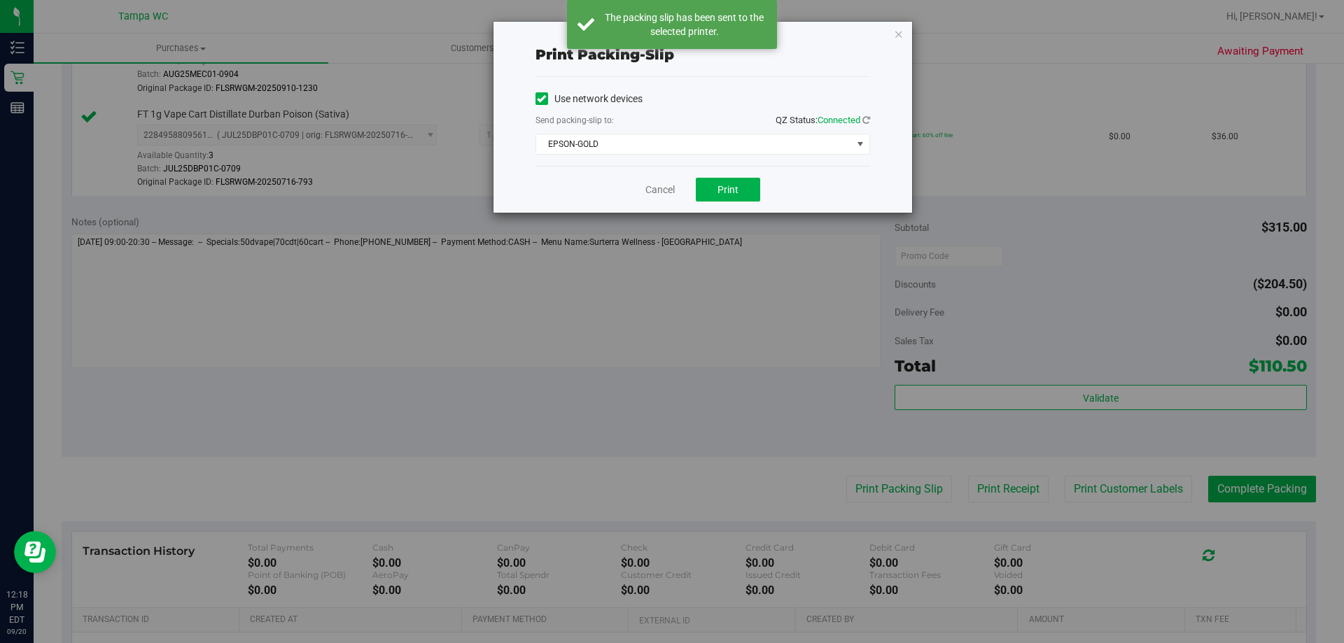
click at [762, 269] on div "Print packing-slip Use network devices Send packing-slip to: QZ Status: Connect…" at bounding box center [677, 321] width 1354 height 643
click at [645, 181] on div "Cancel Print" at bounding box center [702, 189] width 335 height 47
click at [645, 183] on link "Cancel" at bounding box center [659, 190] width 29 height 15
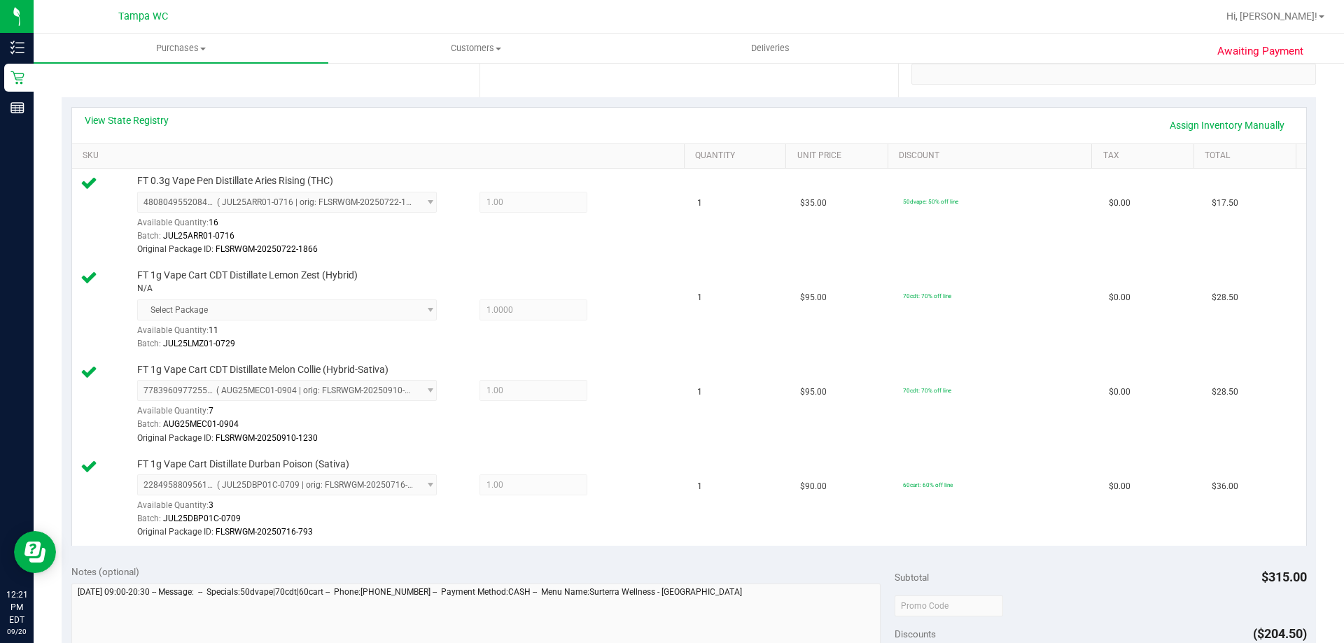
scroll to position [490, 0]
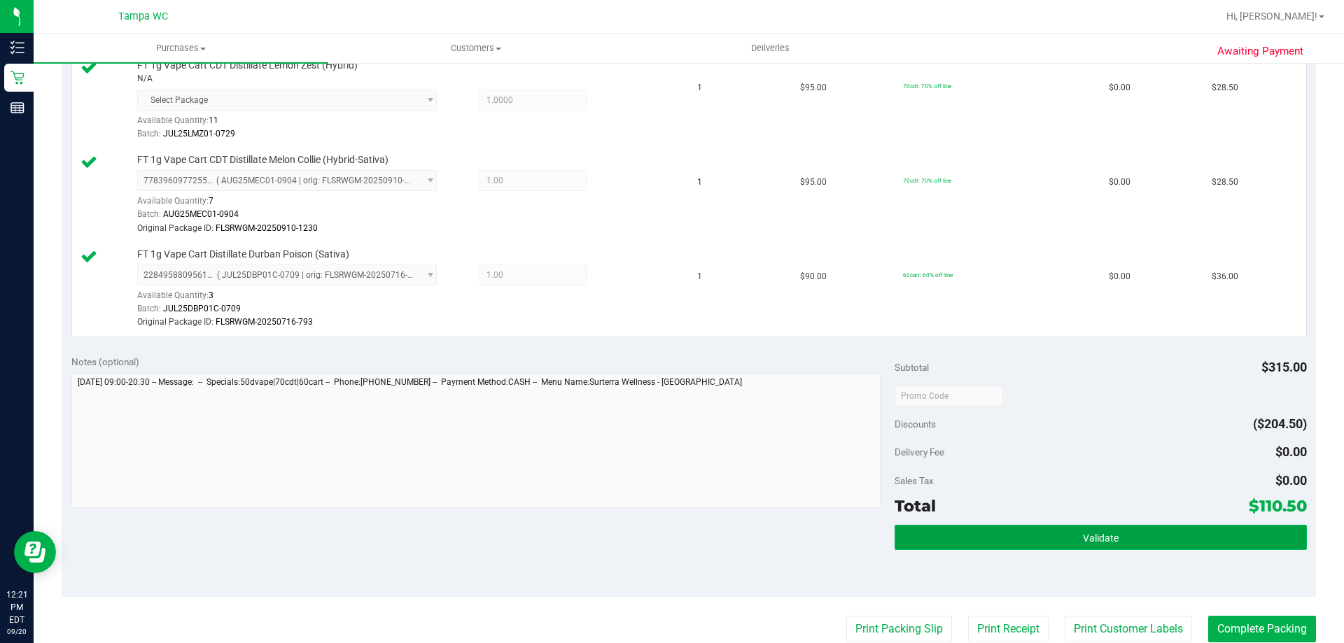
click at [1159, 537] on button "Validate" at bounding box center [1101, 537] width 412 height 25
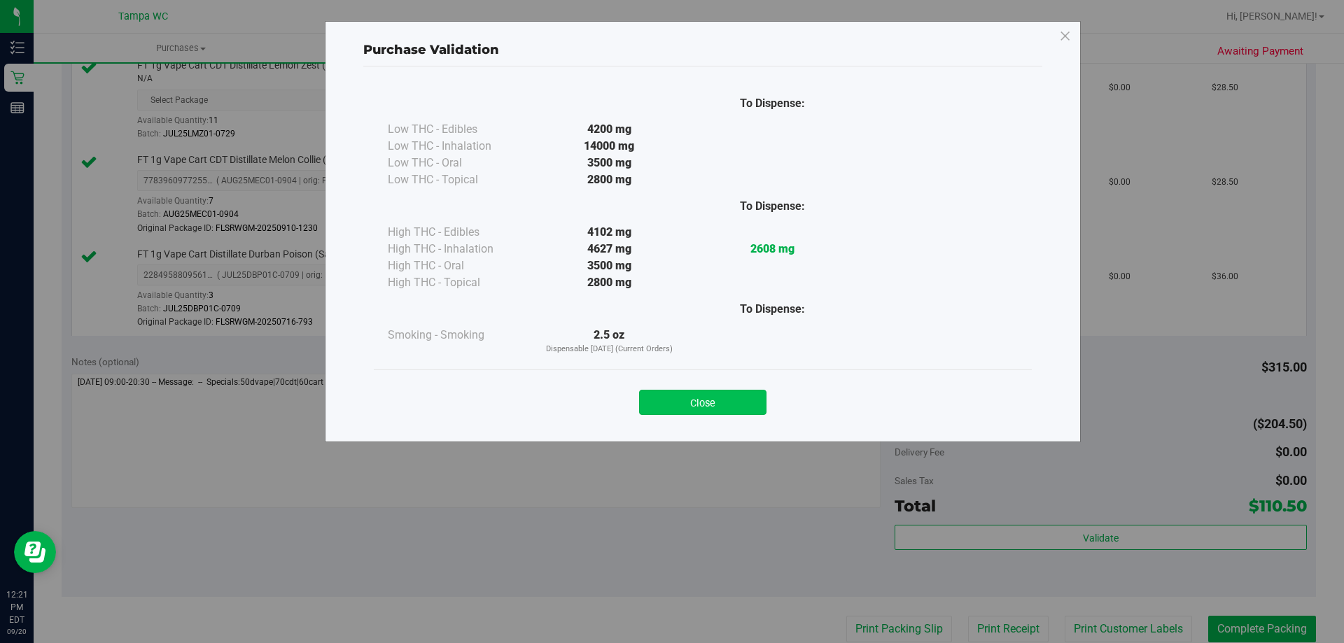
click at [737, 400] on button "Close" at bounding box center [702, 402] width 127 height 25
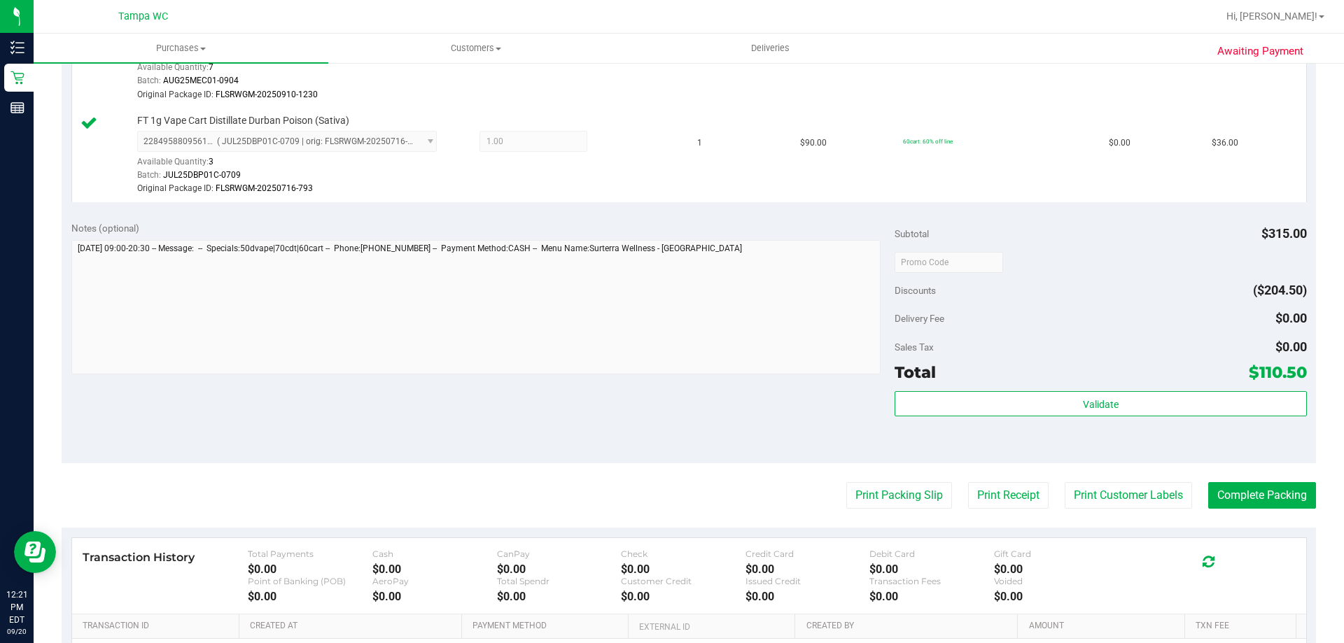
scroll to position [630, 0]
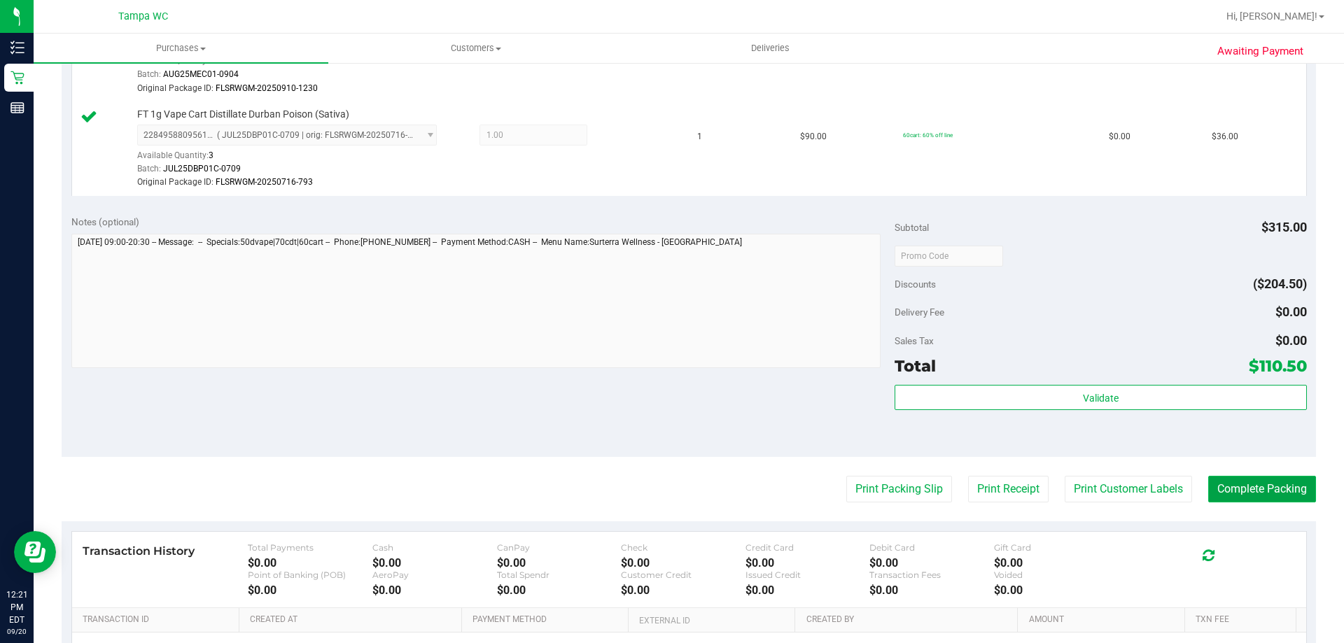
click at [1270, 480] on button "Complete Packing" at bounding box center [1262, 489] width 108 height 27
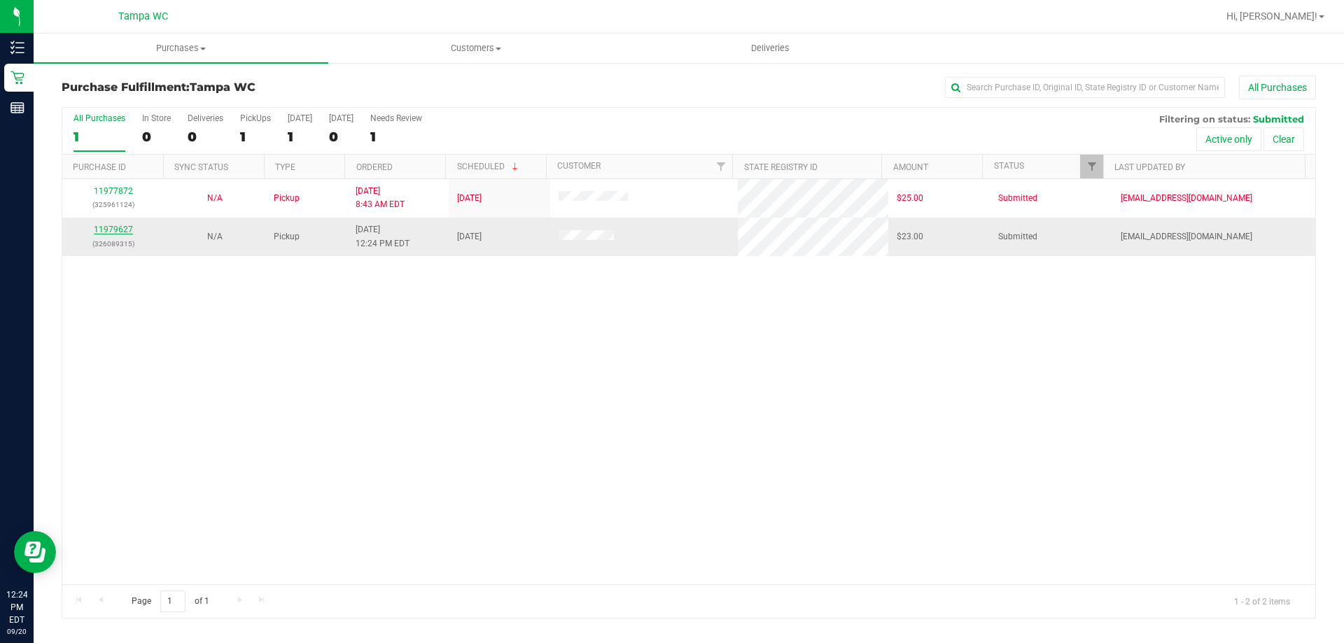
click at [113, 228] on link "11979627" at bounding box center [113, 230] width 39 height 10
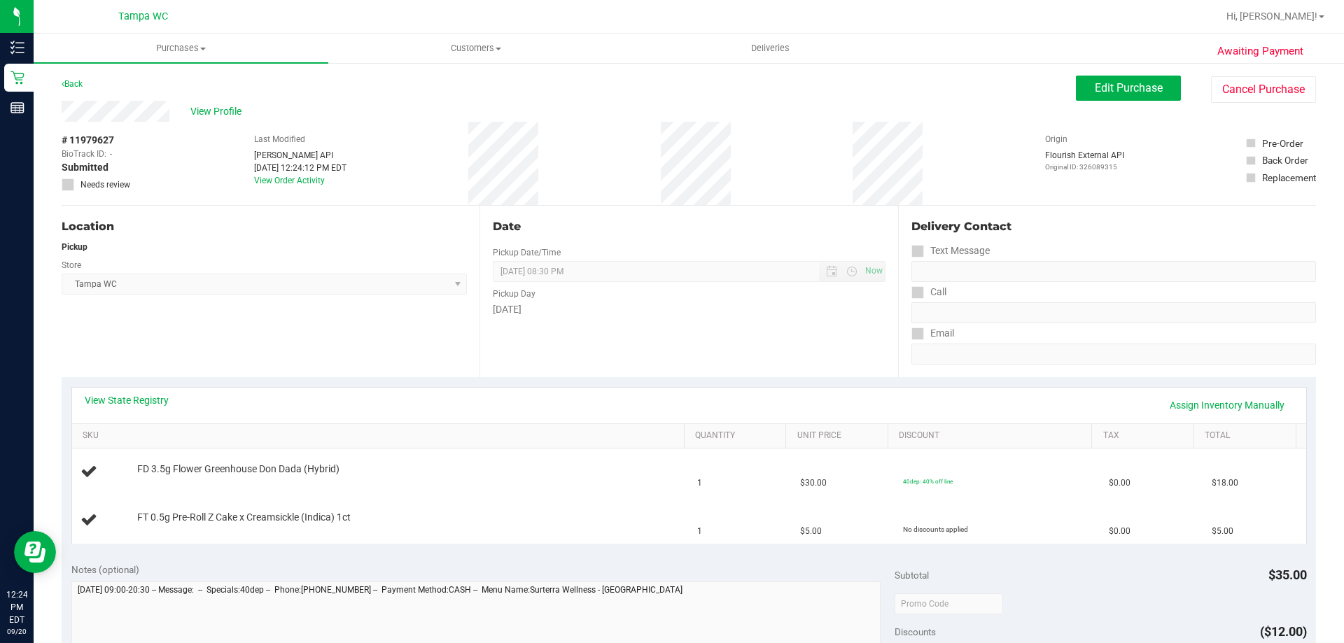
click at [353, 317] on div "Location Pickup Store [GEOGRAPHIC_DATA] WC Select Store [PERSON_NAME][GEOGRAPHI…" at bounding box center [271, 291] width 418 height 171
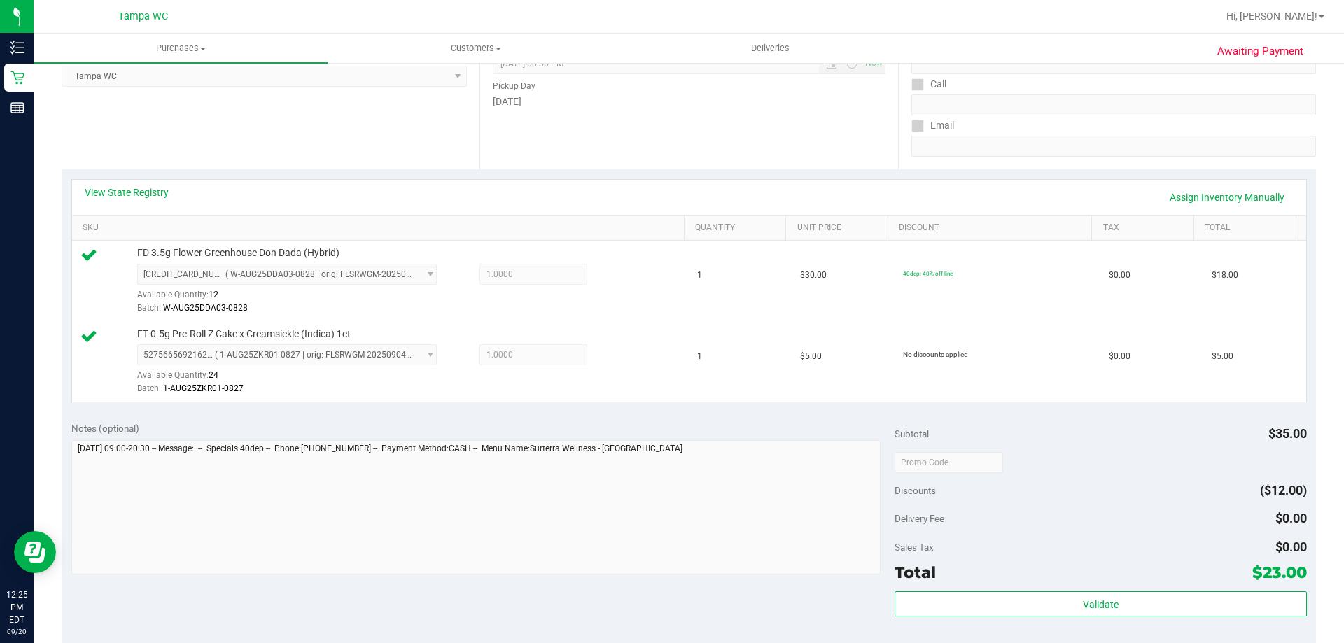
scroll to position [350, 0]
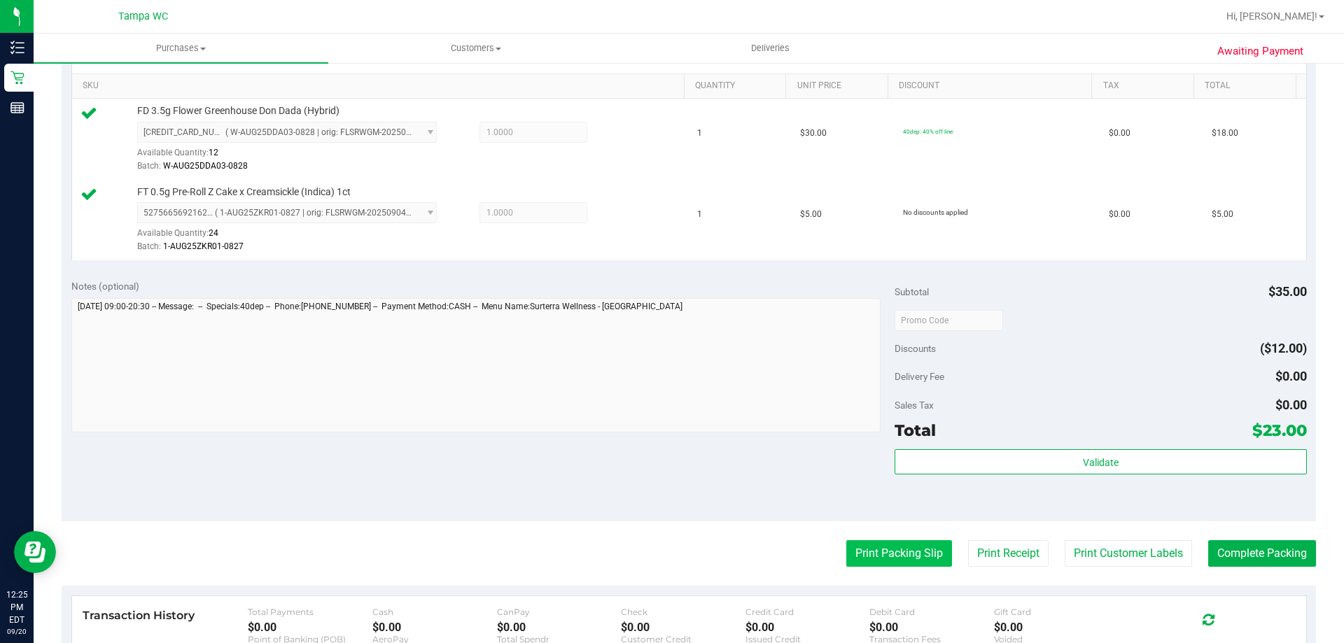
click at [898, 565] on button "Print Packing Slip" at bounding box center [899, 553] width 106 height 27
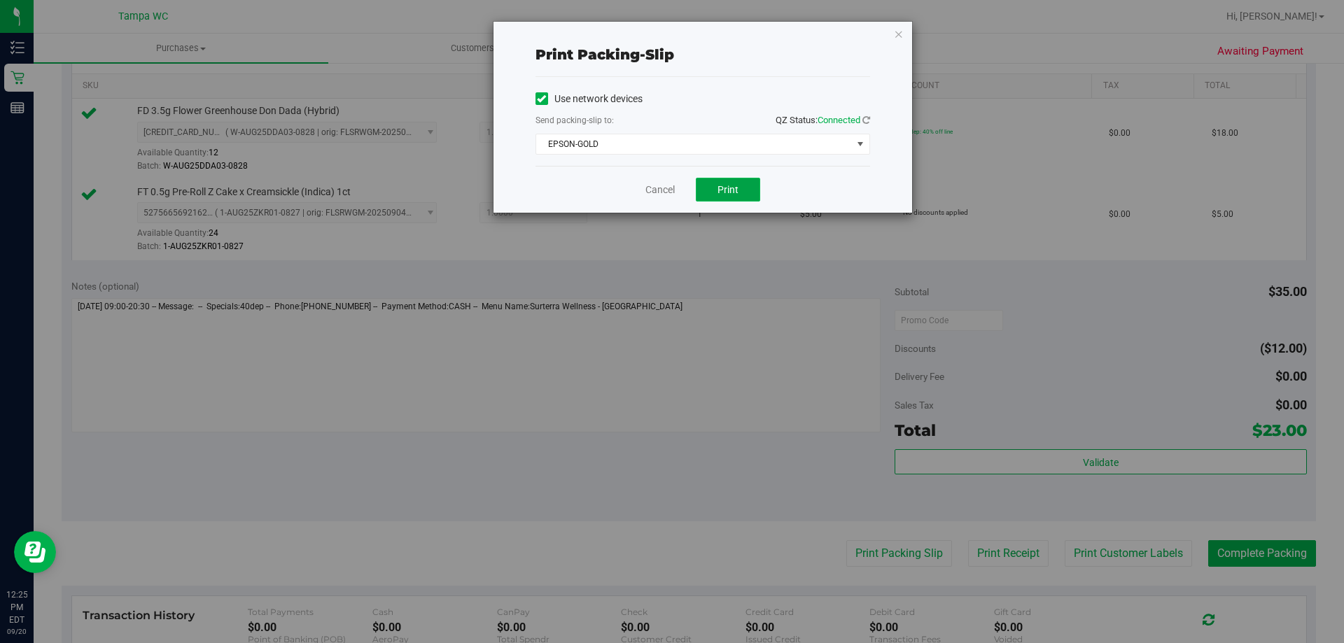
click at [731, 192] on span "Print" at bounding box center [727, 189] width 21 height 11
drag, startPoint x: 895, startPoint y: 215, endPoint x: 950, endPoint y: 183, distance: 63.4
click at [903, 212] on div "Print packing-slip Use network devices Send packing-slip to: QZ Status: Connect…" at bounding box center [677, 321] width 1354 height 643
click at [648, 180] on div "Cancel Print" at bounding box center [702, 189] width 335 height 47
click at [645, 184] on link "Cancel" at bounding box center [659, 190] width 29 height 15
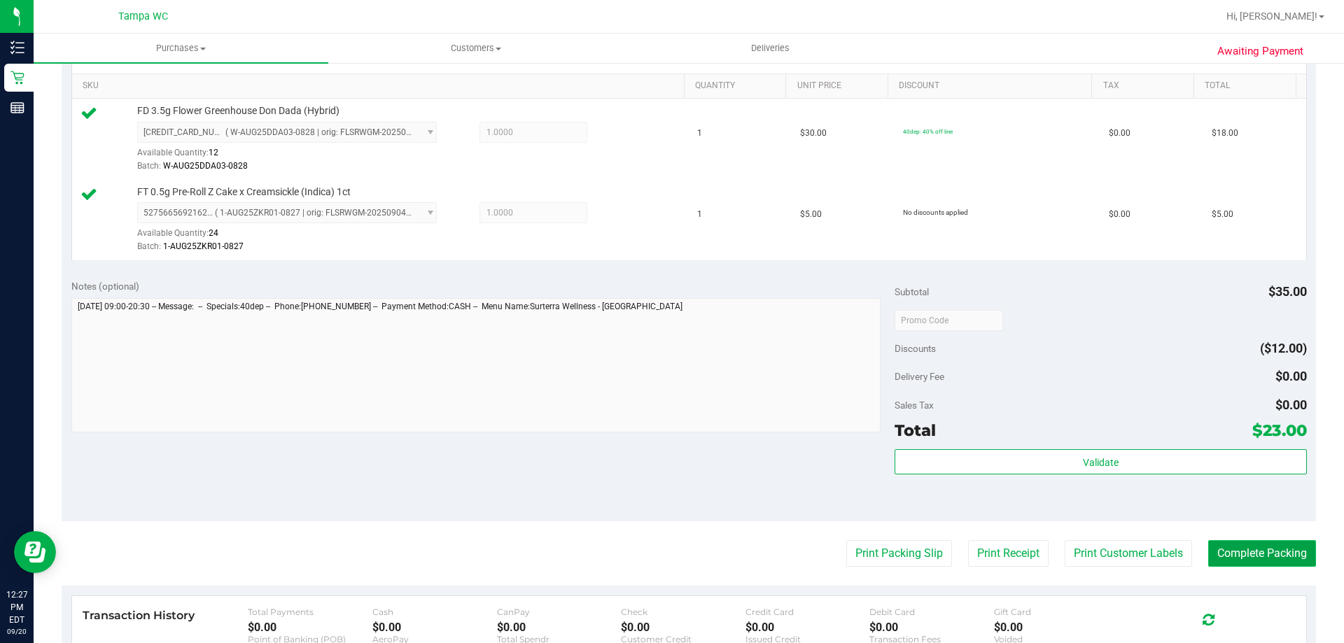
click at [1247, 556] on button "Complete Packing" at bounding box center [1262, 553] width 108 height 27
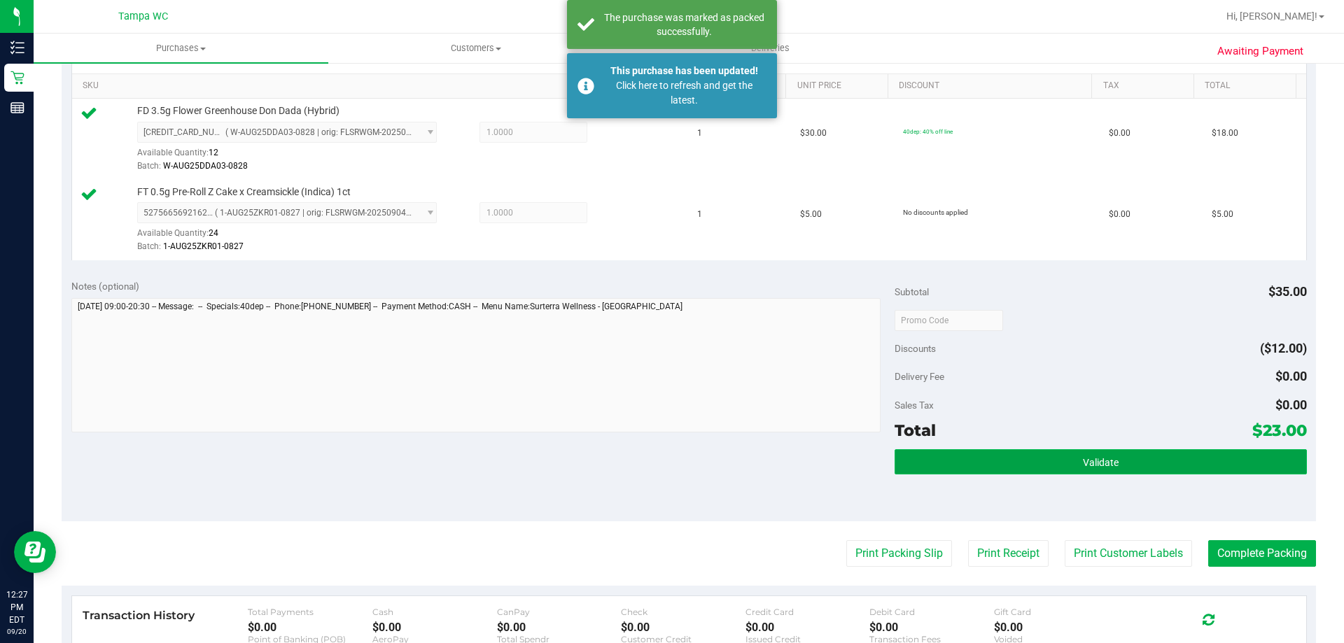
click at [1203, 470] on button "Validate" at bounding box center [1101, 461] width 412 height 25
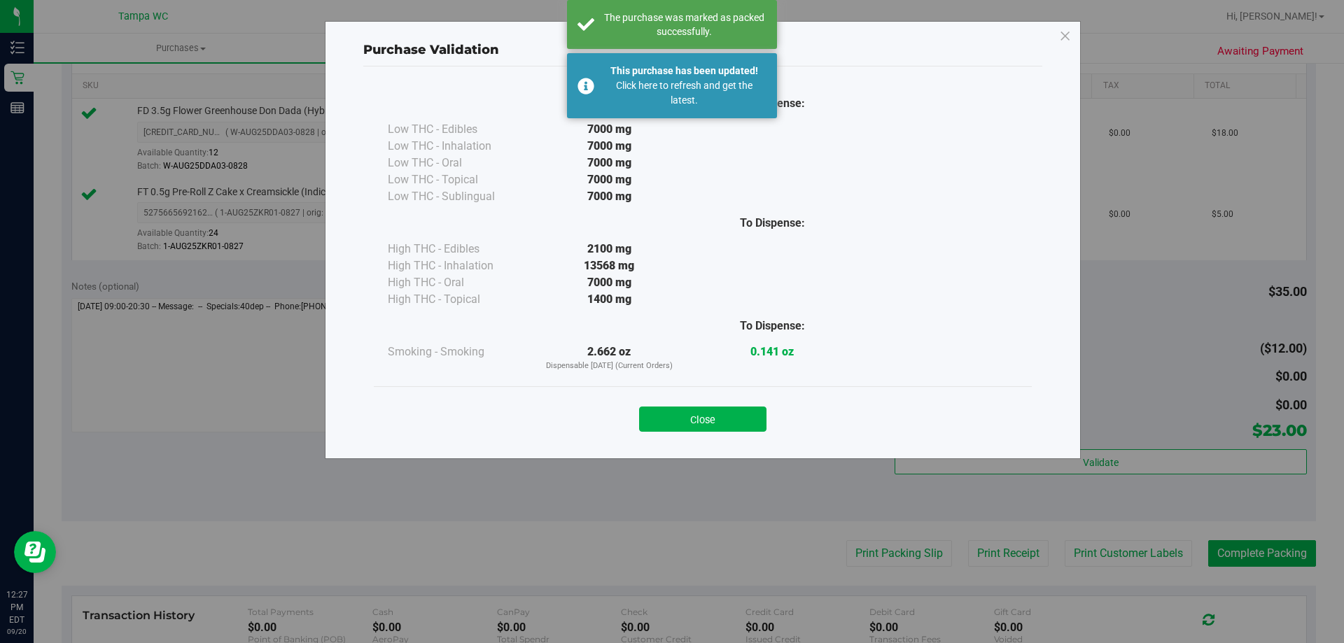
click at [716, 402] on div "Close" at bounding box center [702, 415] width 637 height 35
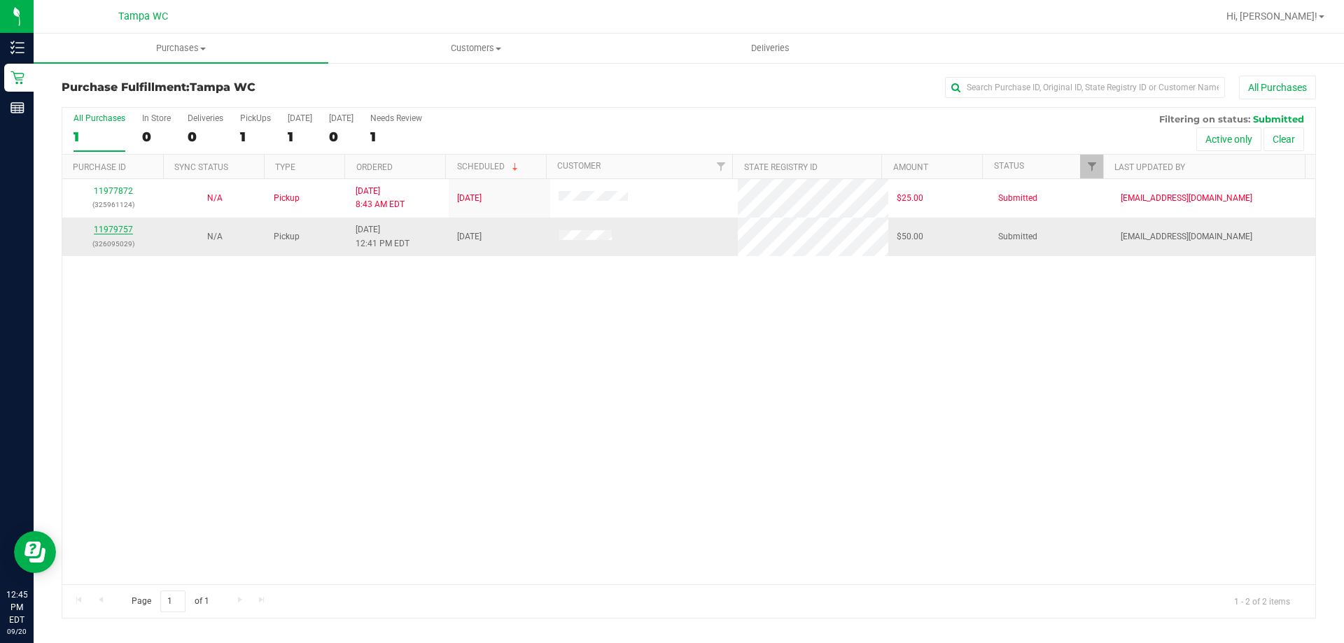
click at [111, 229] on link "11979757" at bounding box center [113, 230] width 39 height 10
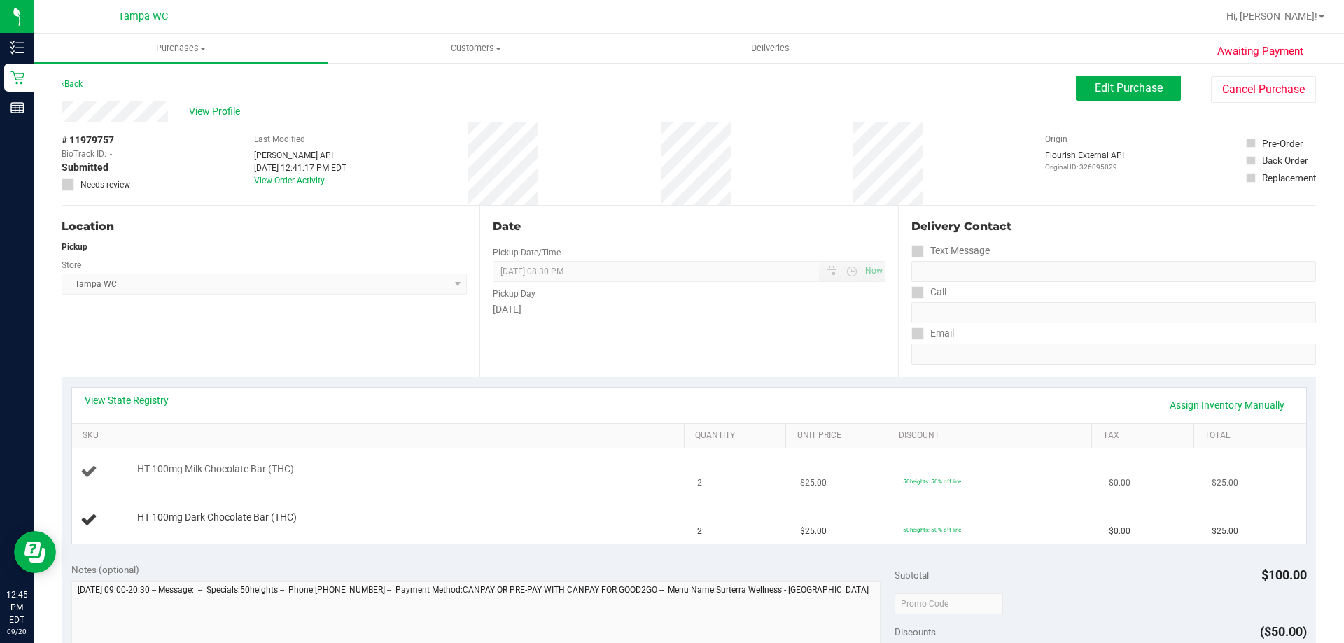
scroll to position [140, 0]
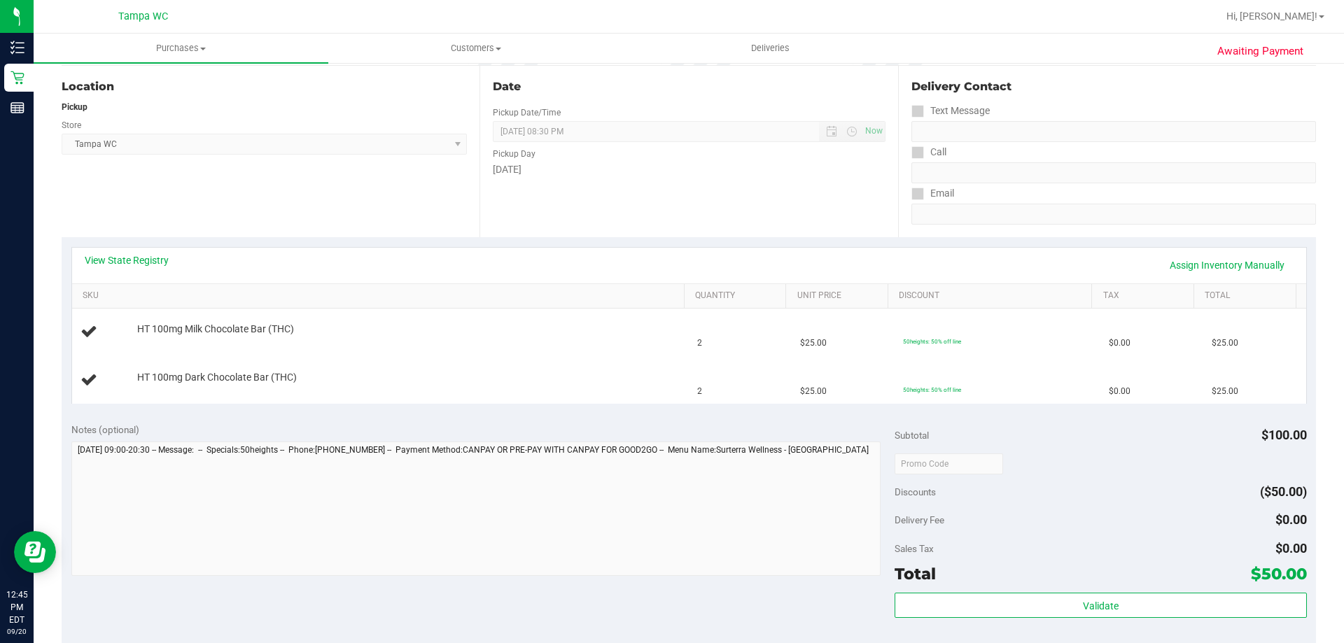
click at [633, 233] on div "Date Pickup Date/Time [DATE] Now [DATE] 08:30 PM Now Pickup Day [DATE]" at bounding box center [688, 151] width 418 height 171
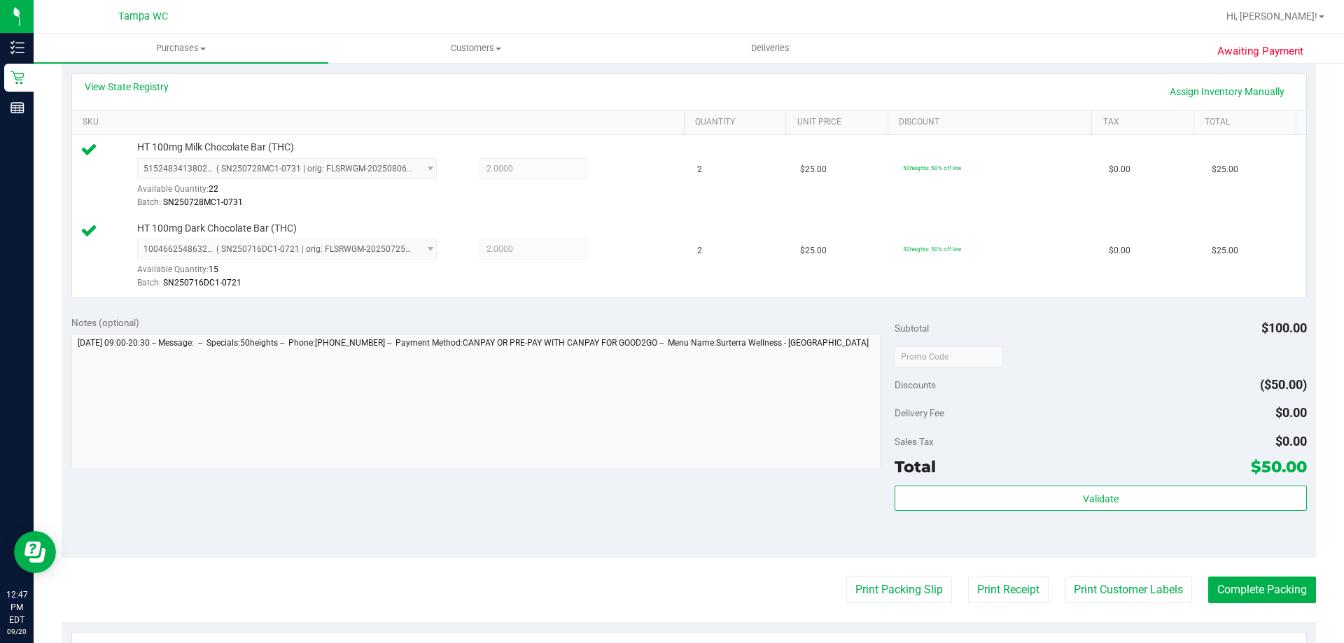
scroll to position [560, 0]
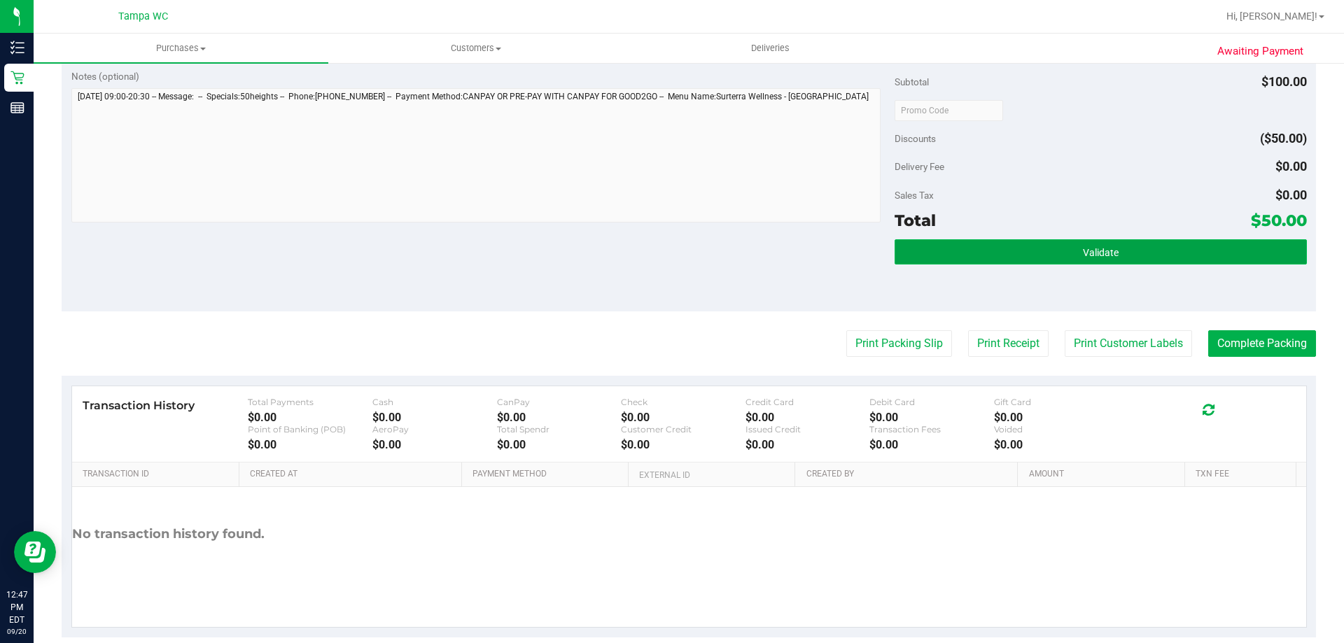
click at [991, 253] on button "Validate" at bounding box center [1101, 251] width 412 height 25
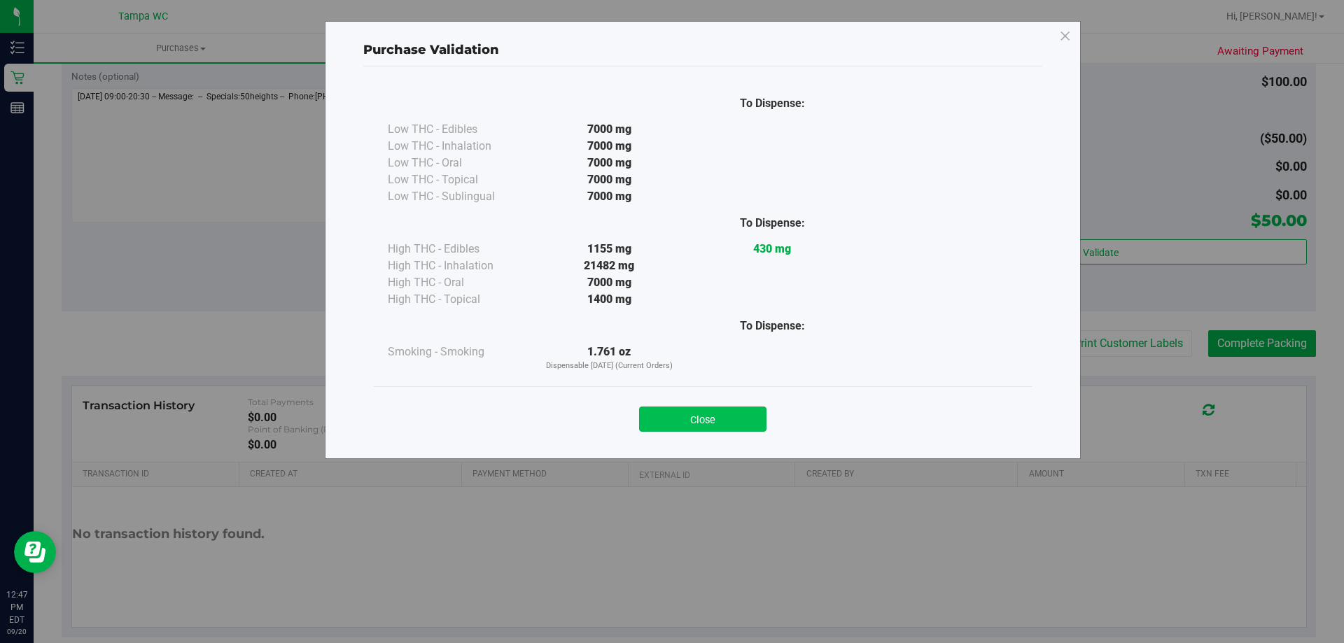
click at [738, 411] on button "Close" at bounding box center [702, 419] width 127 height 25
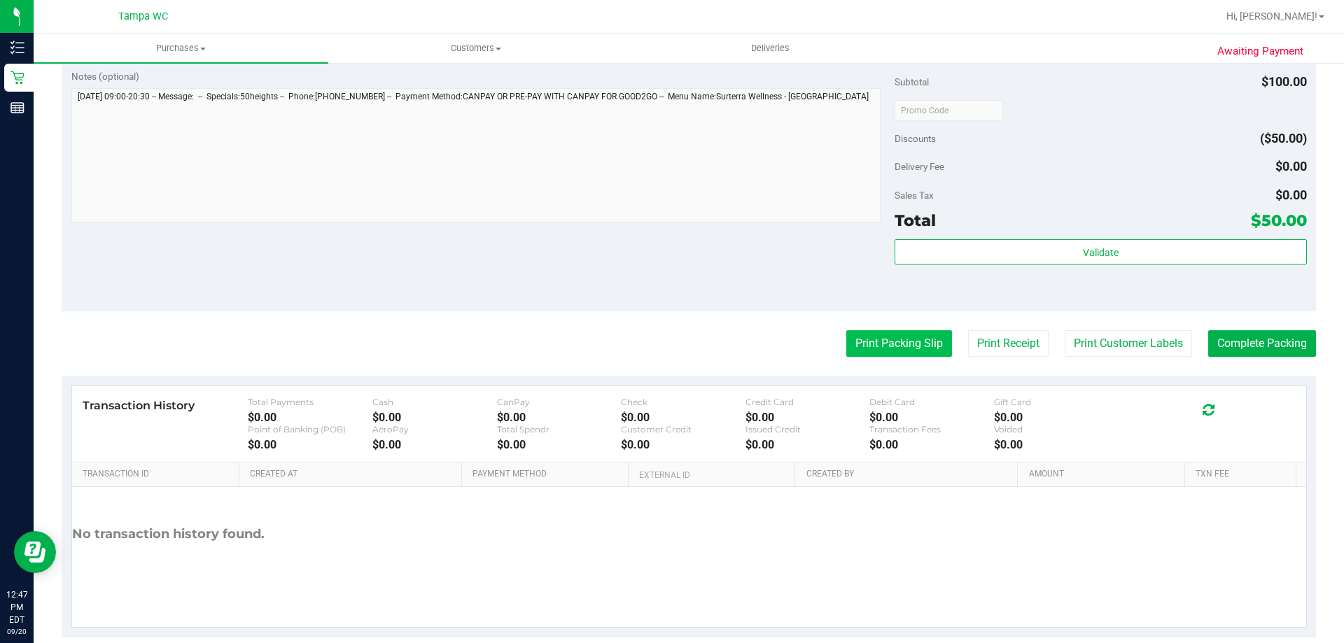
click at [895, 342] on button "Print Packing Slip" at bounding box center [899, 343] width 106 height 27
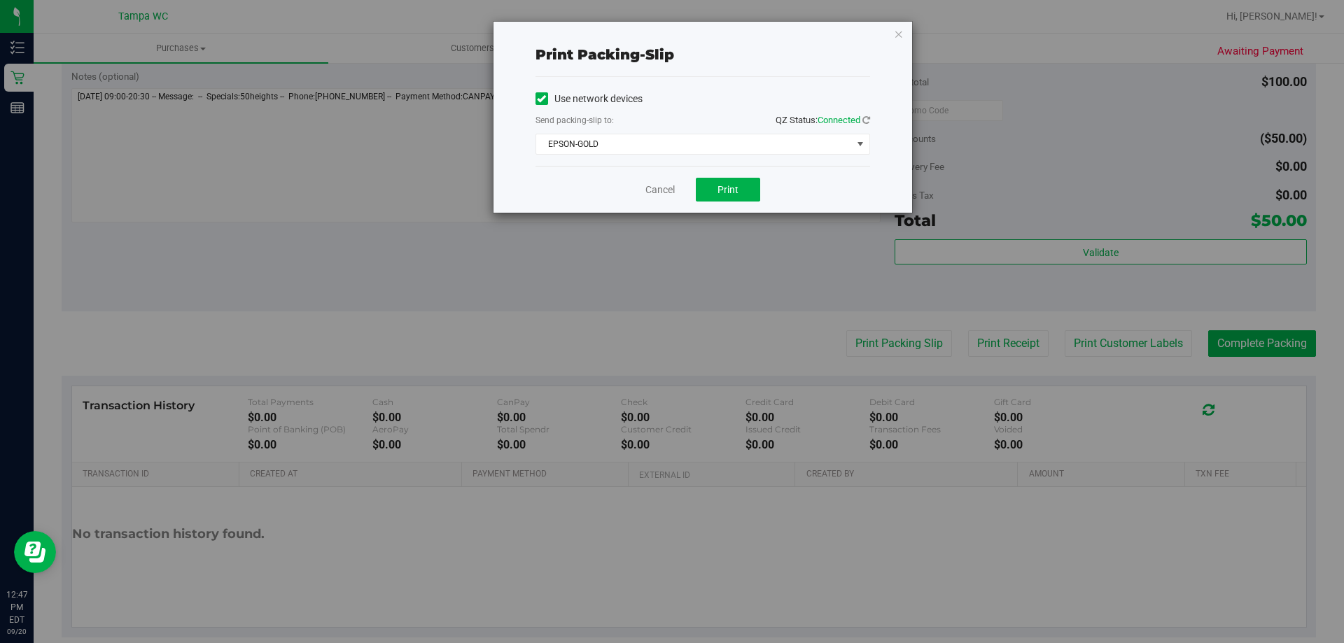
click at [740, 207] on div "Cancel Print" at bounding box center [702, 189] width 335 height 47
click at [740, 167] on div "Cancel Print" at bounding box center [702, 189] width 335 height 47
click at [727, 190] on span "Print" at bounding box center [727, 189] width 21 height 11
drag, startPoint x: 657, startPoint y: 187, endPoint x: 667, endPoint y: 192, distance: 11.6
click at [657, 187] on link "Cancel" at bounding box center [659, 190] width 29 height 15
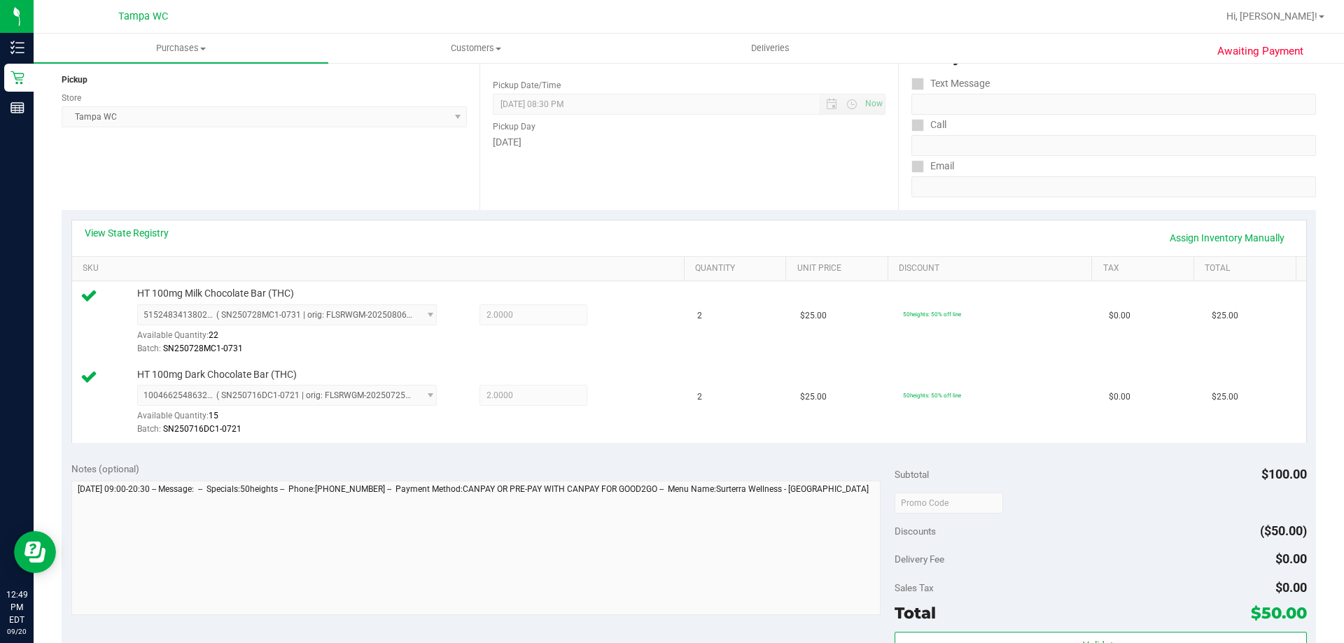
scroll to position [350, 0]
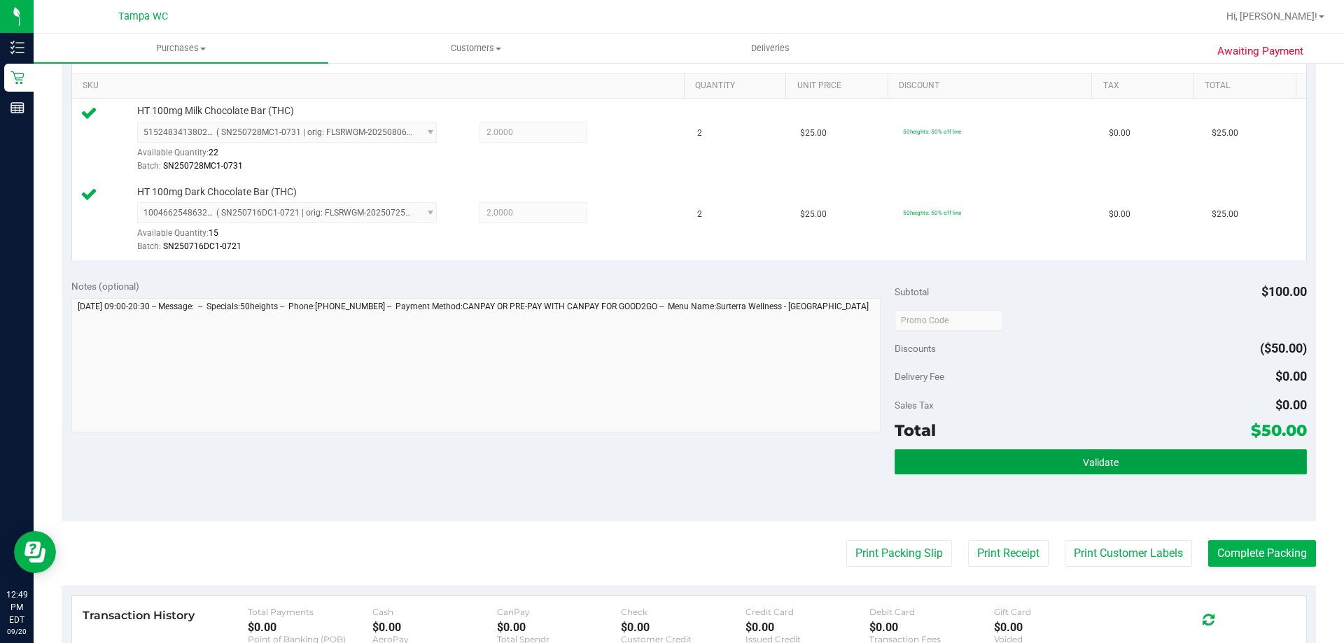
click at [1167, 461] on button "Validate" at bounding box center [1101, 461] width 412 height 25
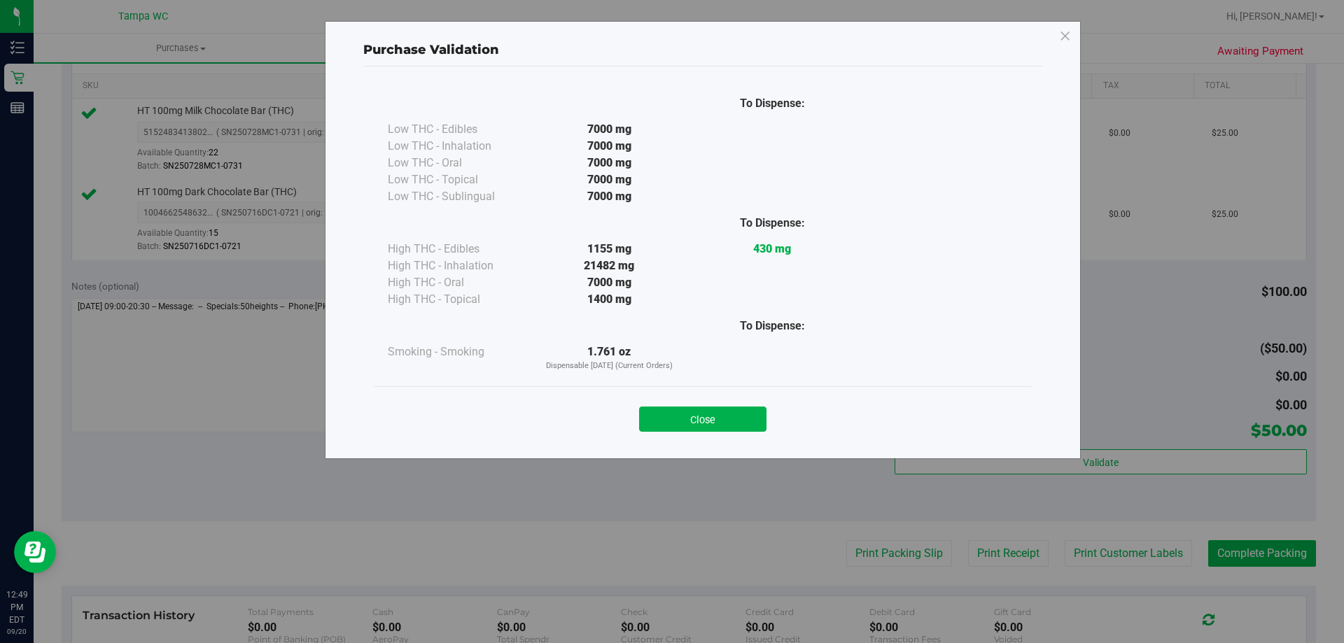
click at [733, 412] on button "Close" at bounding box center [702, 419] width 127 height 25
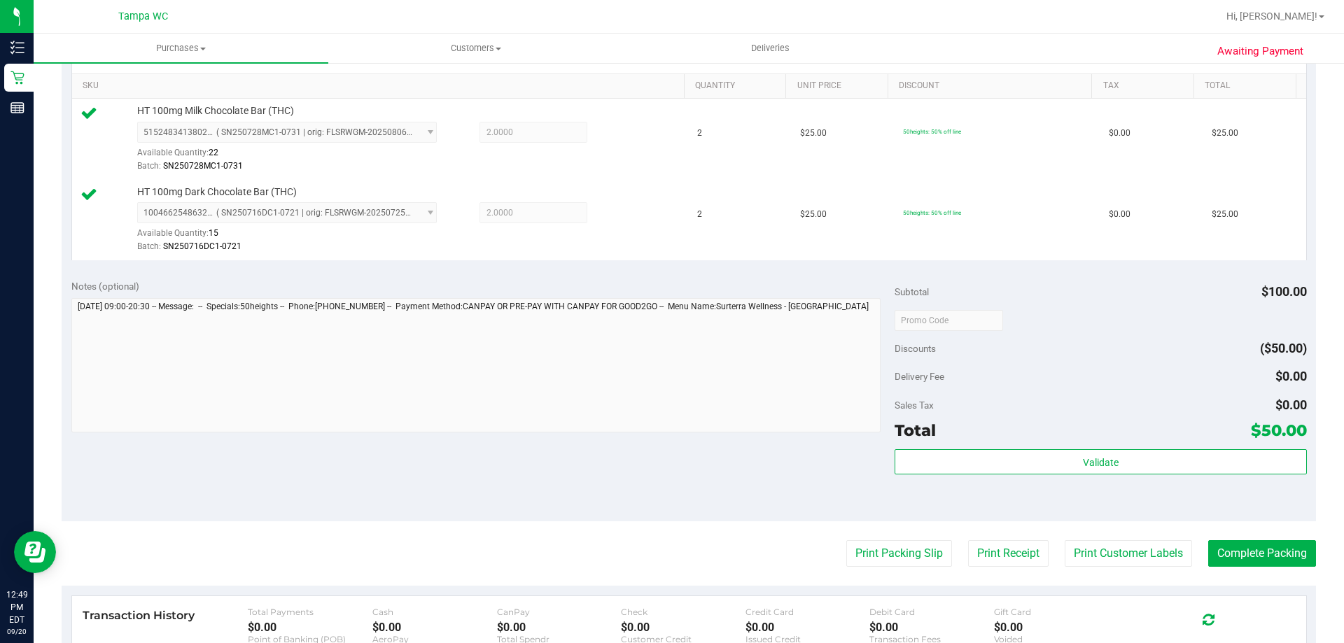
click at [1235, 532] on purchase-details "Back Edit Purchase Cancel Purchase View Profile # 11979757 BioTrack ID: - Submi…" at bounding box center [689, 287] width 1254 height 1122
click at [1240, 547] on button "Complete Packing" at bounding box center [1262, 553] width 108 height 27
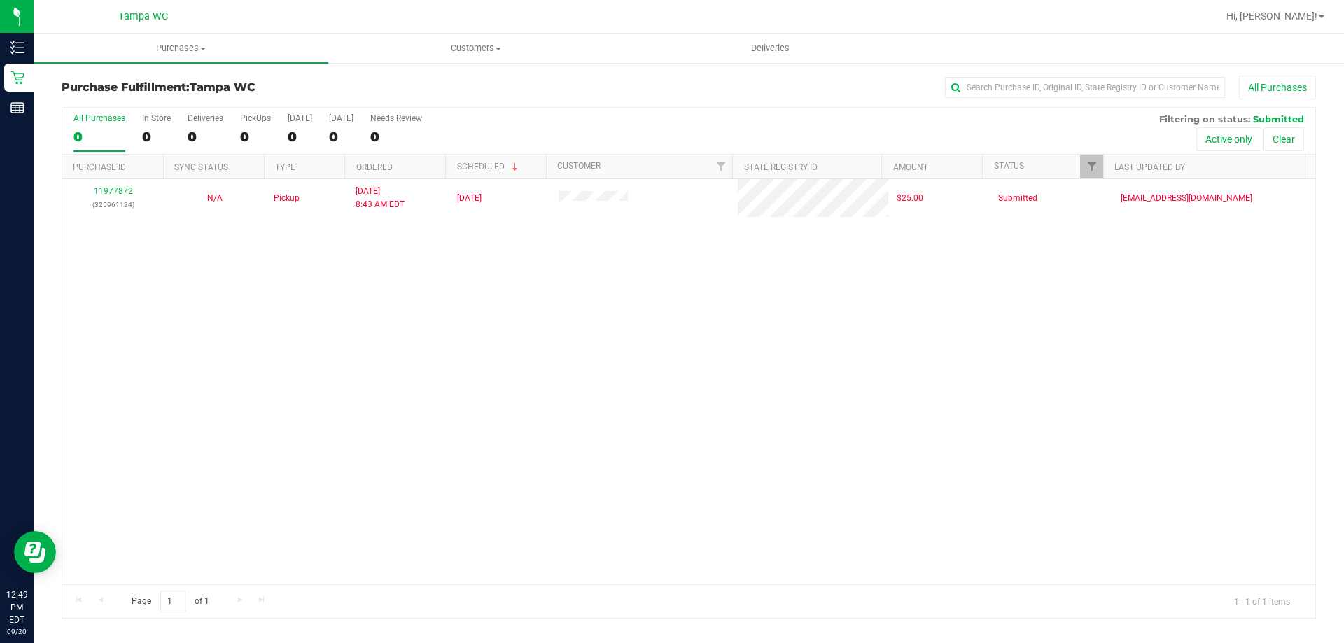
click at [629, 125] on div "All Purchases 0 In Store 0 Deliveries 0 PickUps 0 [DATE] 0 [DATE] 0 Needs Revie…" at bounding box center [688, 131] width 1253 height 47
click at [612, 94] on div "All Purchases" at bounding box center [897, 88] width 836 height 24
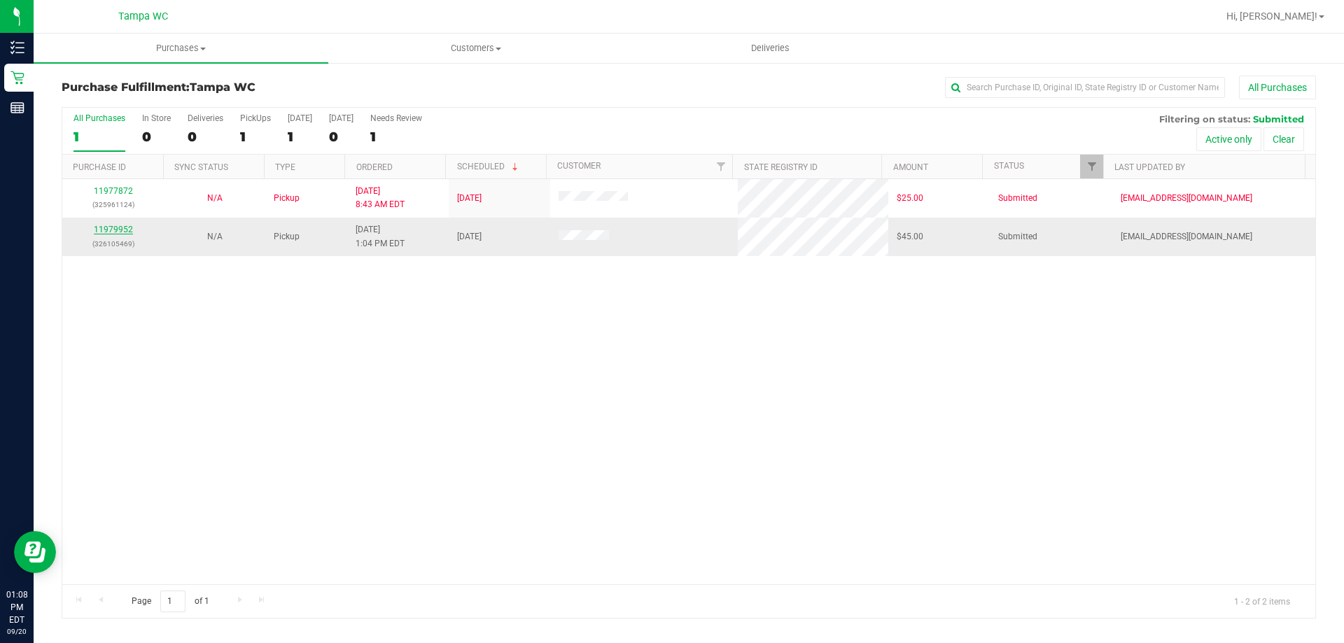
click at [108, 226] on link "11979952" at bounding box center [113, 230] width 39 height 10
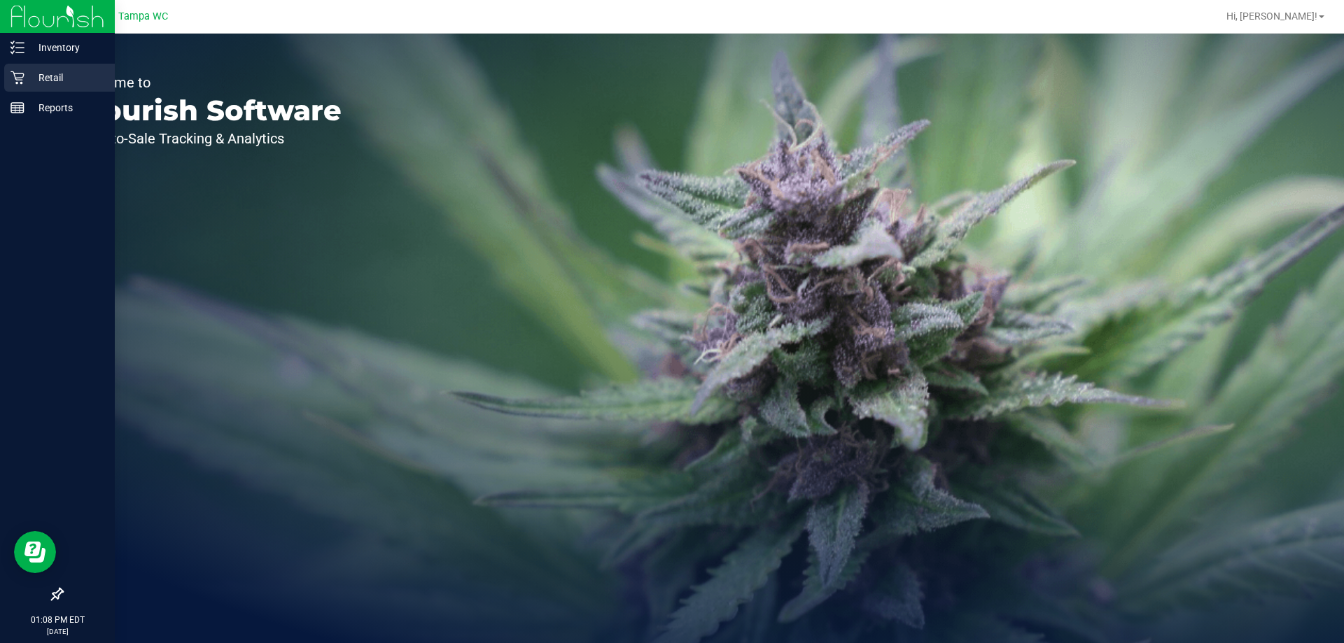
click at [15, 76] on icon at bounding box center [17, 78] width 14 height 14
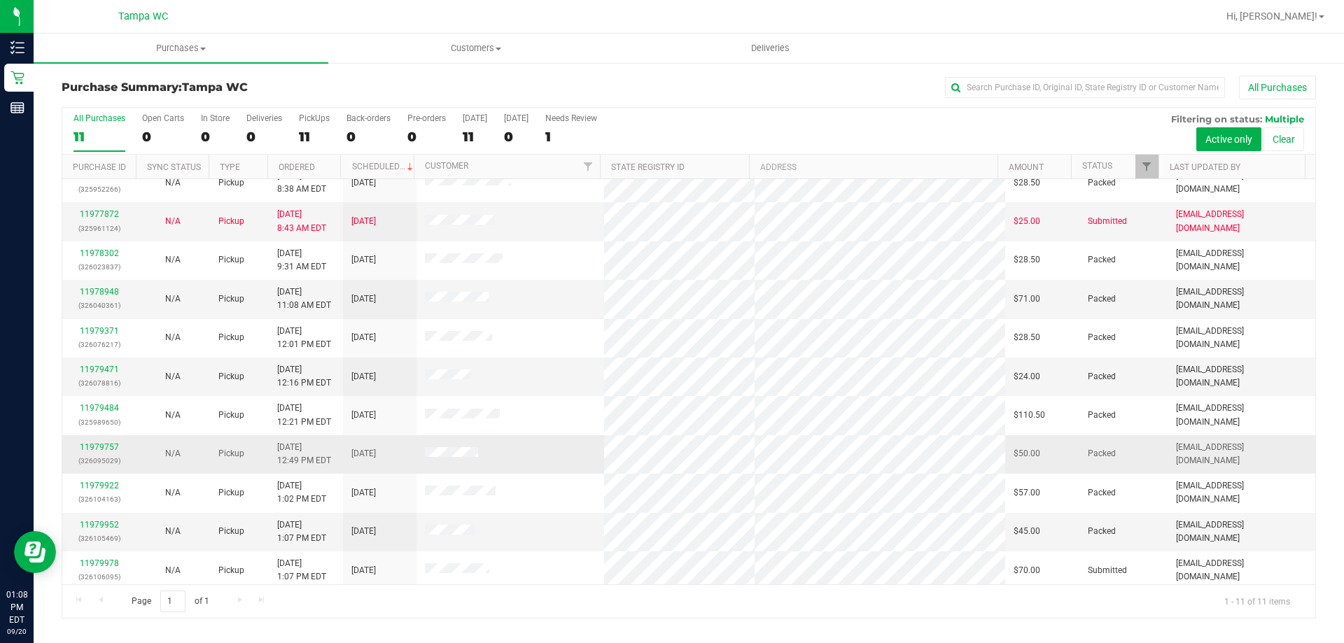
scroll to position [20, 0]
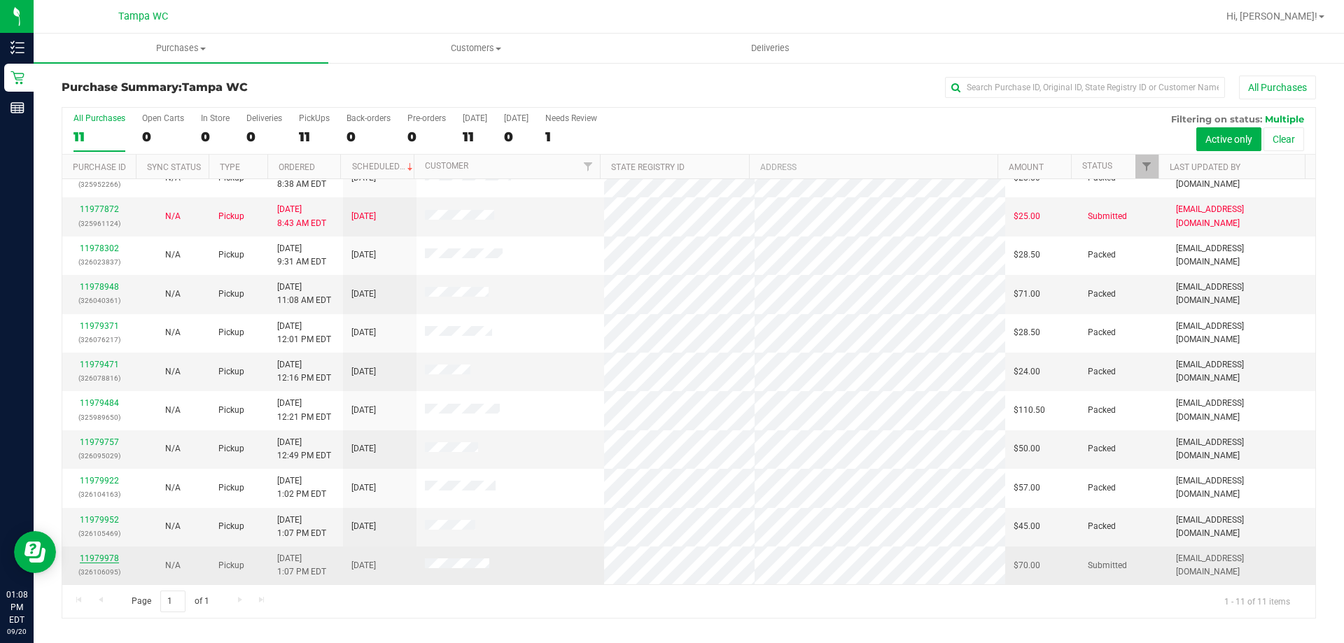
click at [115, 556] on link "11979978" at bounding box center [99, 559] width 39 height 10
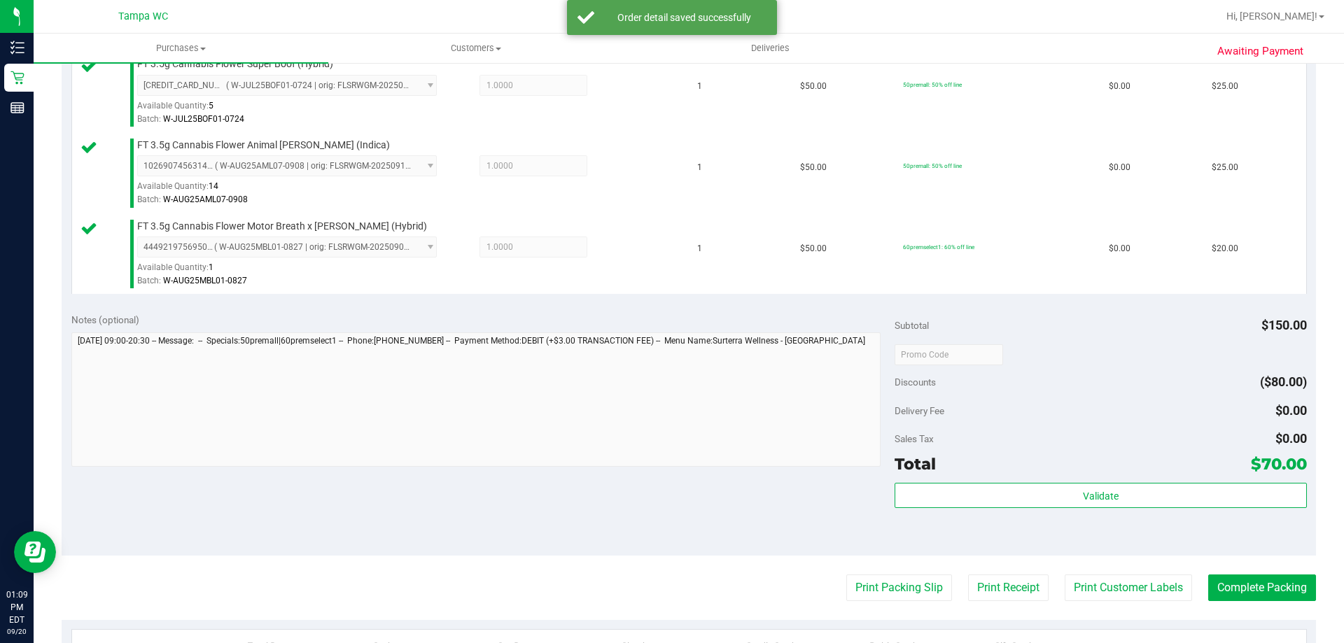
scroll to position [490, 0]
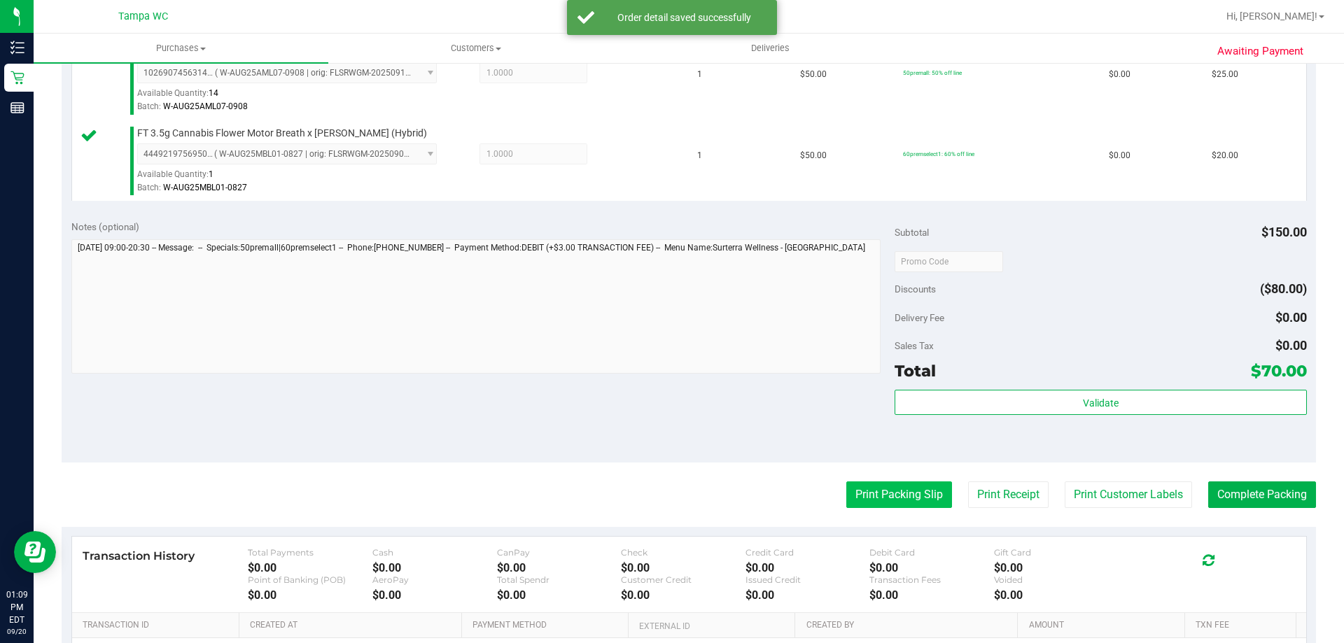
click at [846, 505] on button "Print Packing Slip" at bounding box center [899, 495] width 106 height 27
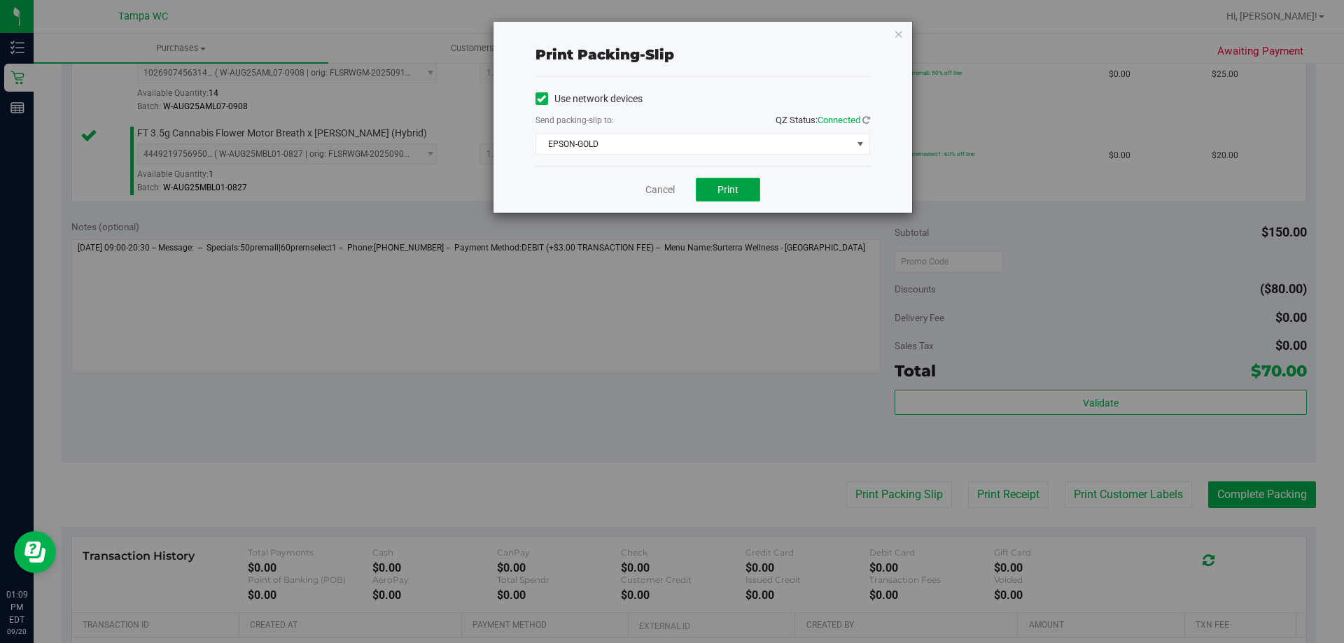
click at [739, 190] on button "Print" at bounding box center [728, 190] width 64 height 24
drag, startPoint x: 661, startPoint y: 172, endPoint x: 659, endPoint y: 229, distance: 56.8
click at [661, 208] on div "Cancel Print" at bounding box center [702, 189] width 335 height 47
click at [659, 180] on div "Cancel Print" at bounding box center [702, 189] width 335 height 47
click at [655, 183] on link "Cancel" at bounding box center [659, 190] width 29 height 15
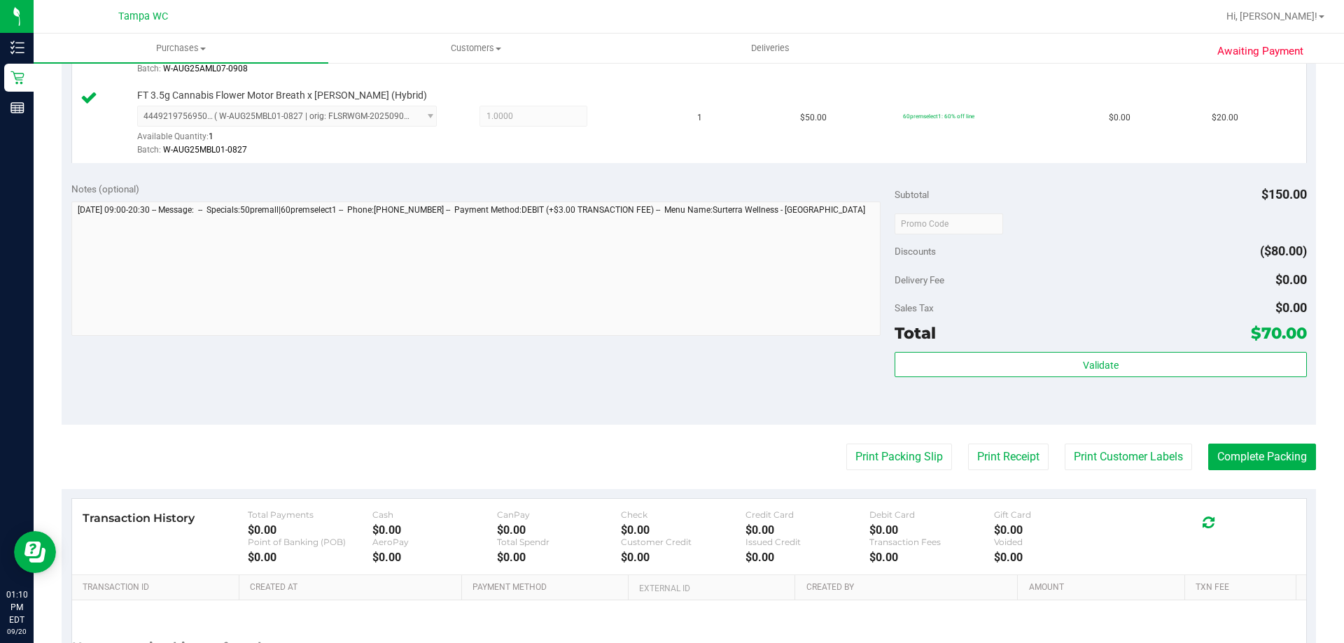
scroll to position [664, 0]
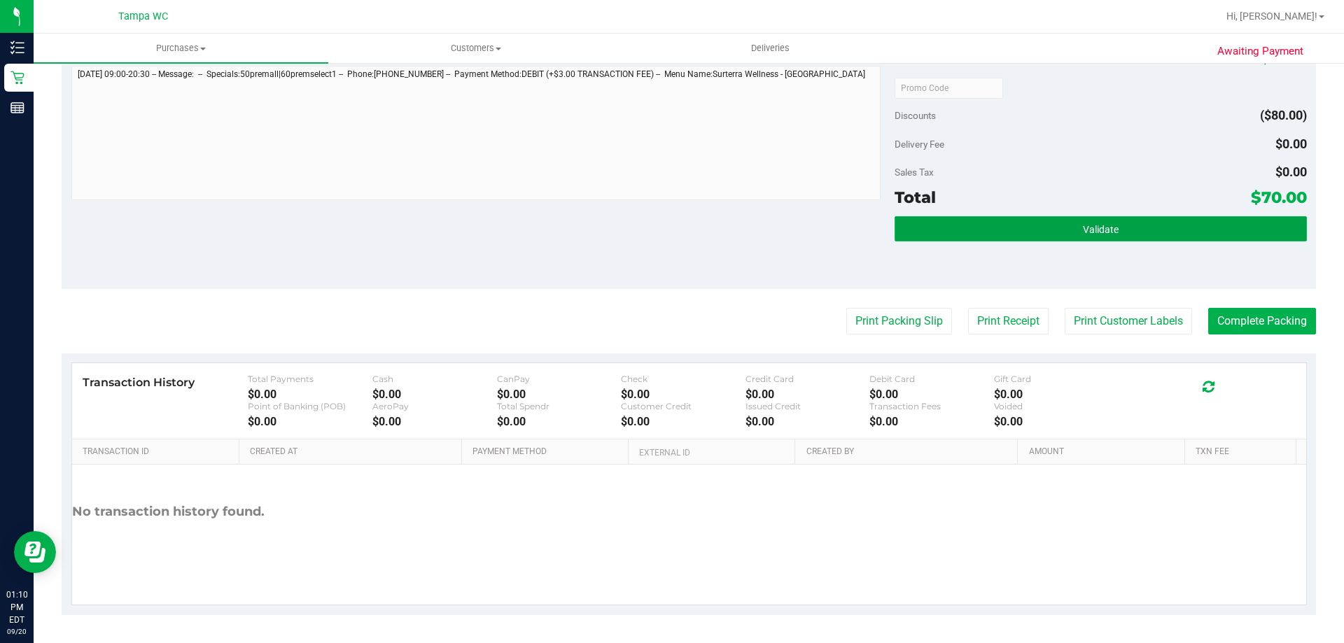
click at [1145, 227] on button "Validate" at bounding box center [1101, 228] width 412 height 25
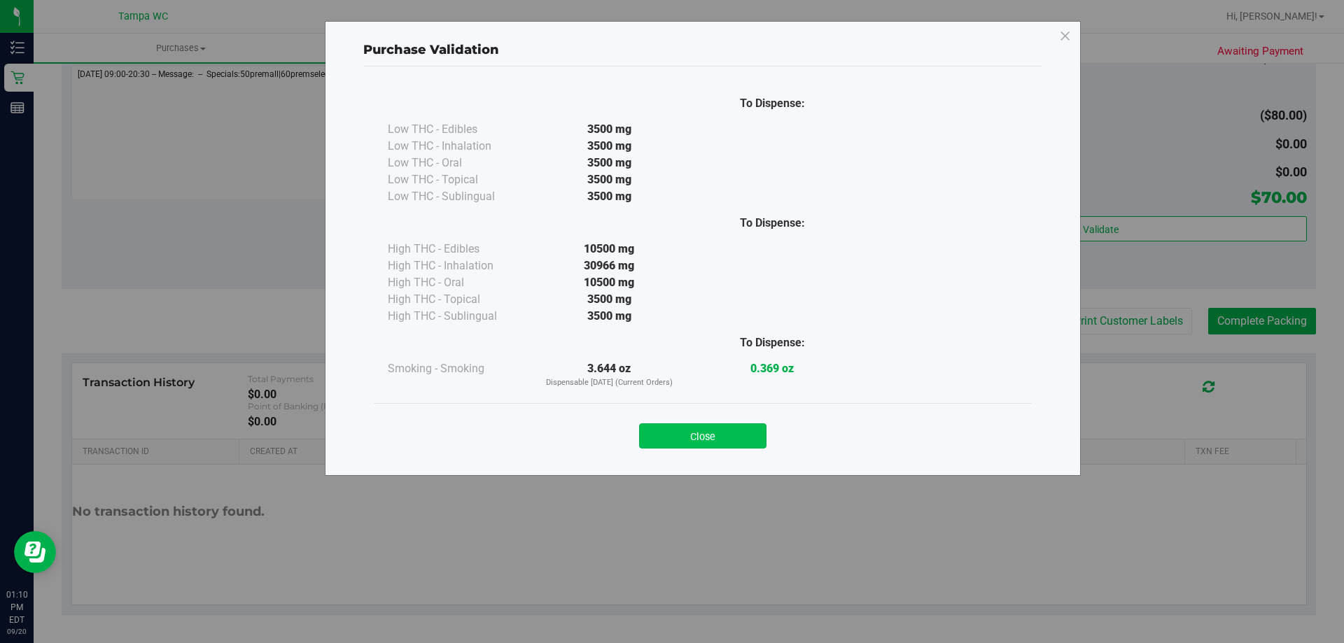
click at [750, 440] on button "Close" at bounding box center [702, 435] width 127 height 25
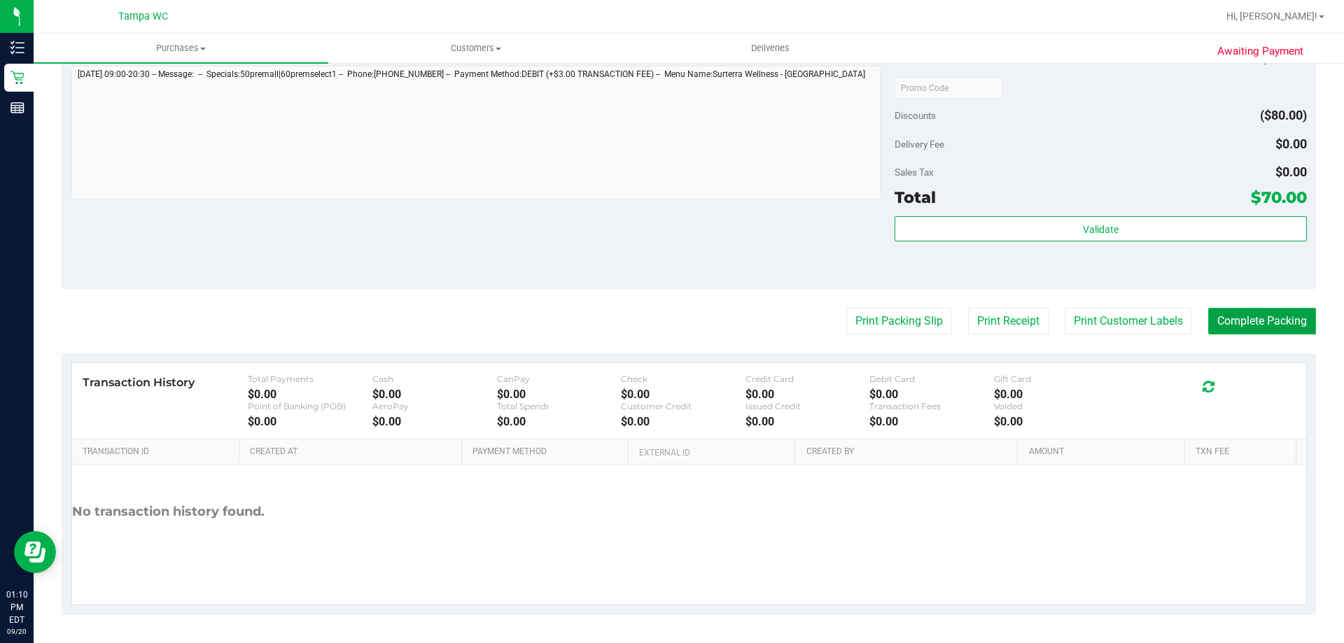
click at [1256, 311] on button "Complete Packing" at bounding box center [1262, 321] width 108 height 27
